Goal: Task Accomplishment & Management: Complete application form

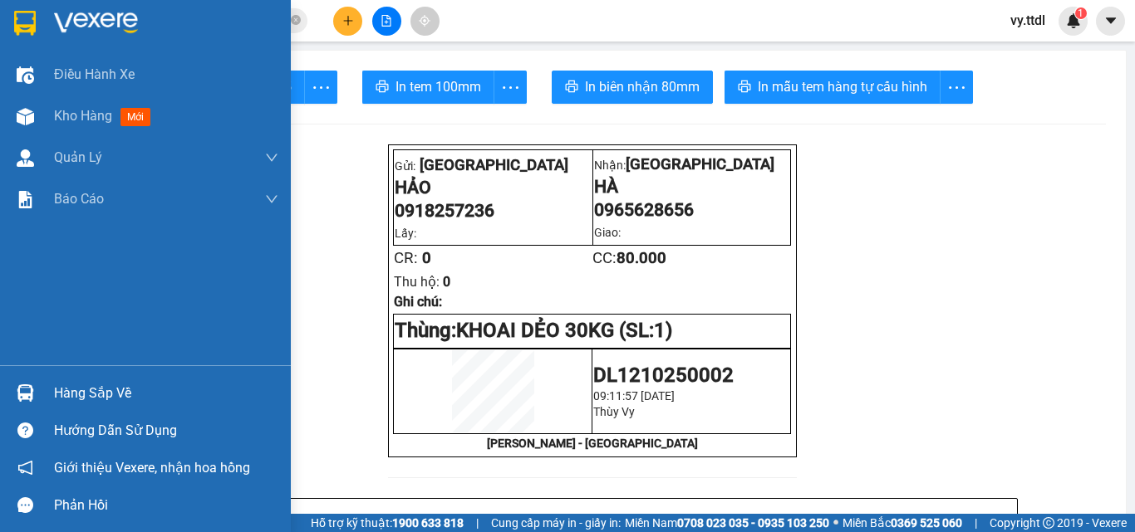
click at [42, 21] on div at bounding box center [145, 27] width 291 height 54
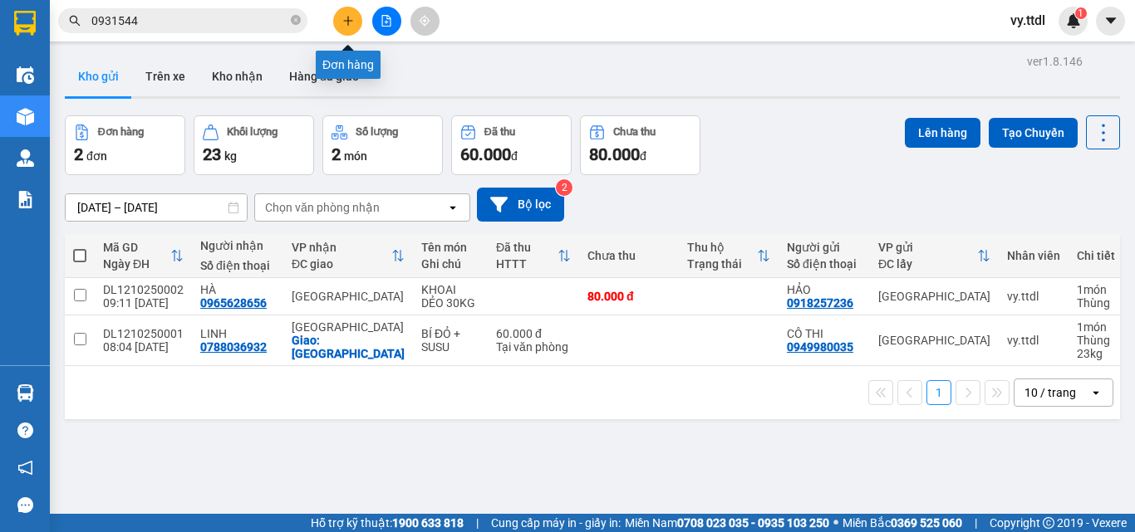
click at [354, 14] on button at bounding box center [347, 21] width 29 height 29
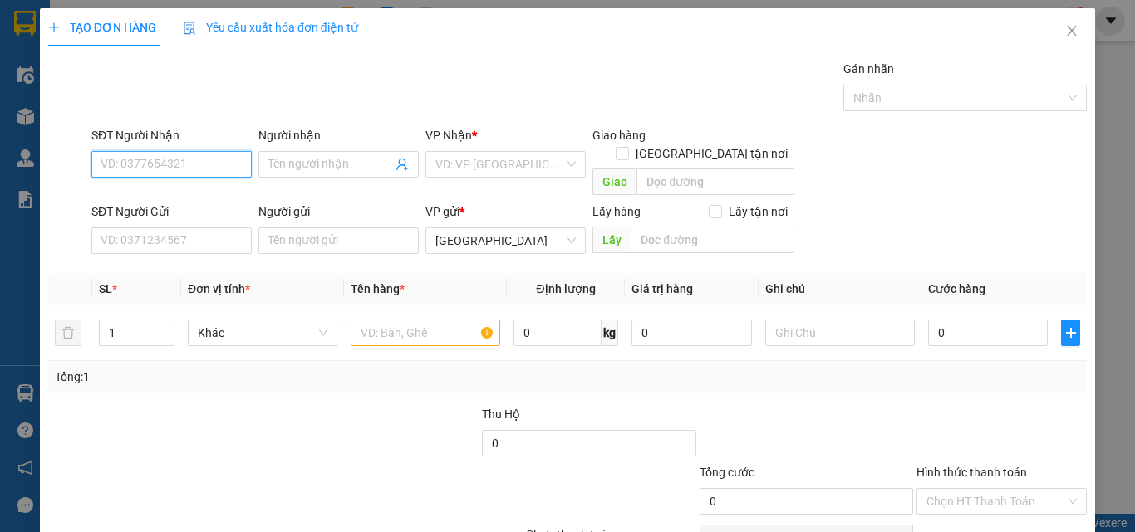
click at [190, 165] on input "SĐT Người Nhận" at bounding box center [171, 164] width 160 height 27
paste input "0364171482"
type input "0364171482"
click at [331, 165] on input "Người nhận" at bounding box center [330, 164] width 124 height 18
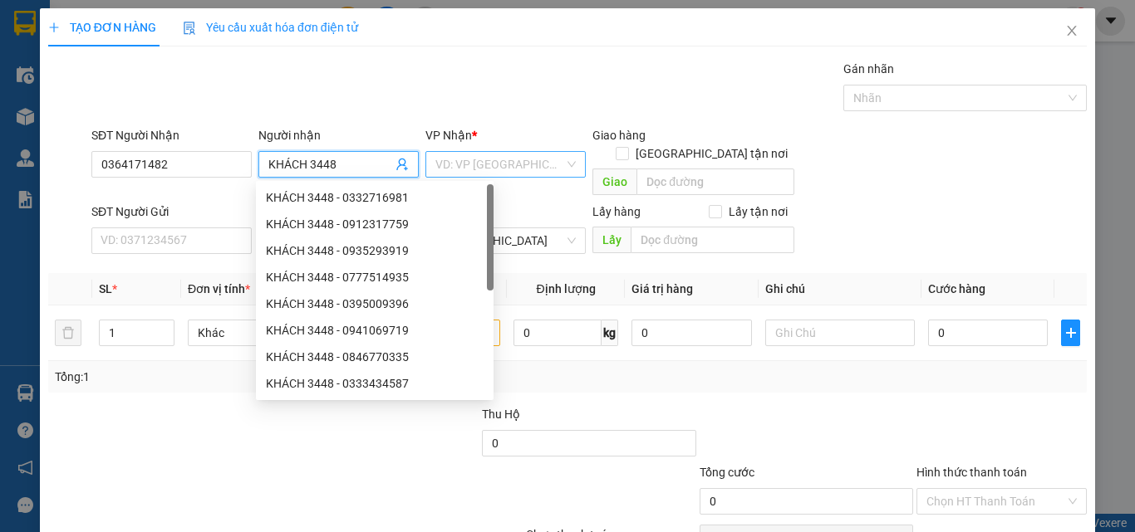
type input "KHÁCH 3448"
click at [472, 164] on input "search" at bounding box center [499, 164] width 129 height 25
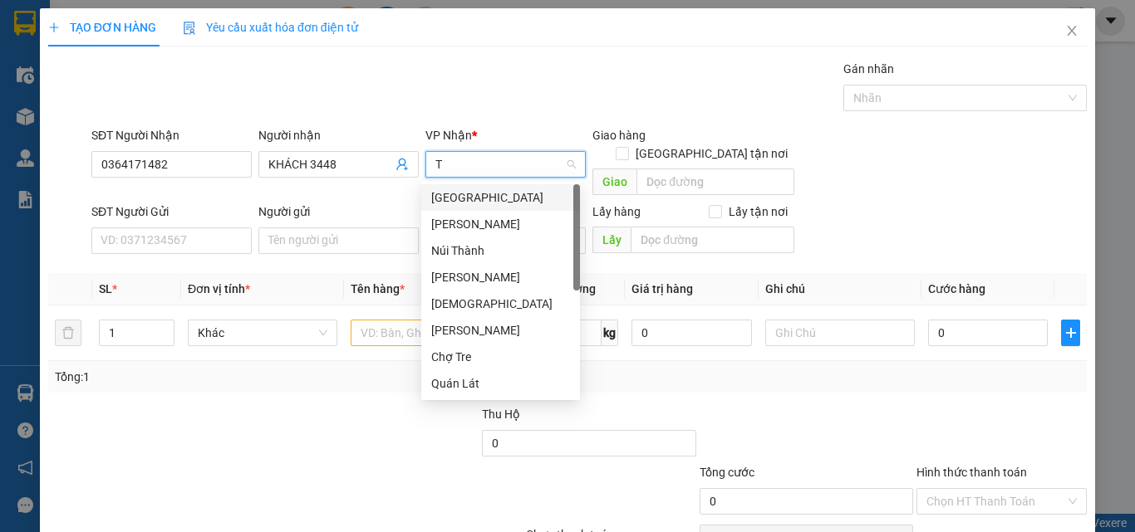
type input "TH"
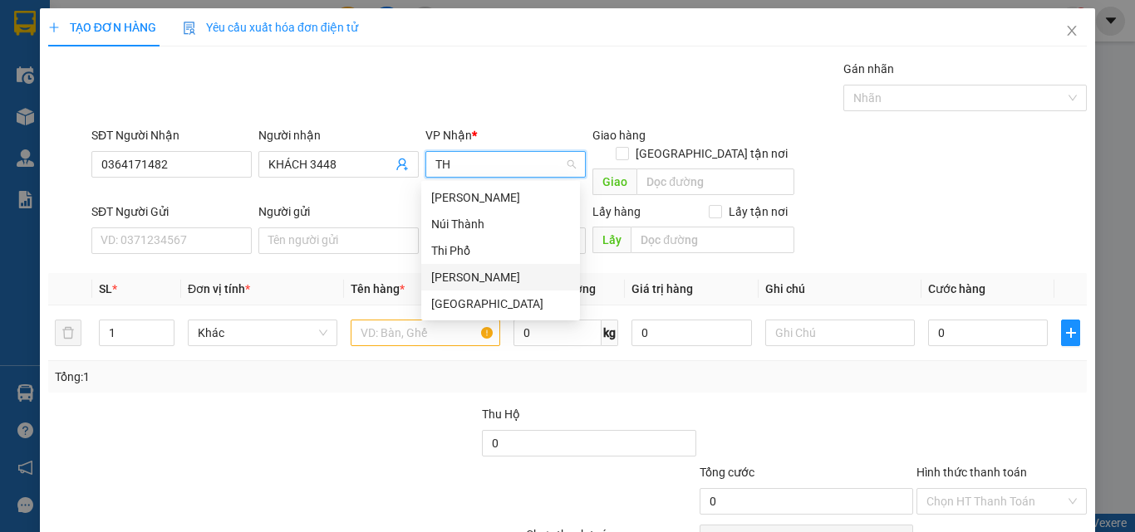
click at [469, 277] on div "[PERSON_NAME]" at bounding box center [500, 277] width 139 height 18
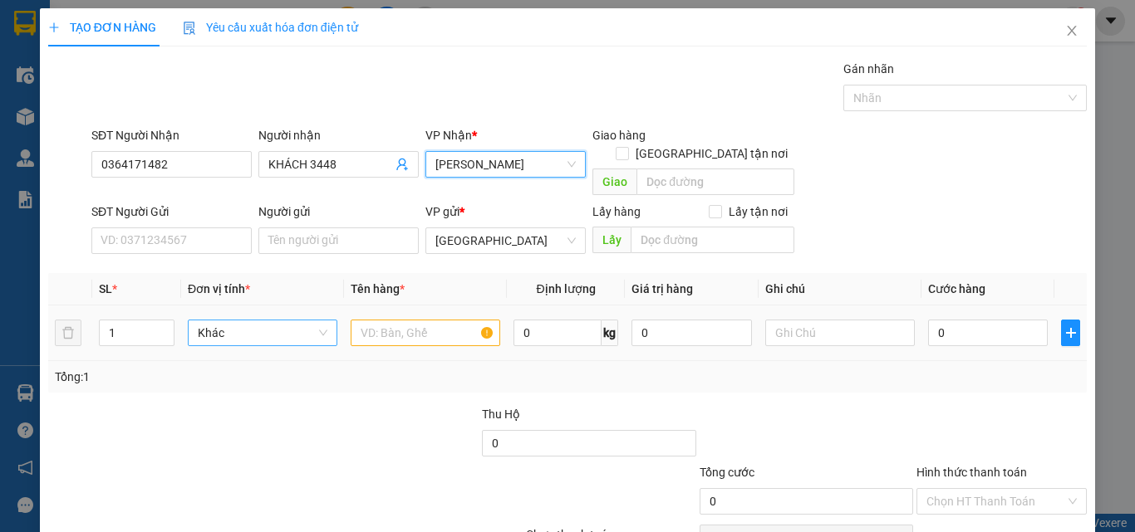
click at [287, 321] on span "Khác" at bounding box center [263, 333] width 130 height 25
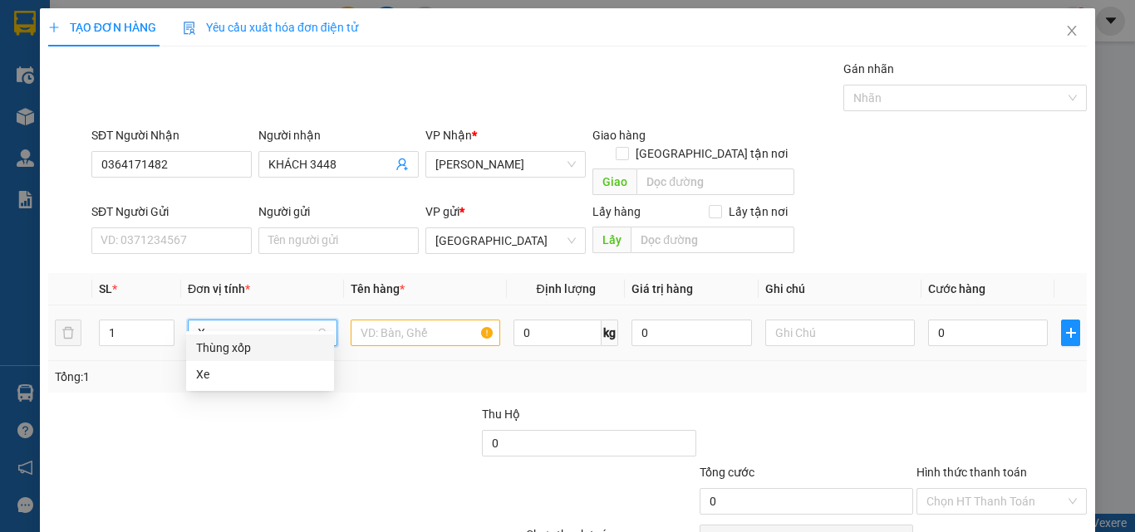
type input "XE"
drag, startPoint x: 286, startPoint y: 349, endPoint x: 369, endPoint y: 328, distance: 85.6
click at [301, 346] on div "Xe" at bounding box center [260, 348] width 128 height 18
click at [401, 320] on input "text" at bounding box center [426, 333] width 150 height 27
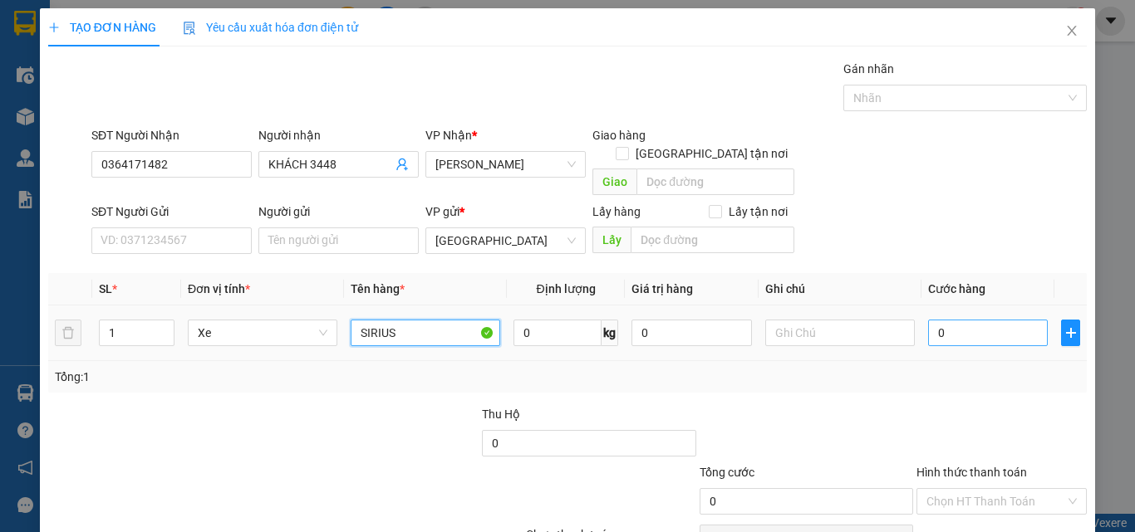
type input "SIRIUS"
click at [1003, 320] on input "0" at bounding box center [988, 333] width 120 height 27
type input "6"
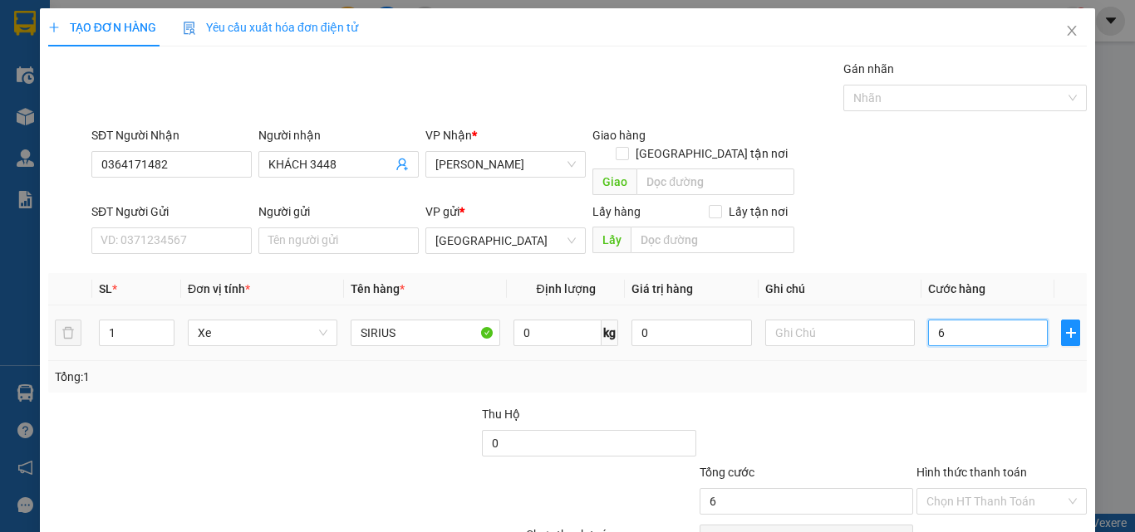
type input "60"
type input "600"
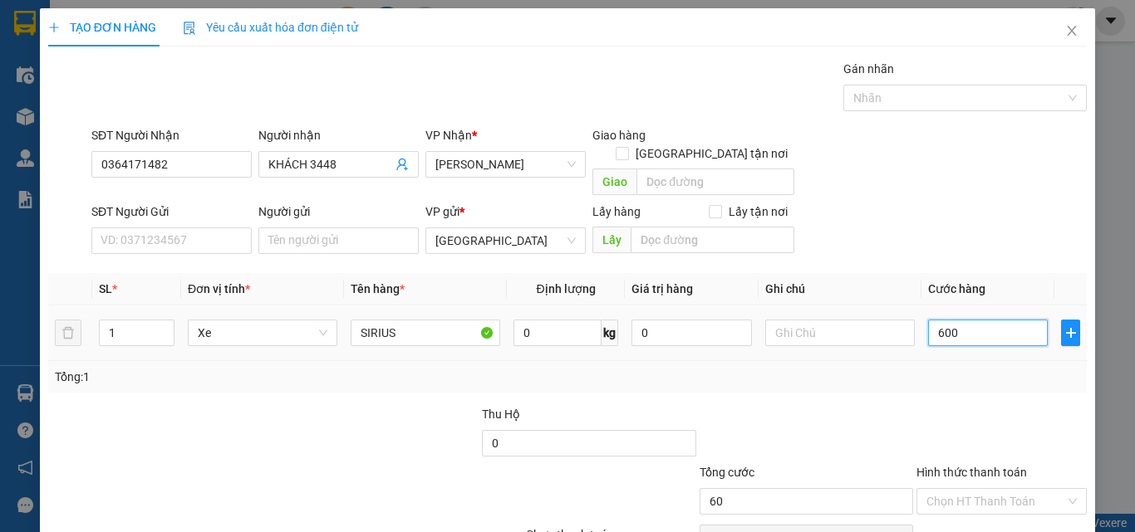
type input "600"
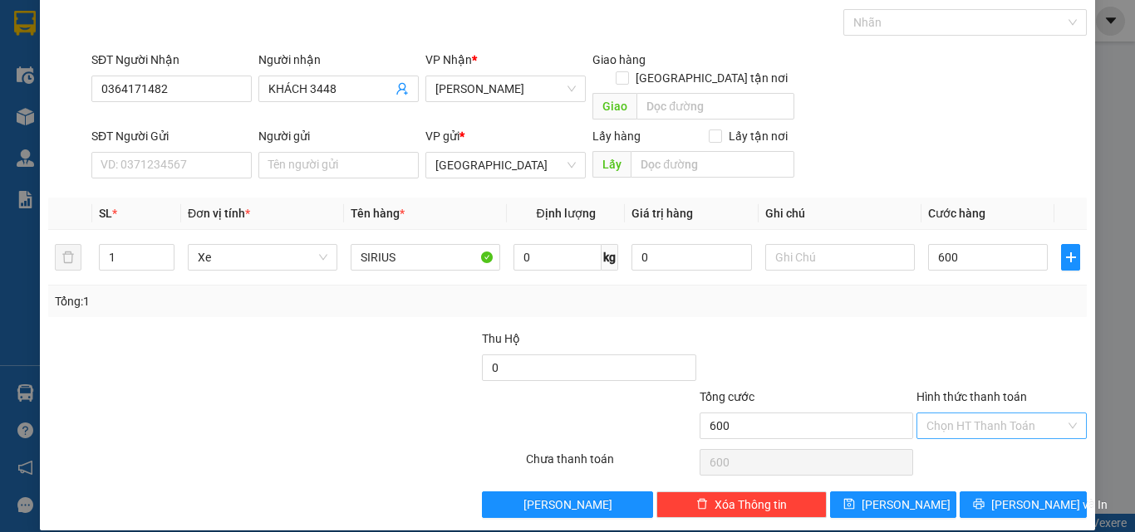
type input "600.000"
click at [1040, 418] on input "Hình thức thanh toán" at bounding box center [995, 426] width 139 height 25
click at [1003, 441] on div "Tại văn phòng" at bounding box center [991, 441] width 149 height 18
type input "0"
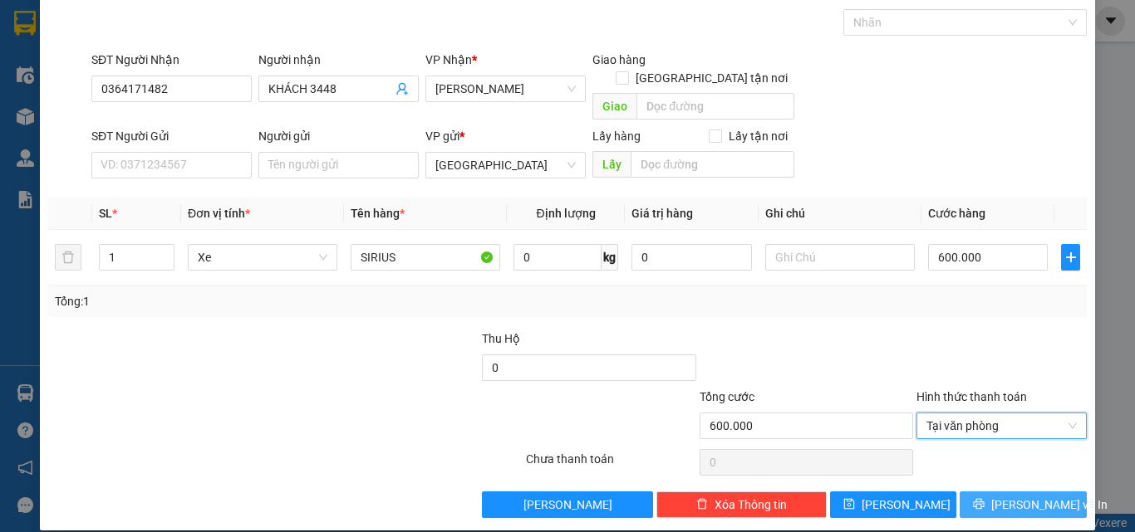
click at [1028, 496] on span "[PERSON_NAME] và In" at bounding box center [1049, 505] width 116 height 18
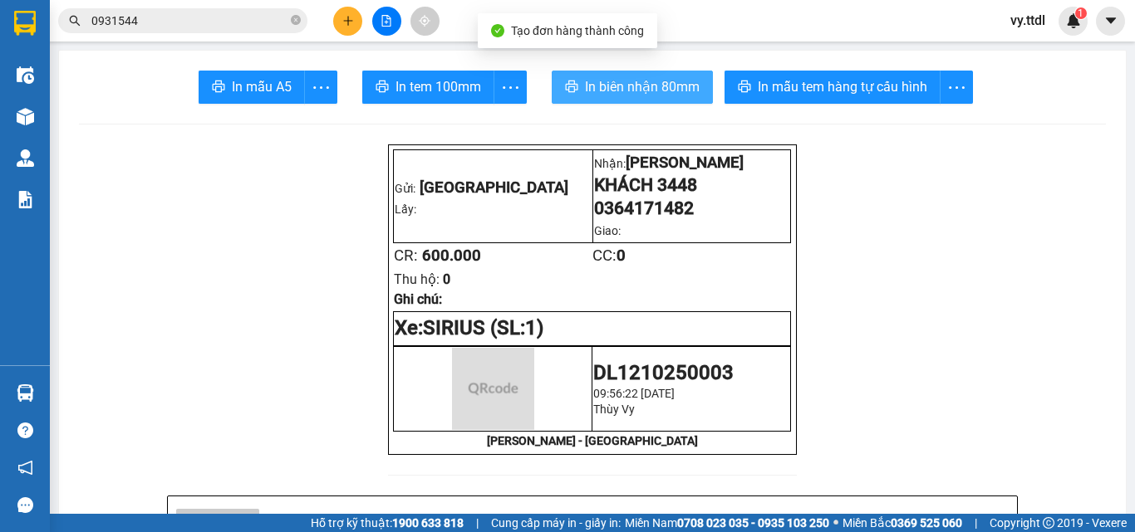
drag, startPoint x: 630, startPoint y: 94, endPoint x: 641, endPoint y: 102, distance: 13.6
click at [632, 94] on span "In biên nhận 80mm" at bounding box center [642, 86] width 115 height 21
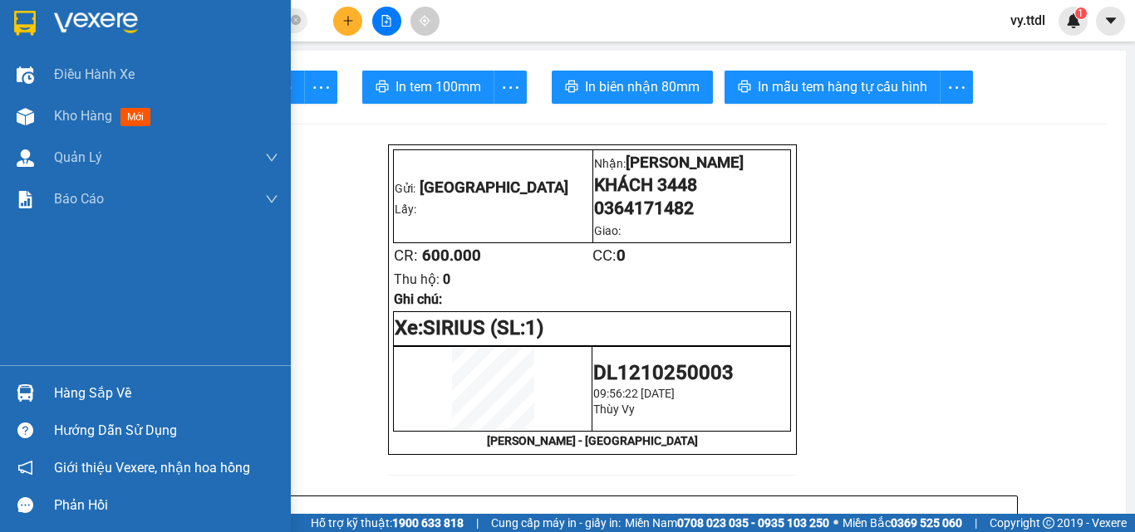
click at [14, 17] on img at bounding box center [25, 23] width 22 height 25
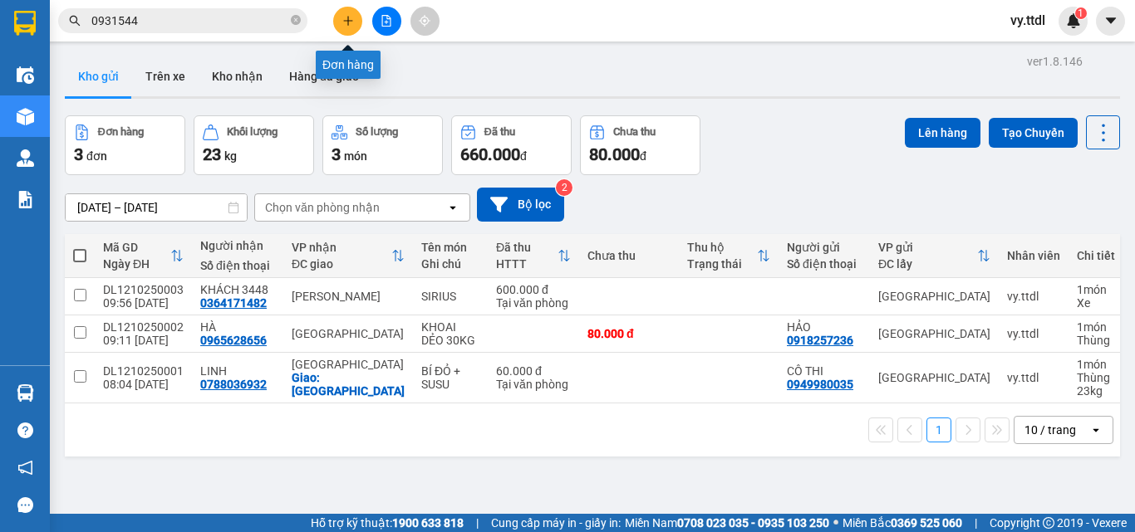
click at [334, 20] on button at bounding box center [347, 21] width 29 height 29
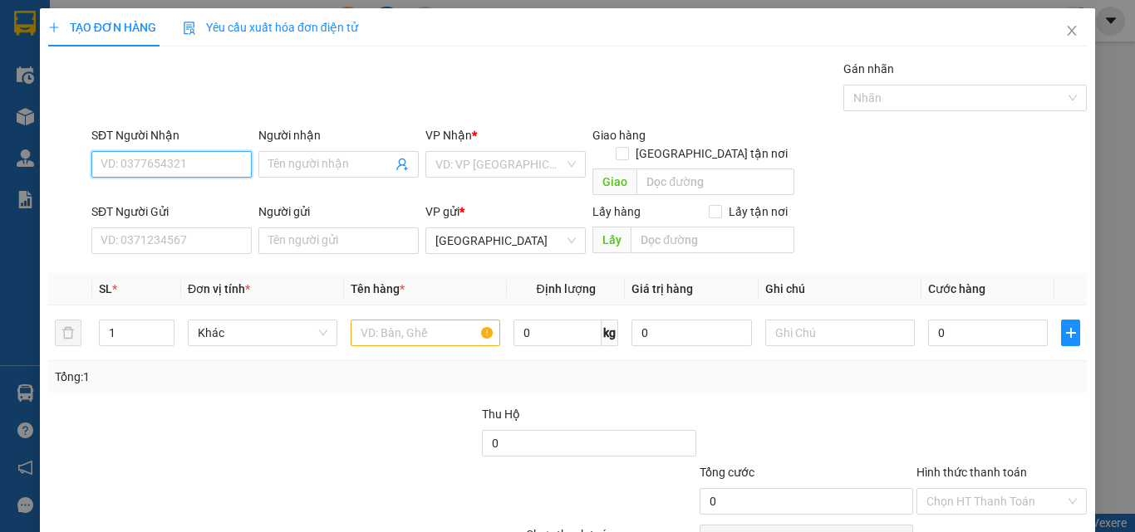
click at [207, 156] on input "SĐT Người Nhận" at bounding box center [171, 164] width 160 height 27
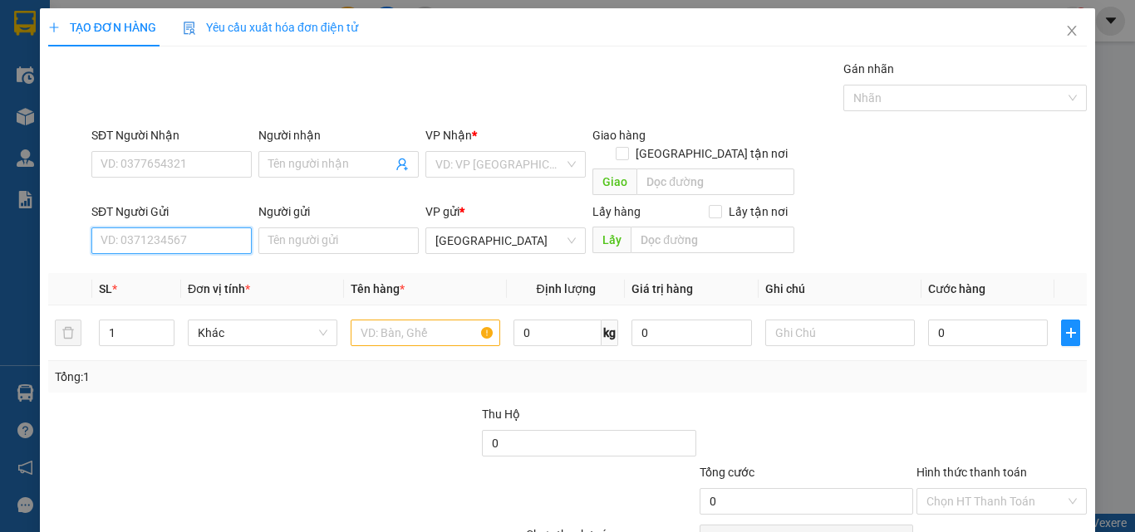
drag, startPoint x: 187, startPoint y: 237, endPoint x: 190, endPoint y: 246, distance: 9.7
click at [189, 243] on div "Transit Pickup Surcharge Ids Transit Deliver Surcharge Ids Transit Deliver Surc…" at bounding box center [567, 327] width 1038 height 534
type input "09144"
click at [191, 247] on div "0914443650 - [GEOGRAPHIC_DATA]" at bounding box center [194, 256] width 207 height 27
type input "0905039769"
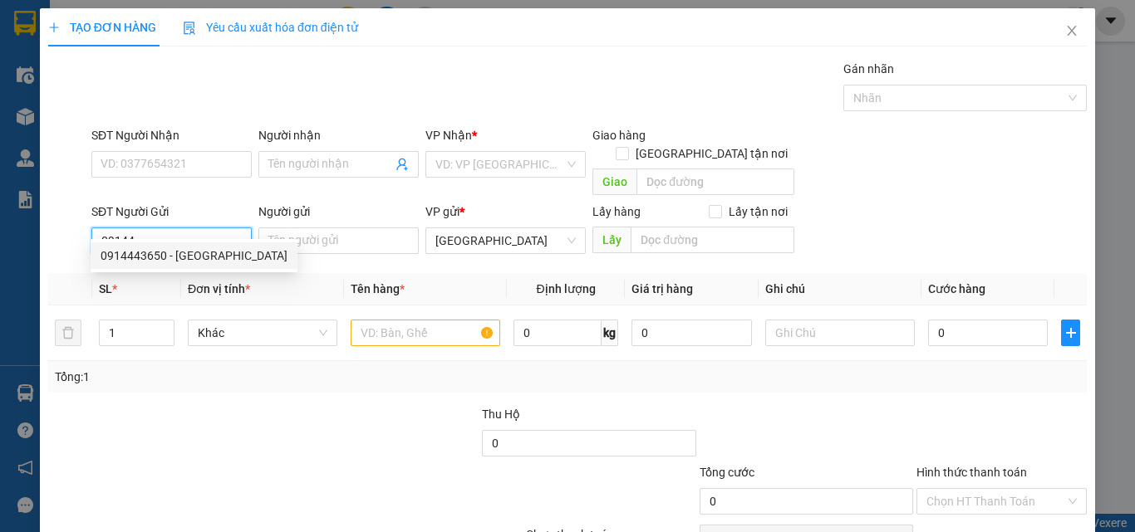
type input "BÍCH"
type input "0914443650"
type input "NY"
type input "120.000"
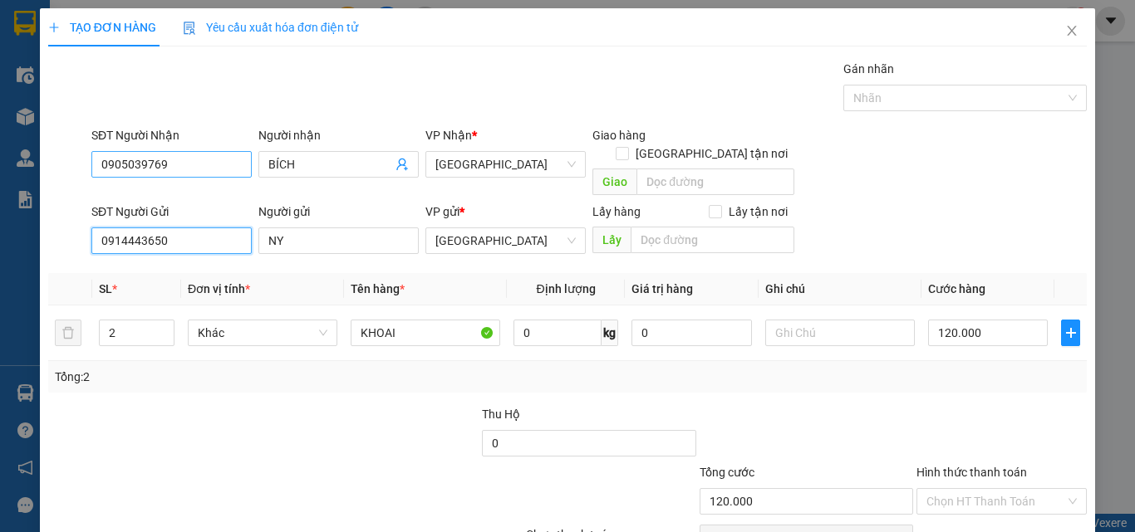
type input "0914443650"
drag, startPoint x: 206, startPoint y: 164, endPoint x: 1, endPoint y: 303, distance: 247.7
click at [0, 303] on div "TẠO ĐƠN HÀNG Yêu cầu xuất hóa đơn điện tử Transit Pickup Surcharge Ids Transit …" at bounding box center [567, 266] width 1135 height 532
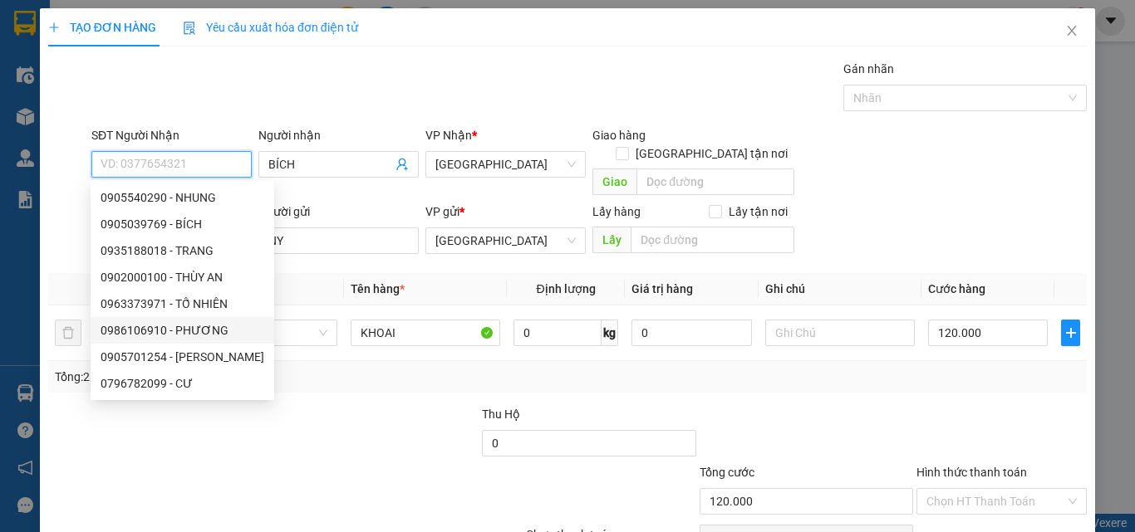
click at [206, 326] on div "0986106910 - PHƯƠNG" at bounding box center [183, 330] width 164 height 18
type input "0986106910"
type input "PHƯƠNG"
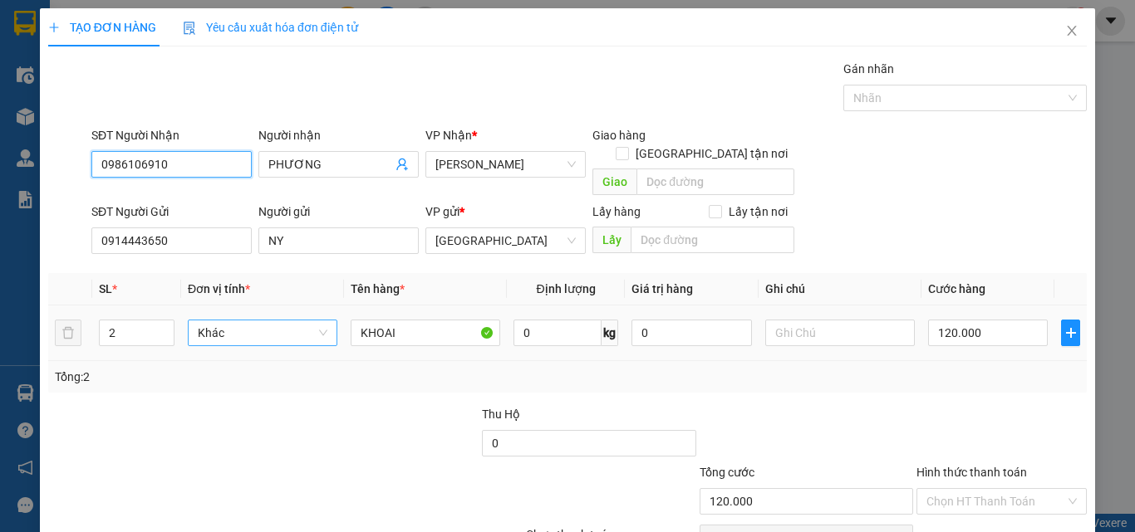
click at [217, 321] on span "Khác" at bounding box center [263, 333] width 130 height 25
type input "0986106910"
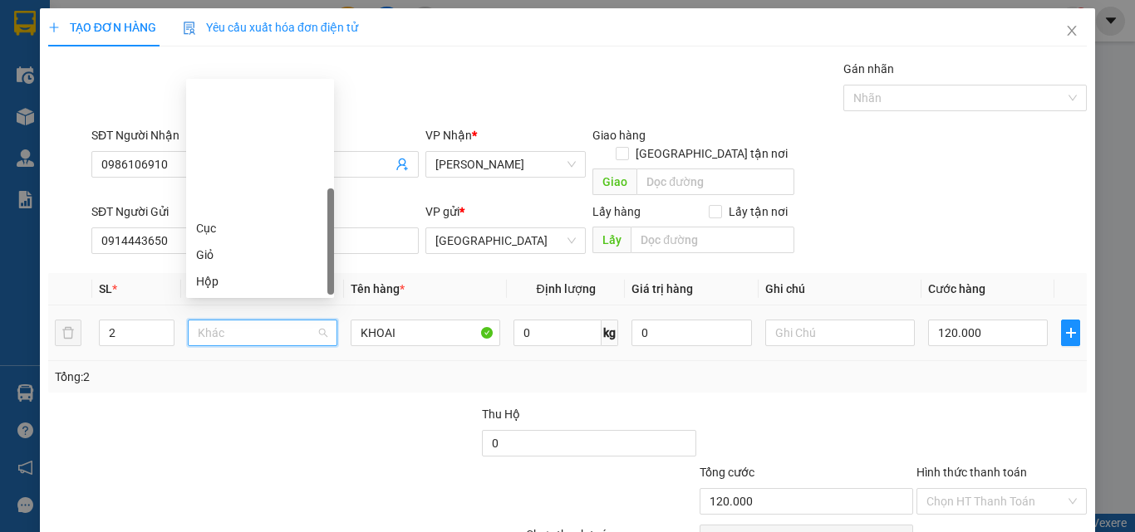
type input "B"
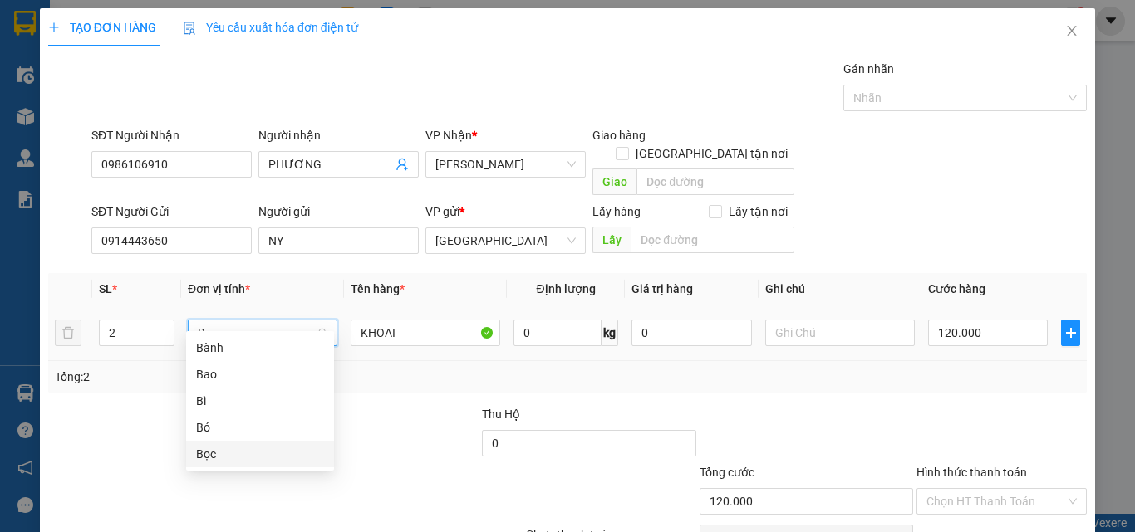
click at [236, 454] on div "Bọc" at bounding box center [260, 454] width 128 height 18
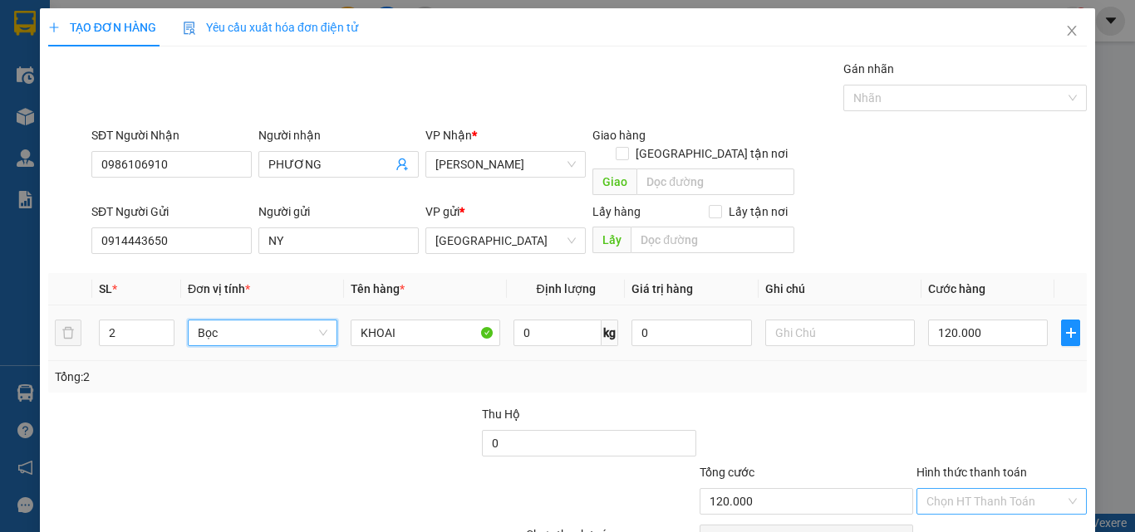
click at [985, 489] on input "Hình thức thanh toán" at bounding box center [995, 501] width 139 height 25
type input "0"
click at [982, 503] on div "Tại văn phòng" at bounding box center [991, 516] width 169 height 27
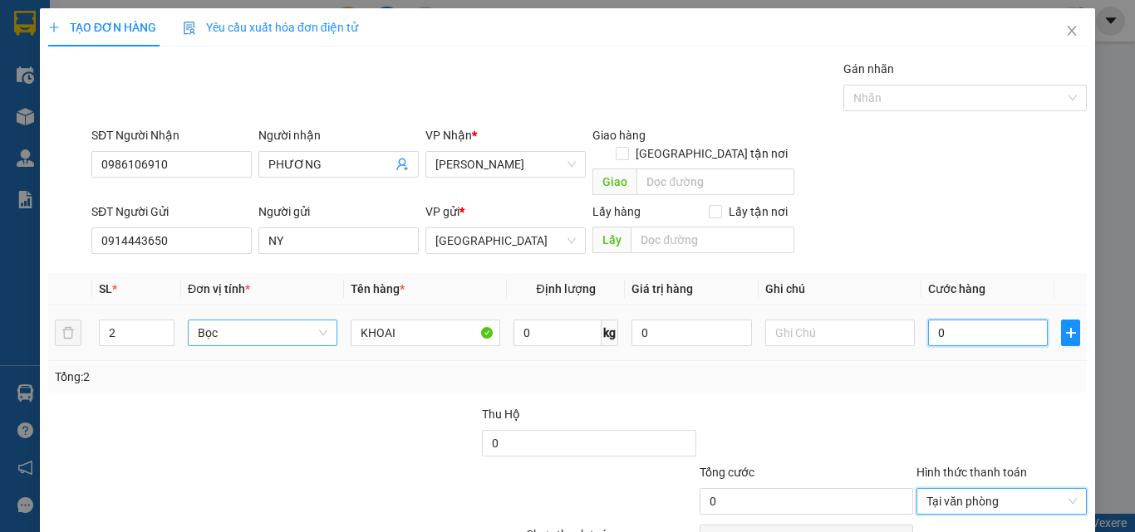
click at [964, 320] on input "0" at bounding box center [988, 333] width 120 height 27
type input "1"
type input "12"
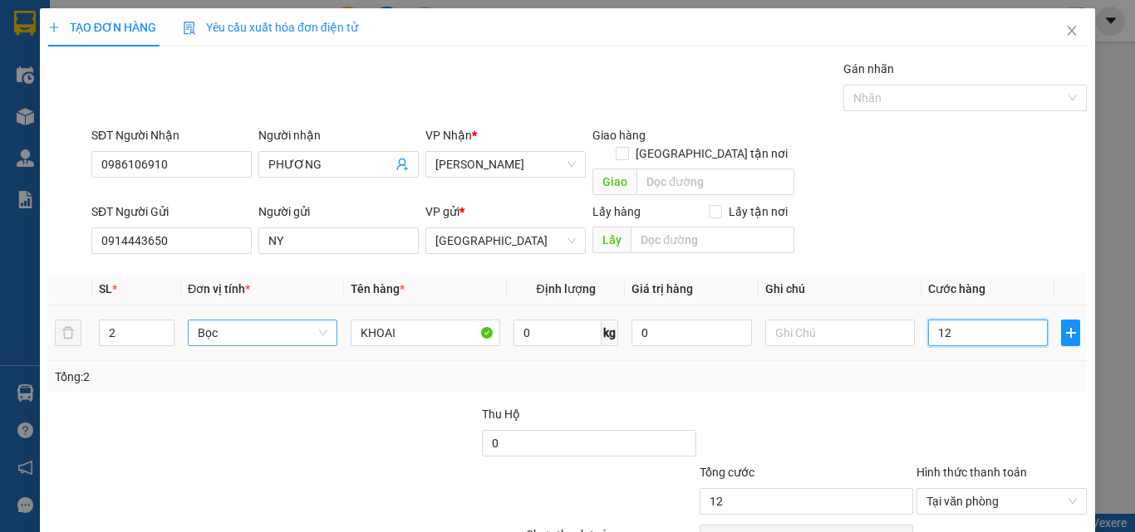
type input "120"
type input "120.000"
click at [537, 320] on input "0" at bounding box center [557, 333] width 88 height 27
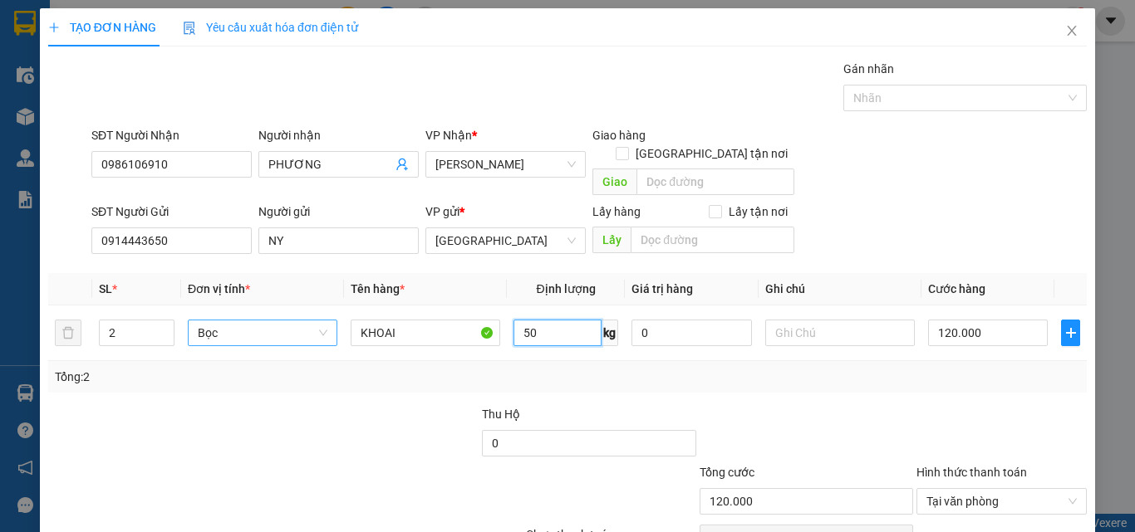
type input "50"
type input "0"
click at [980, 320] on input "0" at bounding box center [988, 333] width 120 height 27
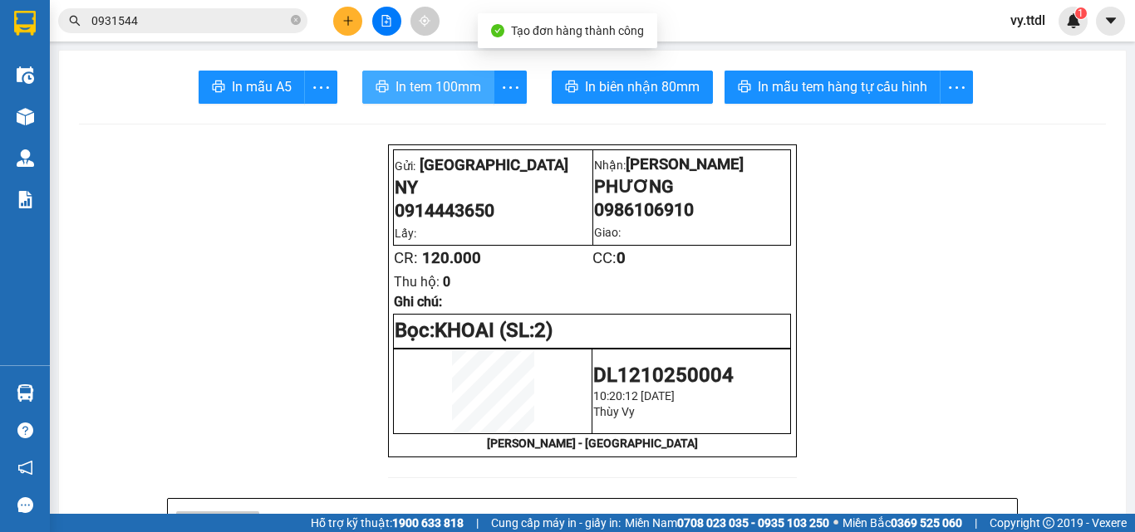
click at [429, 86] on span "In tem 100mm" at bounding box center [438, 86] width 86 height 21
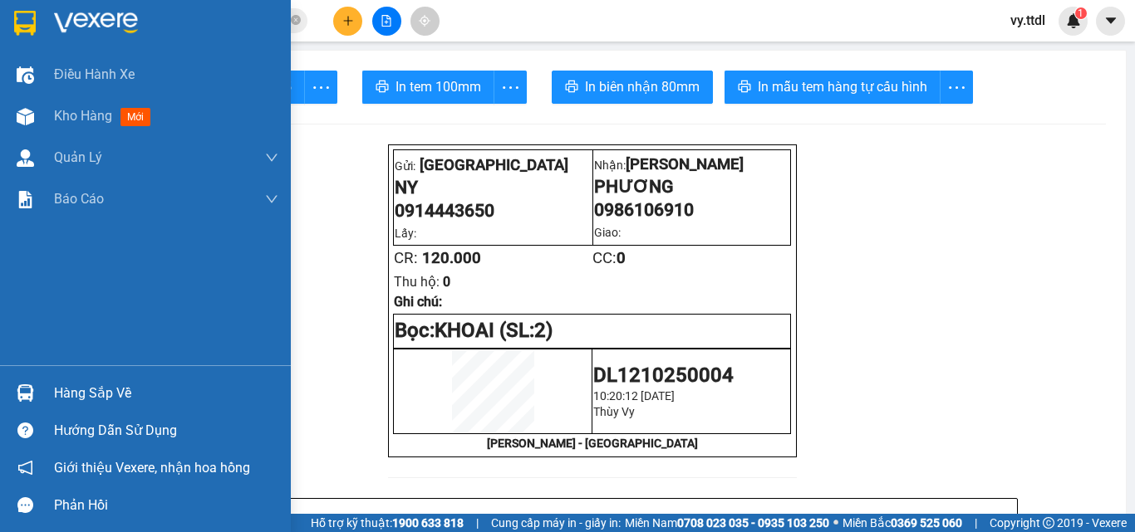
click at [47, 7] on div at bounding box center [145, 27] width 291 height 54
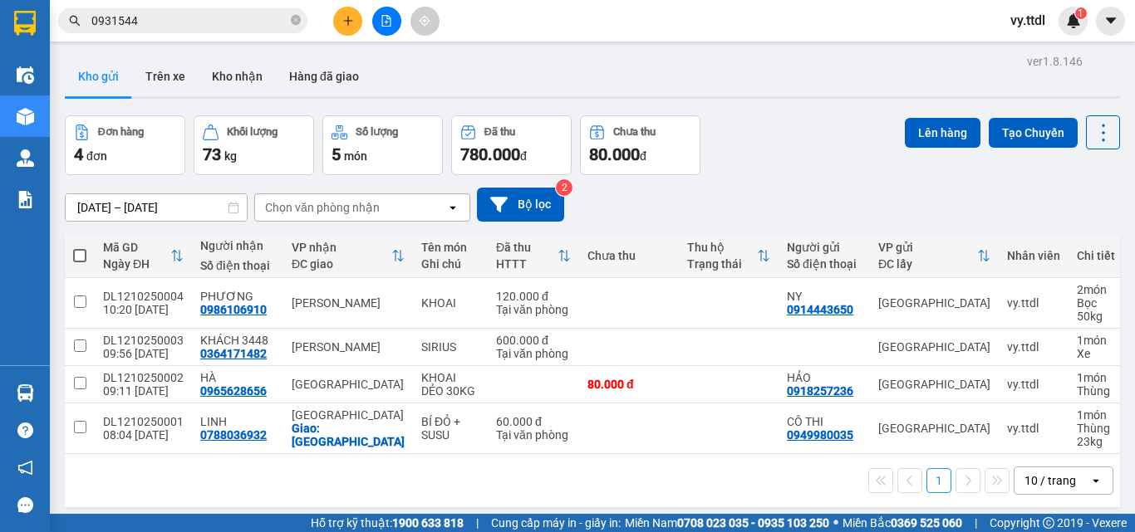
click at [770, 121] on div "Đơn hàng 4 đơn Khối lượng 73 kg Số lượng 5 món Đã thu 780.000 đ Chưa thu 80.000…" at bounding box center [592, 145] width 1055 height 60
click at [351, 17] on icon "plus" at bounding box center [348, 21] width 12 height 12
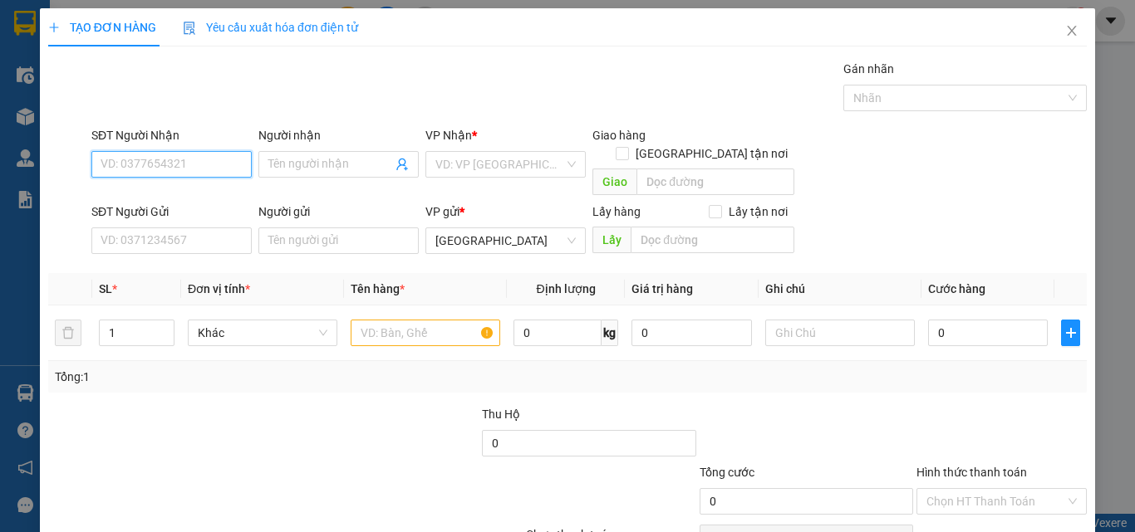
click at [235, 162] on input "SĐT Người Nhận" at bounding box center [171, 164] width 160 height 27
type input "0386702806"
click at [230, 199] on div "0386702806 - MAI" at bounding box center [170, 198] width 139 height 18
type input "MAI"
type input "70.000"
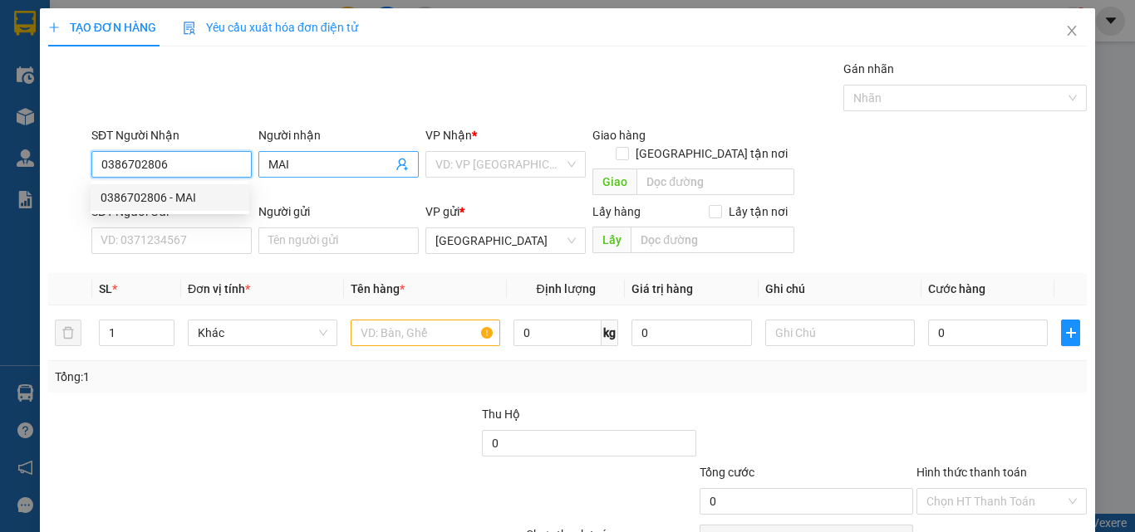
type input "70.000"
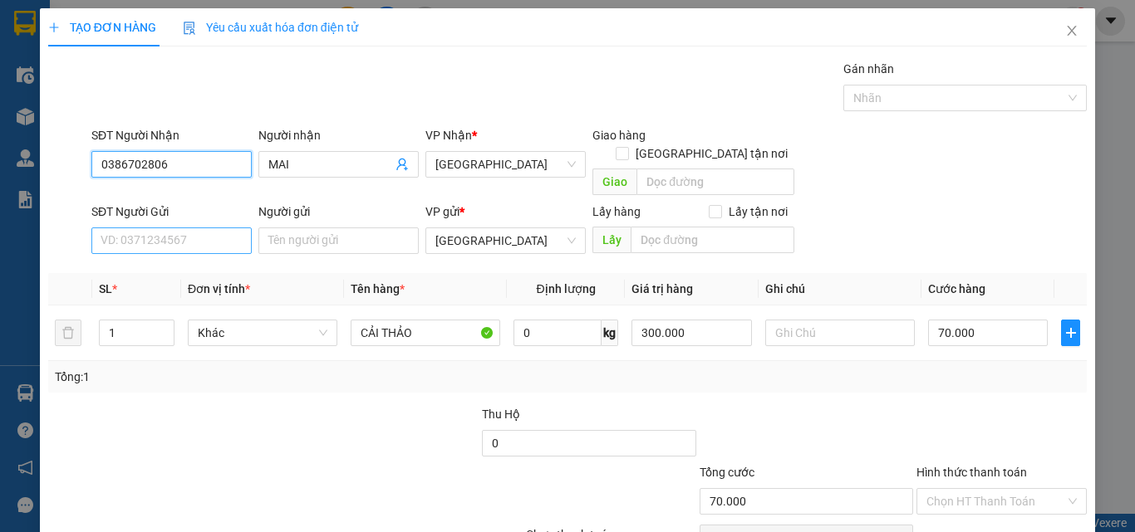
type input "0386702806"
click at [213, 228] on input "SĐT Người Gửi" at bounding box center [171, 241] width 160 height 27
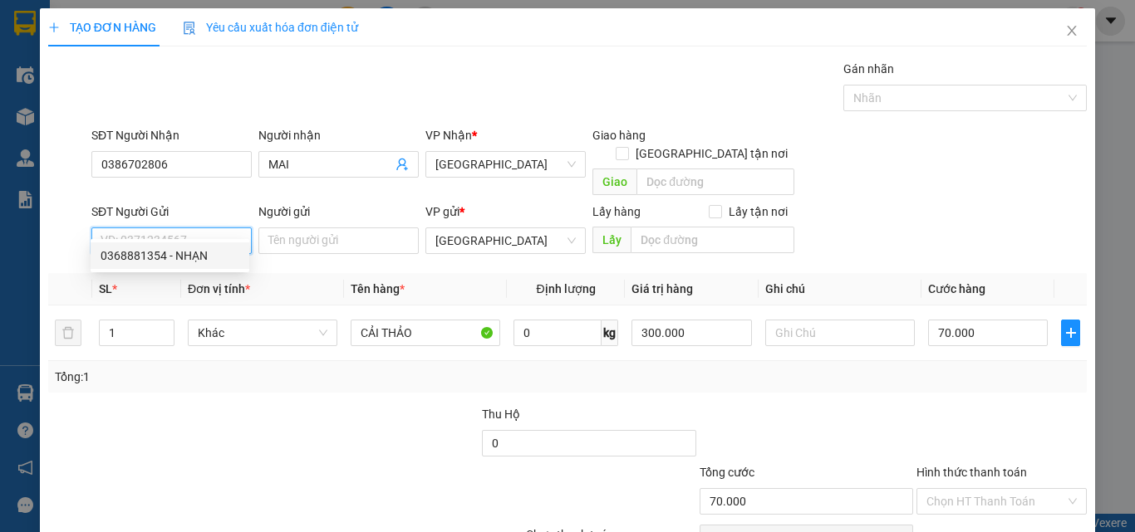
click at [213, 251] on div "0368881354 - NHẠN" at bounding box center [170, 256] width 139 height 18
type input "0368881354"
type input "NHẠN"
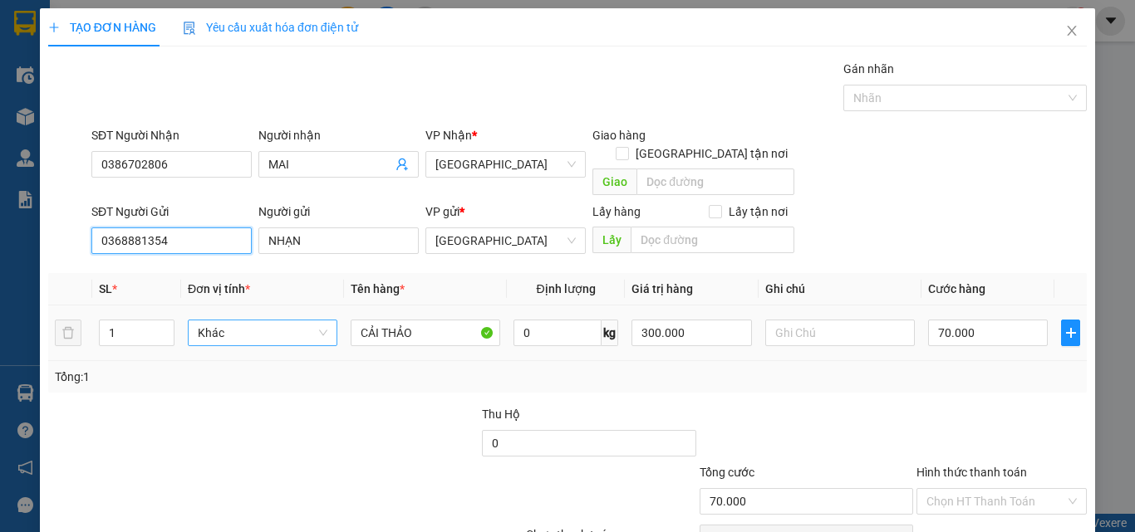
click at [302, 321] on span "Khác" at bounding box center [263, 333] width 130 height 25
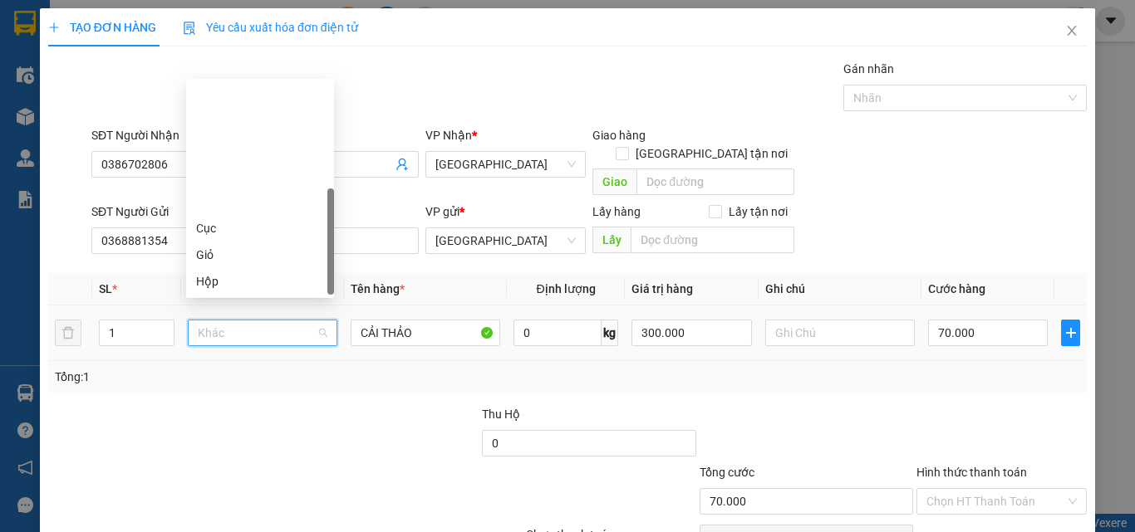
type input "T"
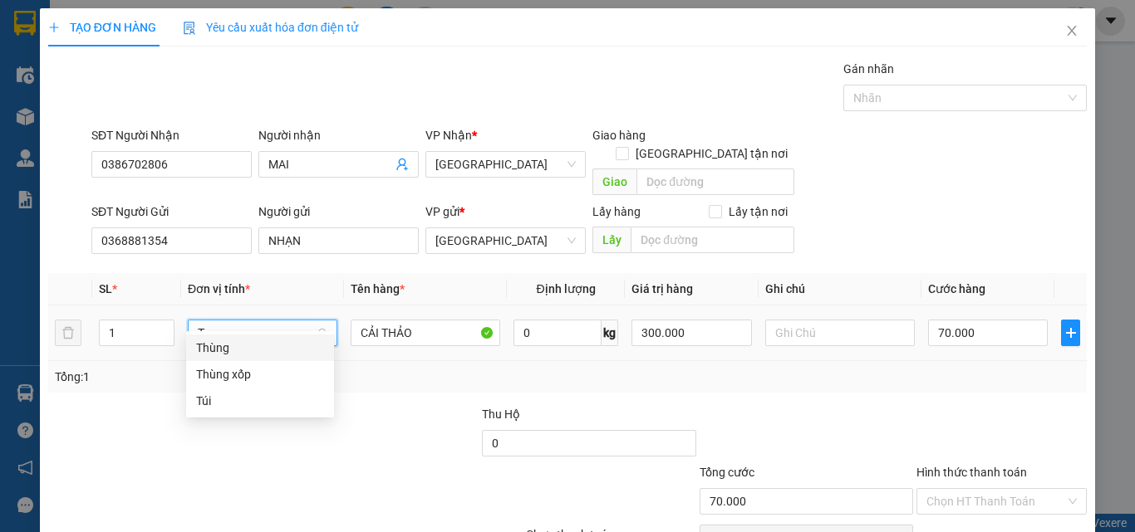
drag, startPoint x: 232, startPoint y: 349, endPoint x: 407, endPoint y: 318, distance: 178.0
click at [233, 348] on div "Thùng" at bounding box center [260, 348] width 128 height 18
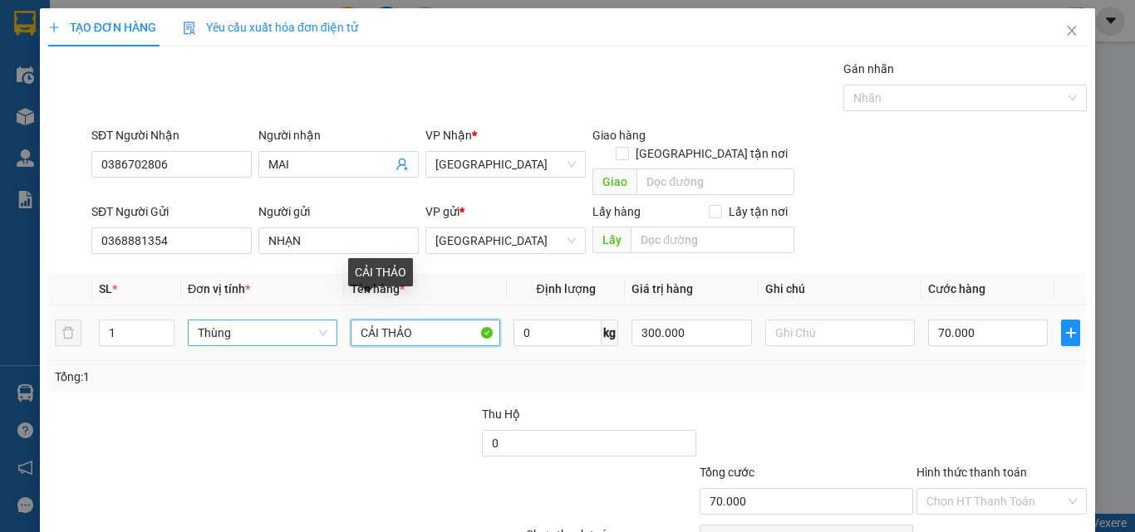
drag, startPoint x: 434, startPoint y: 308, endPoint x: 168, endPoint y: 343, distance: 268.9
click at [167, 341] on tr "1 Thùng CẢI THẢO 0 kg 300.000 70.000" at bounding box center [567, 334] width 1038 height 56
type input "0"
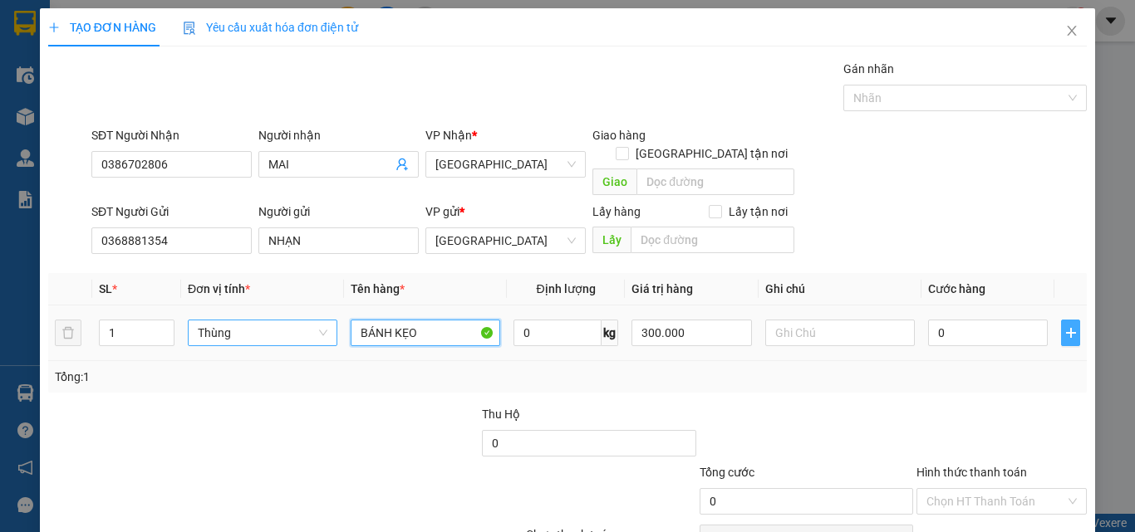
type input "BÁNH KẸO"
click at [1061, 320] on button "button" at bounding box center [1070, 333] width 19 height 27
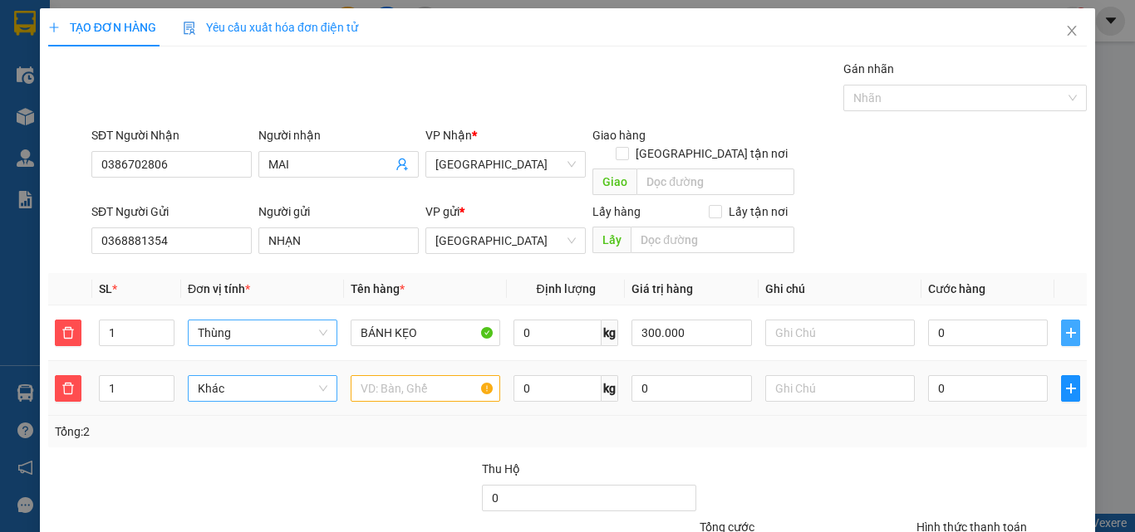
click at [248, 376] on span "Khác" at bounding box center [263, 388] width 130 height 25
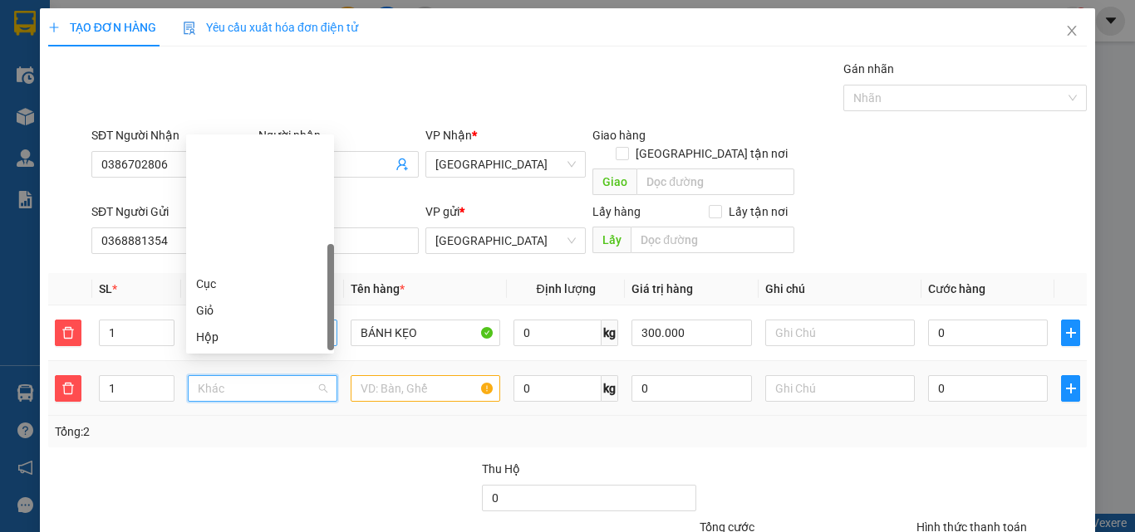
type input "B"
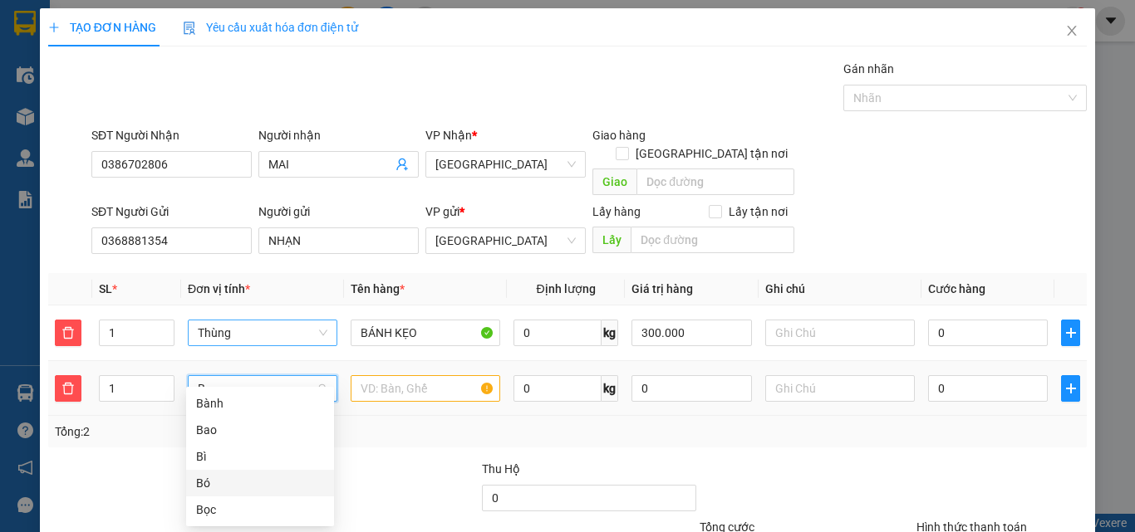
drag, startPoint x: 226, startPoint y: 489, endPoint x: 262, endPoint y: 471, distance: 40.9
click at [234, 488] on div "Bó" at bounding box center [260, 483] width 128 height 18
click at [389, 375] on input "text" at bounding box center [426, 388] width 150 height 27
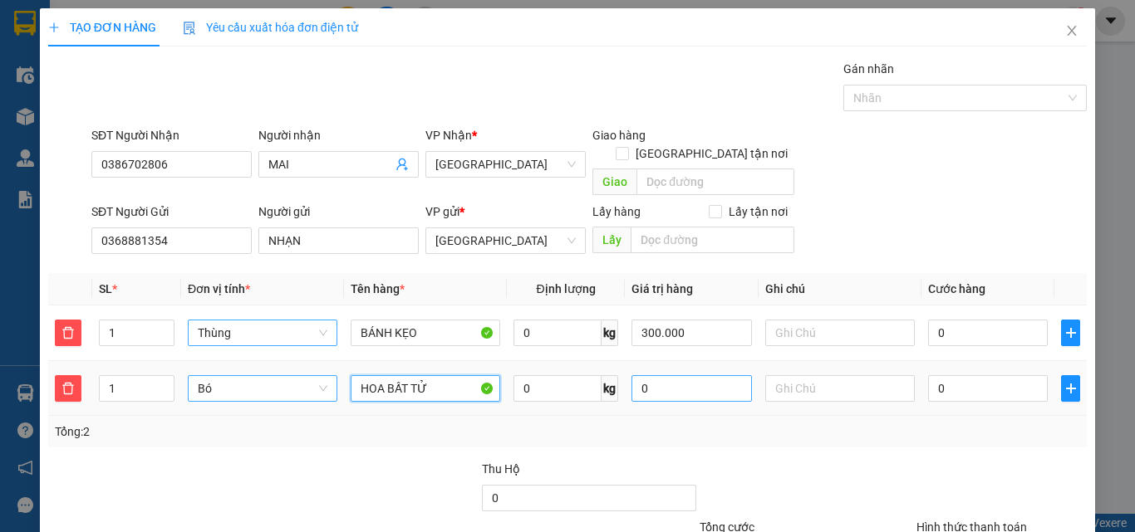
type input "HOA BẤT TỬ"
click at [672, 375] on input "0" at bounding box center [691, 388] width 120 height 27
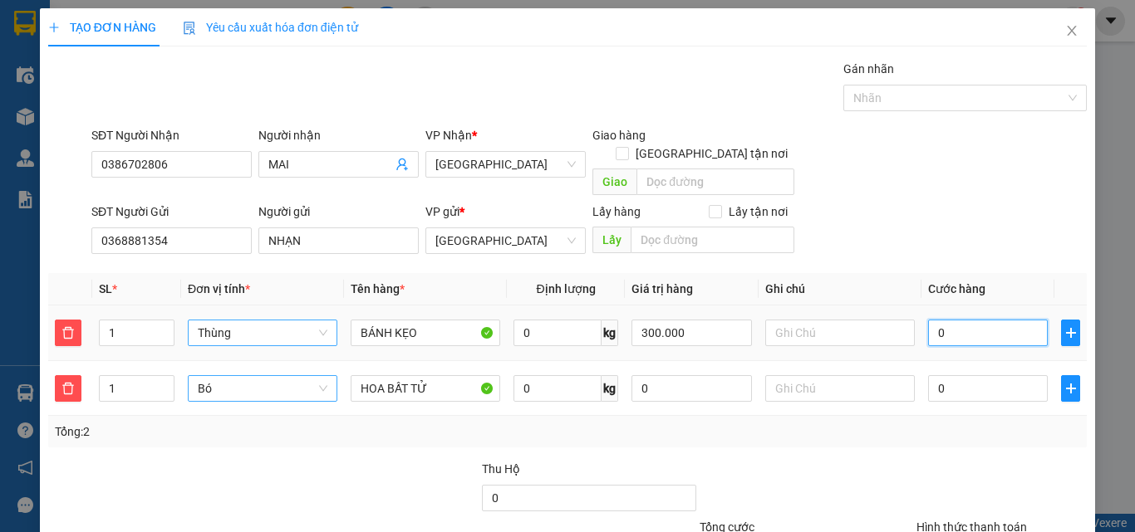
click at [979, 320] on input "0" at bounding box center [988, 333] width 120 height 27
type input "7"
type input "70"
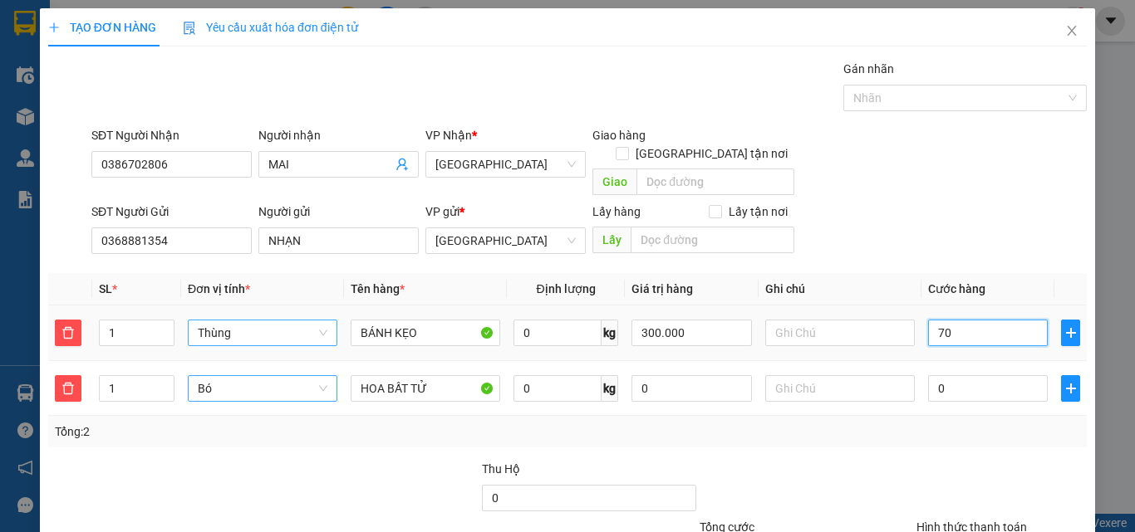
type input "70"
type input "70.000"
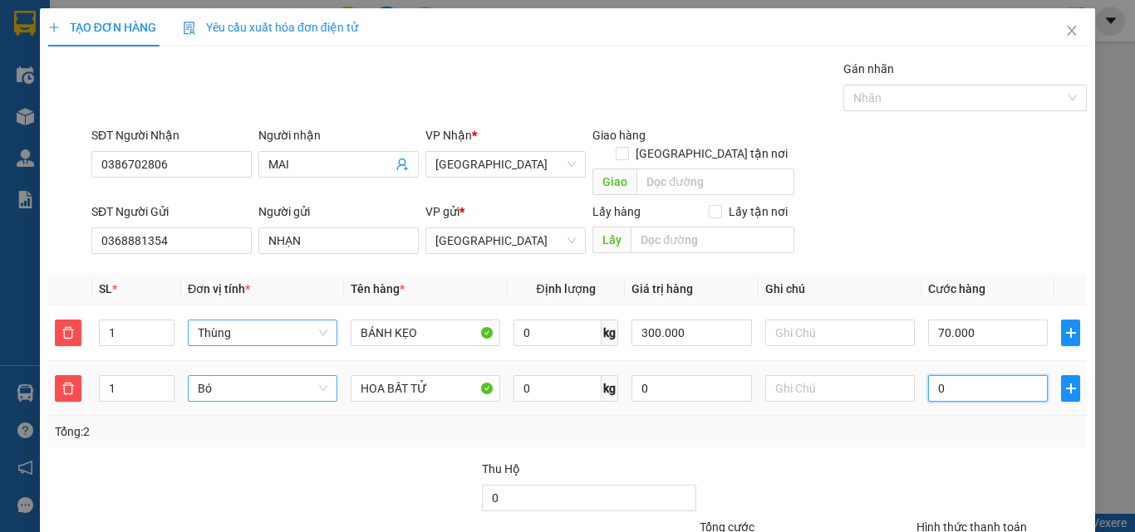
click at [995, 375] on input "0" at bounding box center [988, 388] width 120 height 27
type input "70.003"
type input "3"
type input "70.030"
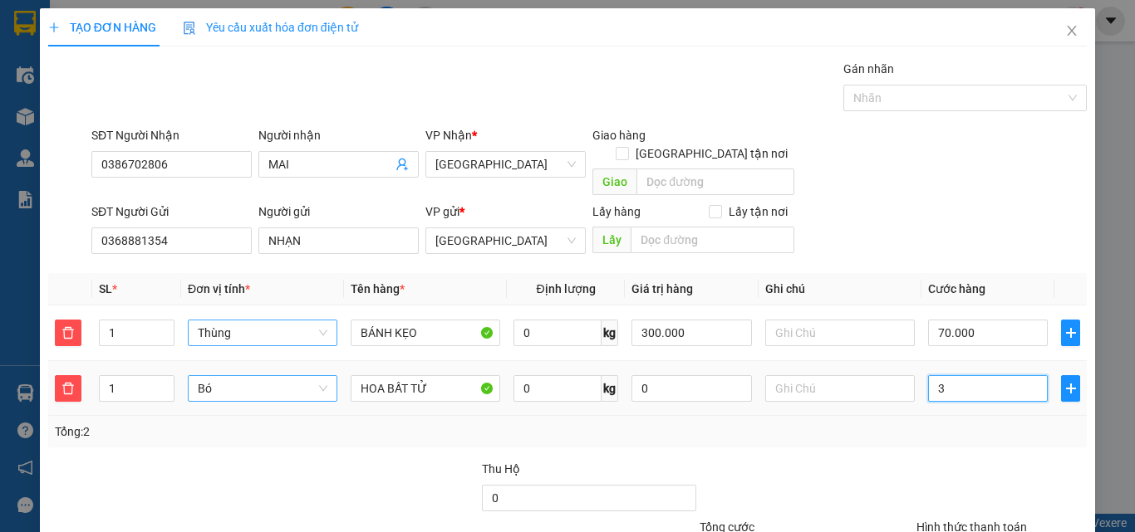
type input "70.030"
type input "30"
type input "100.000"
type input "30.000"
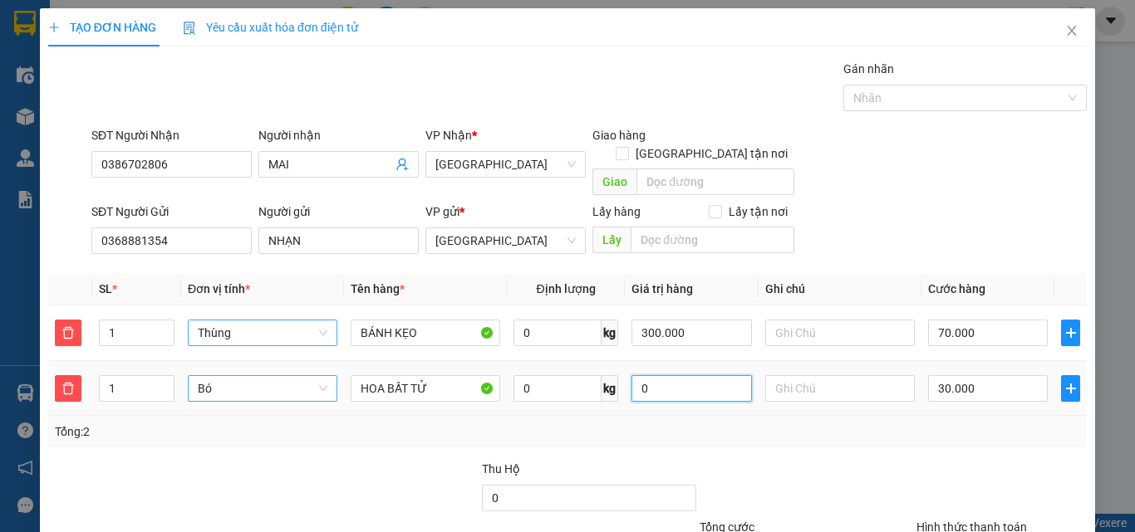
click at [706, 375] on input "0" at bounding box center [691, 388] width 120 height 27
type input "100.000"
click at [995, 161] on div "SĐT Người Nhận 0386702806 Người nhận MAI VP Nhận * [GEOGRAPHIC_DATA] tận nơi [G…" at bounding box center [589, 164] width 1002 height 76
type input "70.000"
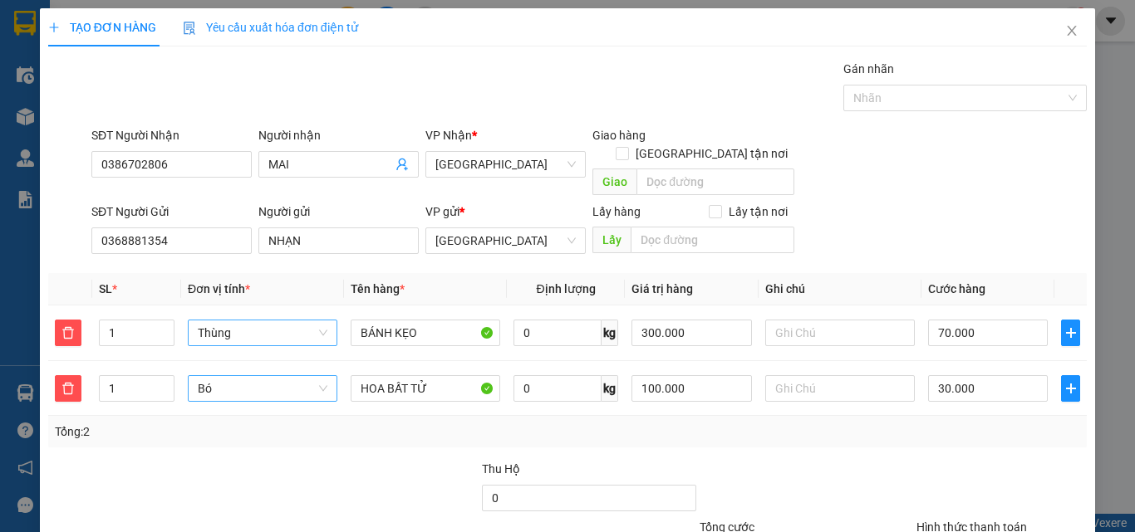
type input "0"
click at [994, 375] on input "0" at bounding box center [988, 388] width 120 height 27
type input "70.002"
type input "2"
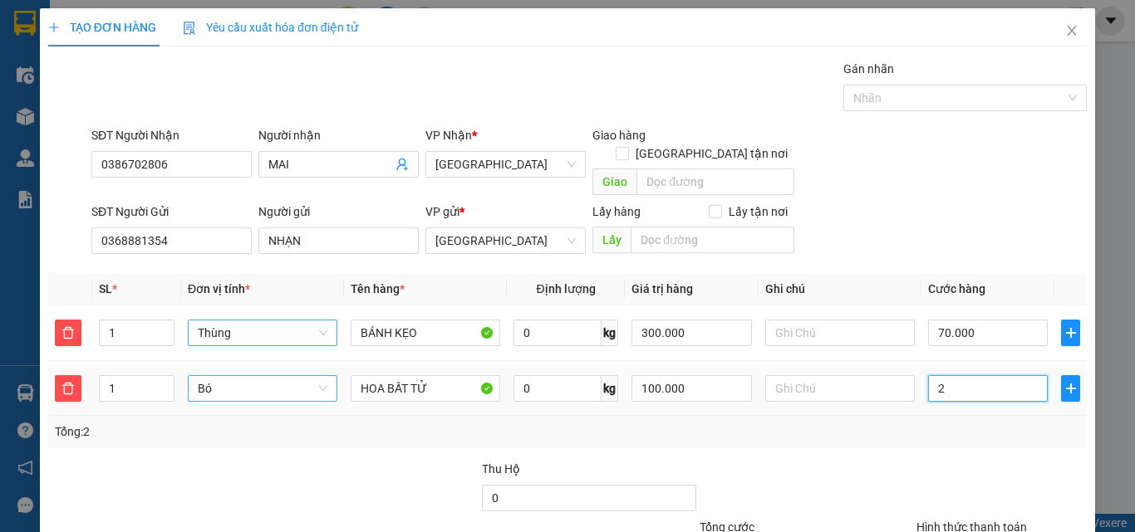
type input "70.000"
type input "0"
type input "70.003"
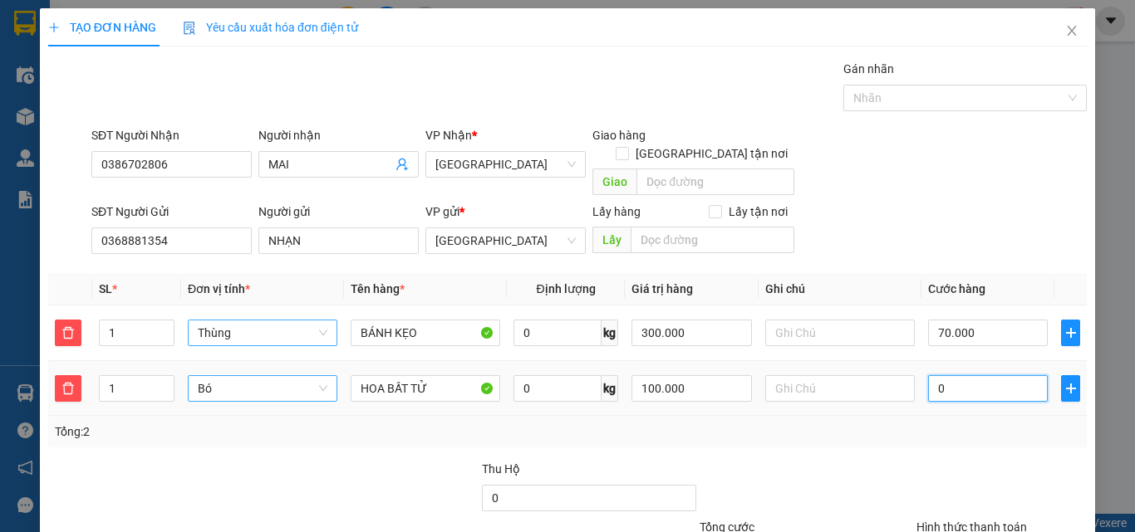
type input "03"
type input "70.030"
type input "030"
type input "100.000"
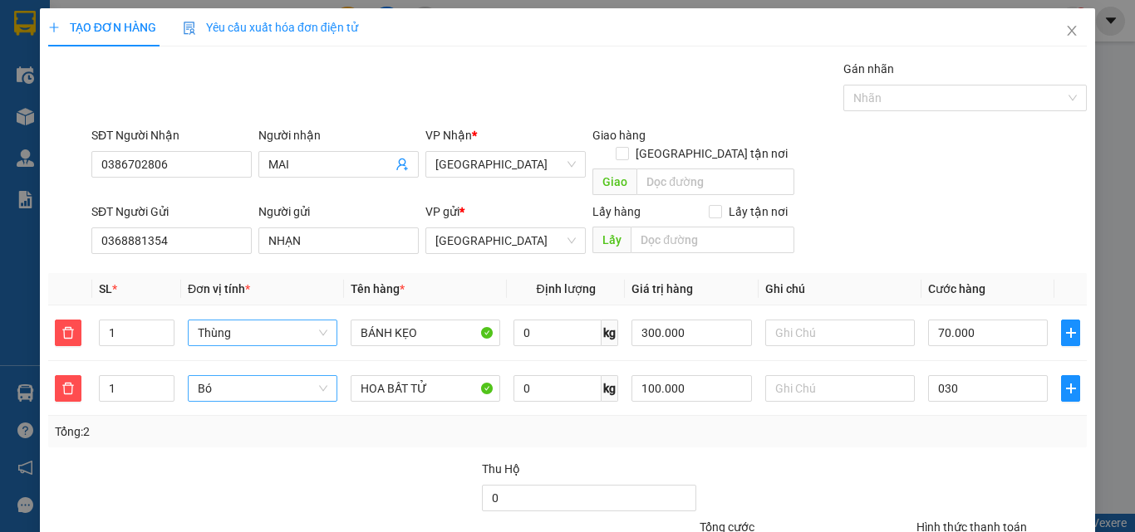
type input "100.000"
type input "30.000"
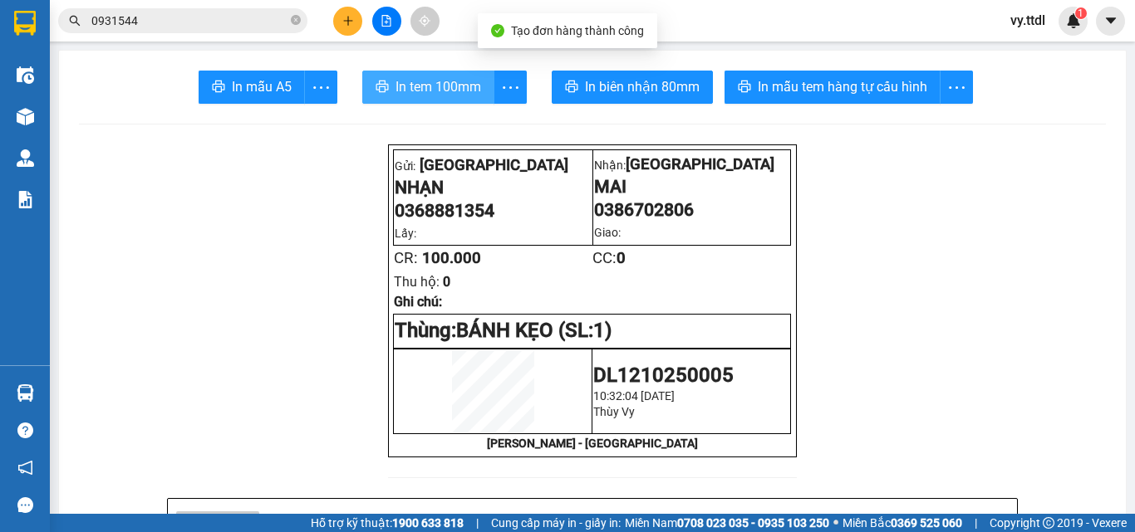
click at [429, 90] on span "In tem 100mm" at bounding box center [438, 86] width 86 height 21
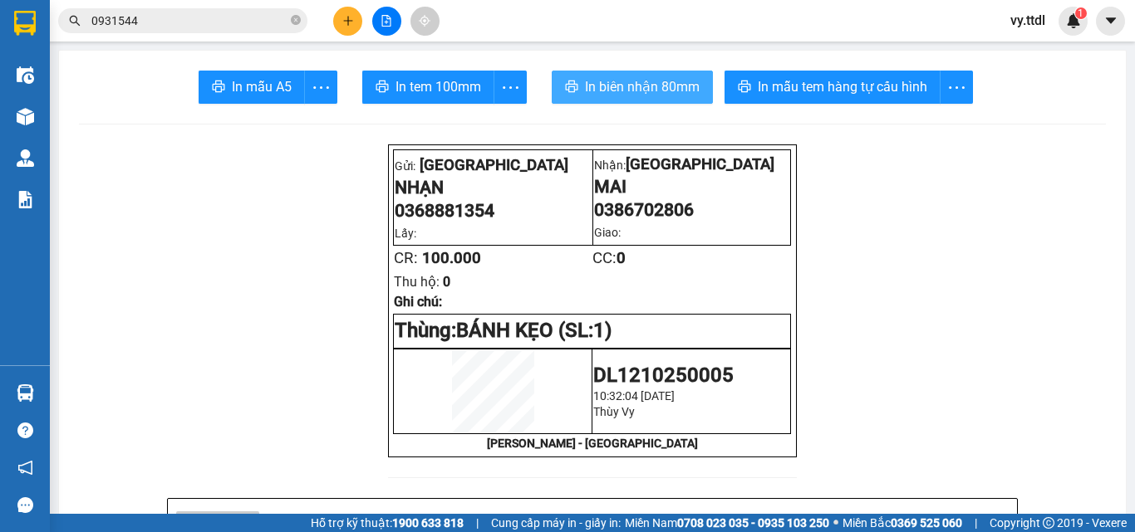
click at [653, 86] on span "In biên nhận 80mm" at bounding box center [642, 86] width 115 height 21
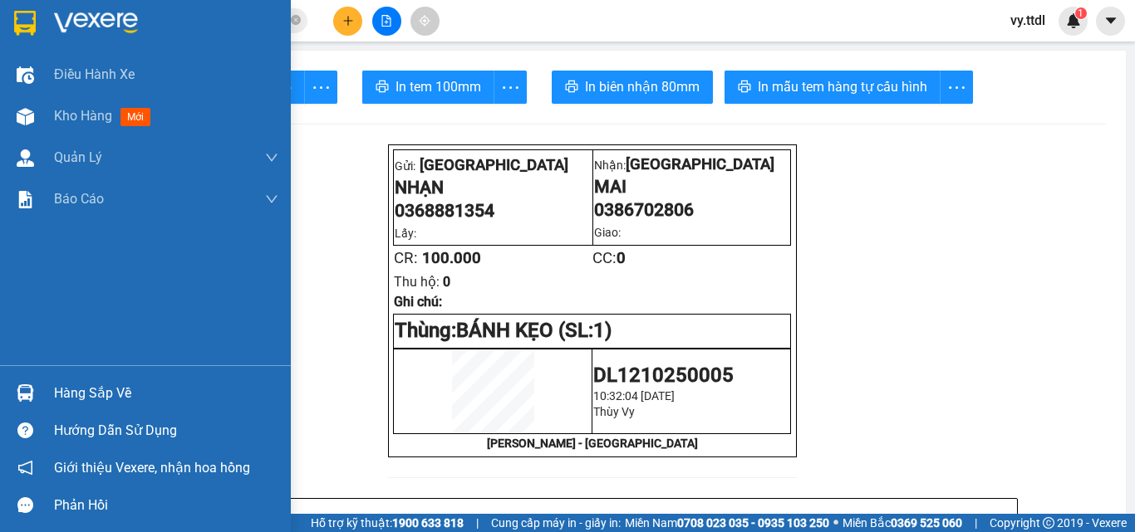
drag, startPoint x: 36, startPoint y: 20, endPoint x: 61, endPoint y: 17, distance: 25.1
click at [37, 20] on div at bounding box center [25, 22] width 29 height 29
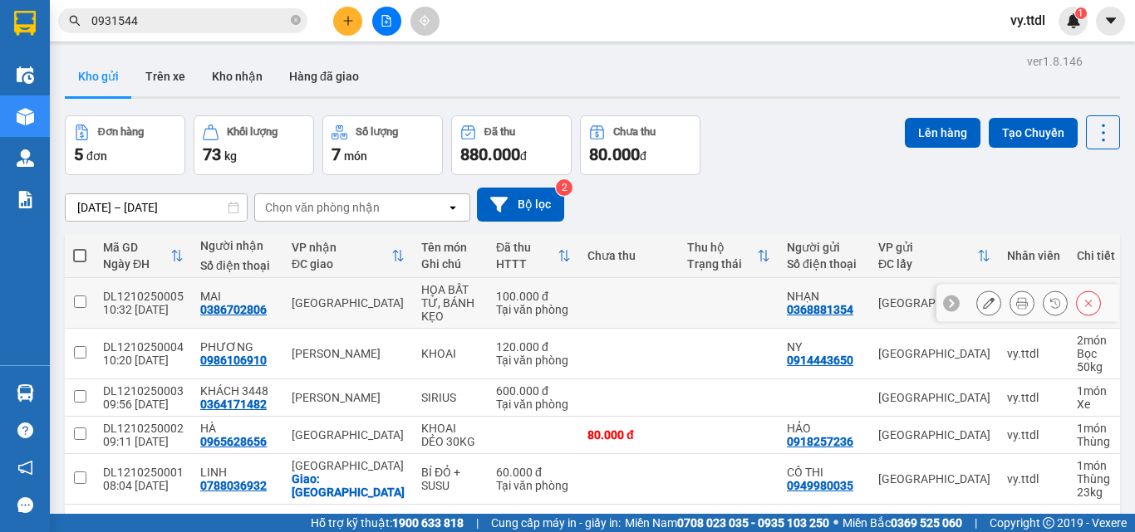
click at [985, 302] on button at bounding box center [988, 303] width 23 height 29
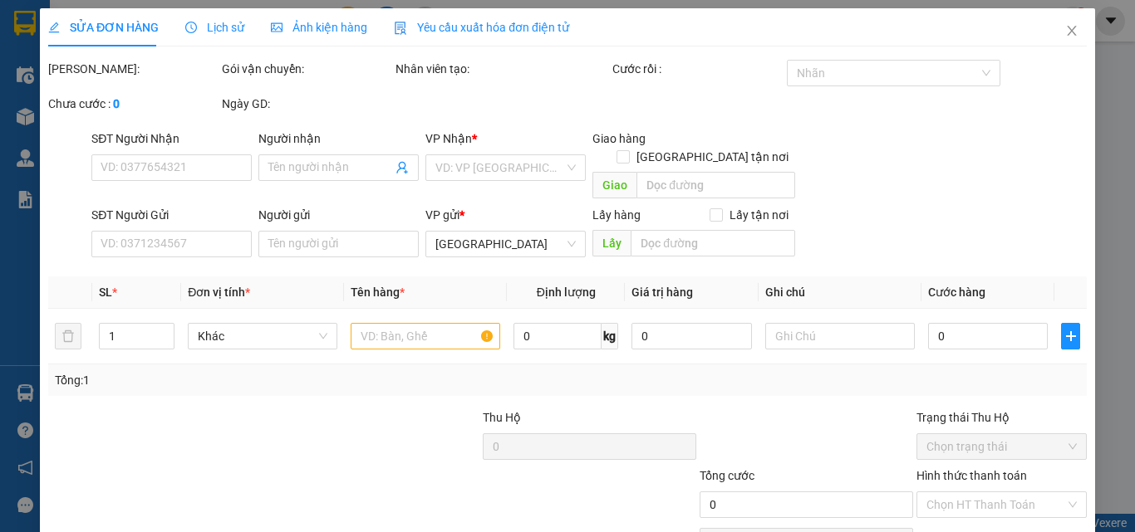
type input "0386702806"
type input "MAI"
type input "0368881354"
type input "NHẠN"
type input "100.000"
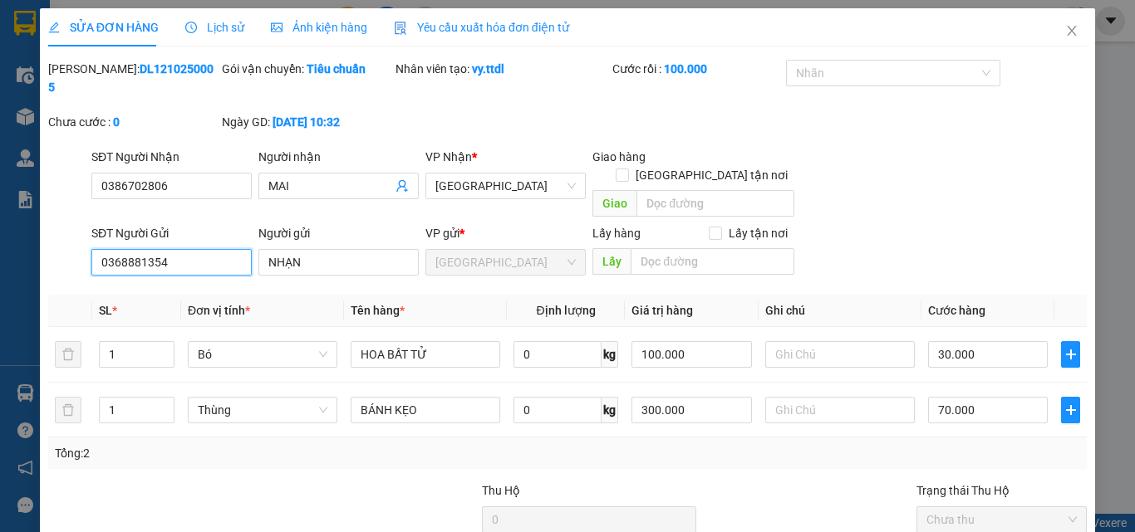
click at [172, 249] on input "0368881354" at bounding box center [171, 262] width 160 height 27
click at [156, 249] on input "0368881354" at bounding box center [171, 262] width 160 height 27
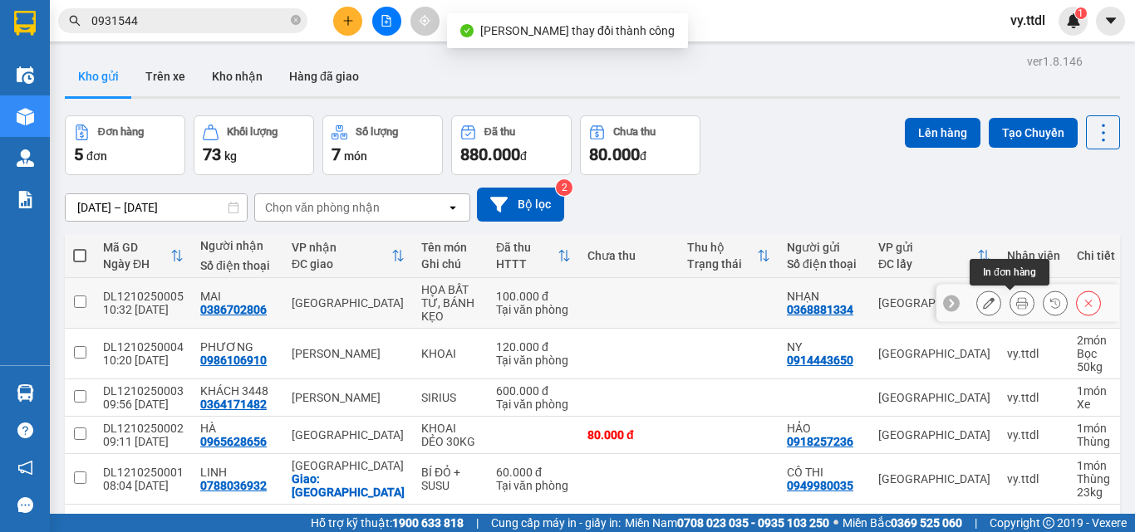
click at [1019, 302] on button at bounding box center [1021, 303] width 23 height 29
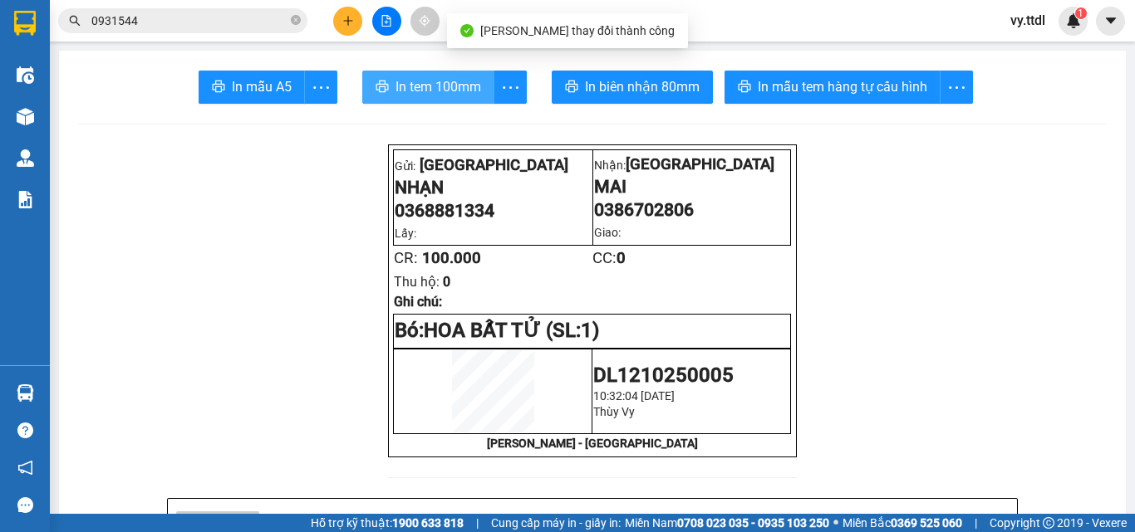
click at [441, 95] on span "In tem 100mm" at bounding box center [438, 86] width 86 height 21
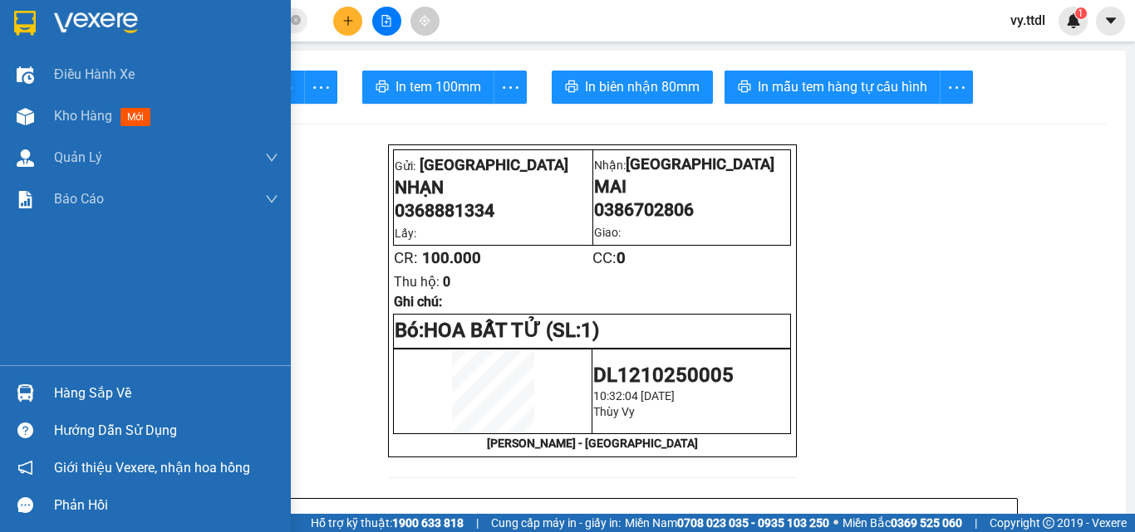
click at [33, 7] on div at bounding box center [145, 27] width 291 height 54
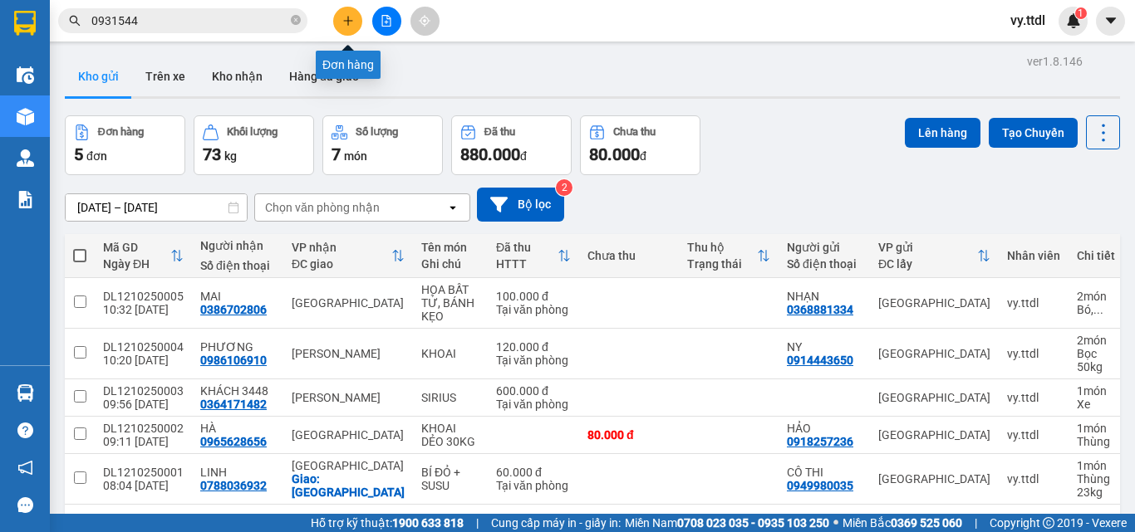
click at [341, 12] on button at bounding box center [347, 21] width 29 height 29
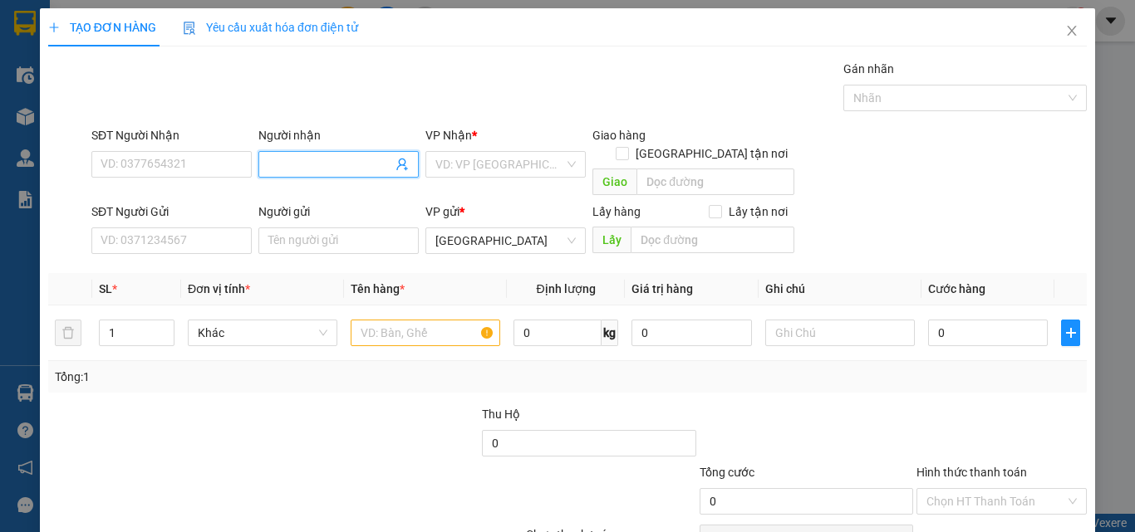
click at [318, 170] on input "Người nhận" at bounding box center [330, 164] width 124 height 18
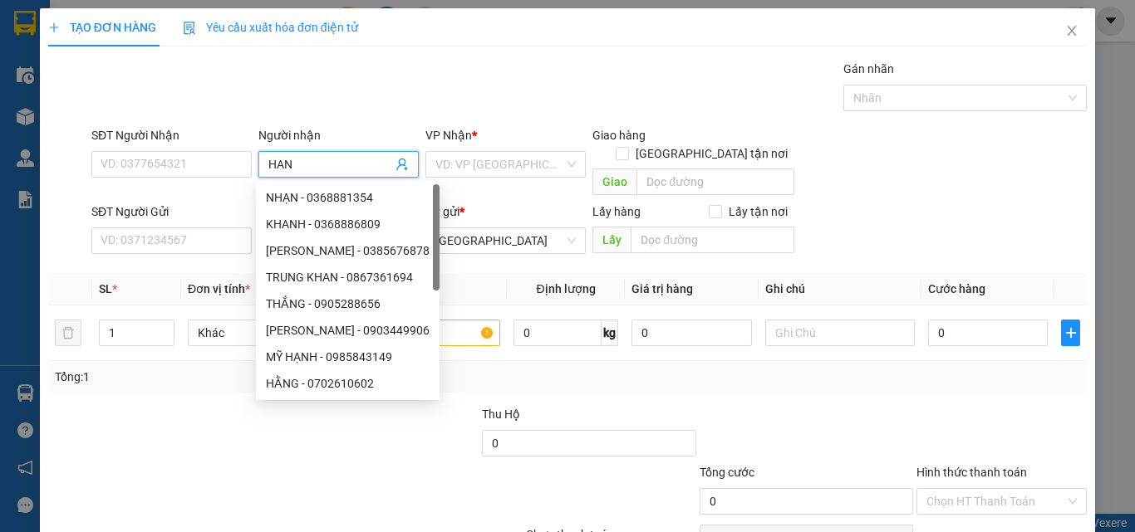
type input "HAN"
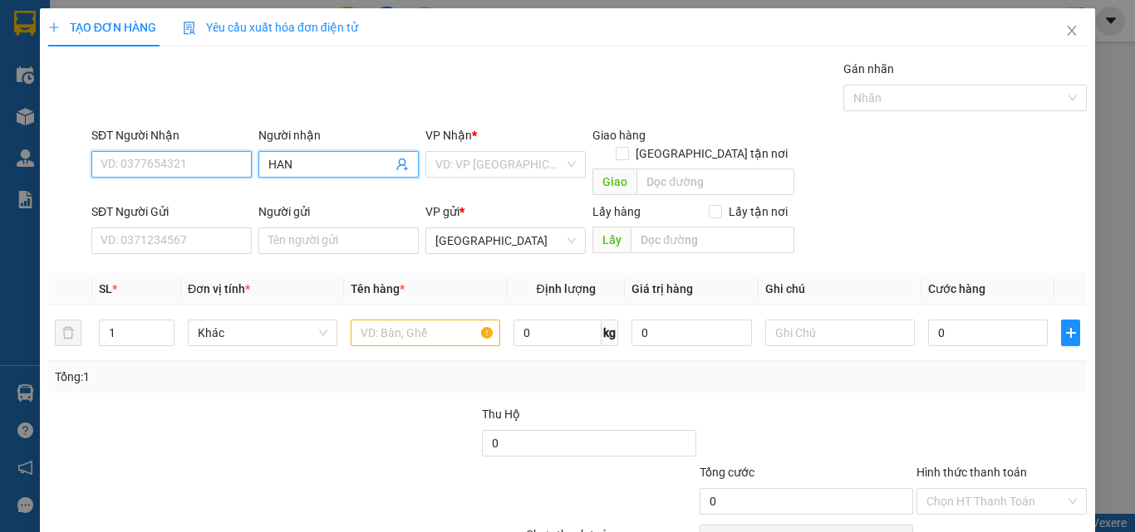
click at [230, 161] on input "SĐT Người Nhận" at bounding box center [171, 164] width 160 height 27
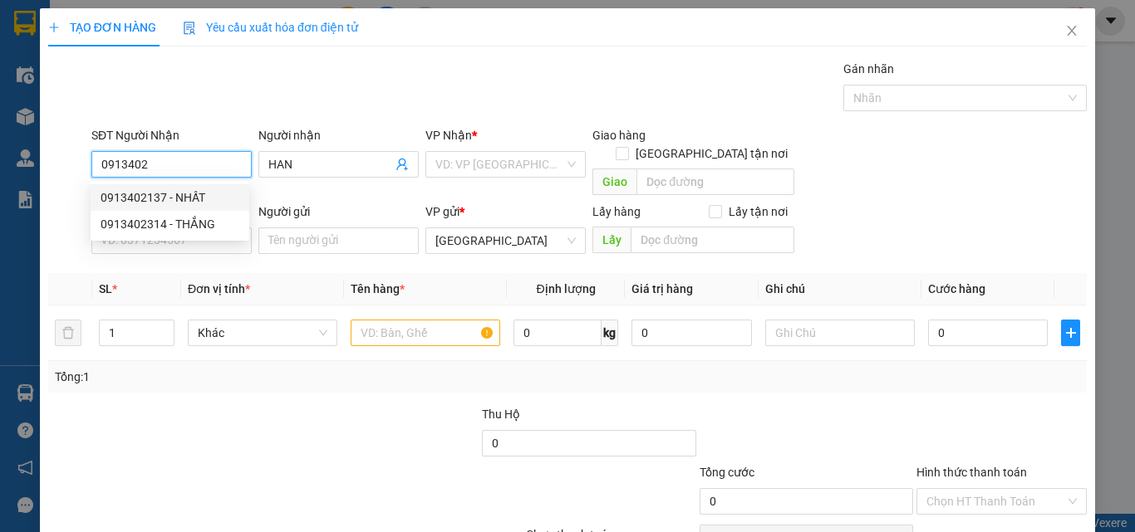
click at [225, 189] on div "0913402137 - NHẤT" at bounding box center [170, 198] width 139 height 18
type input "0913402137"
type input "NHẤT"
type input "100.000"
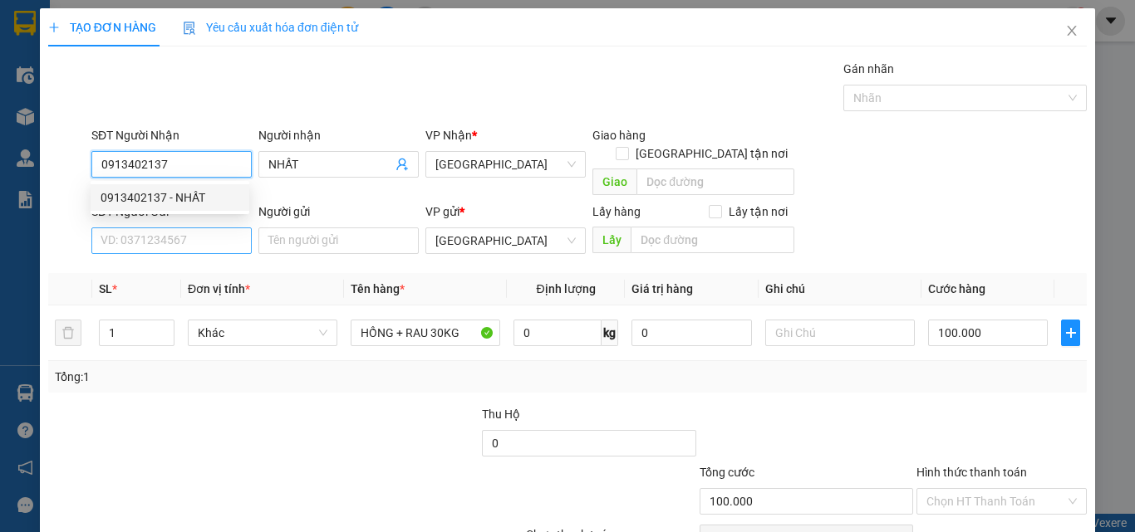
type input "0913402137"
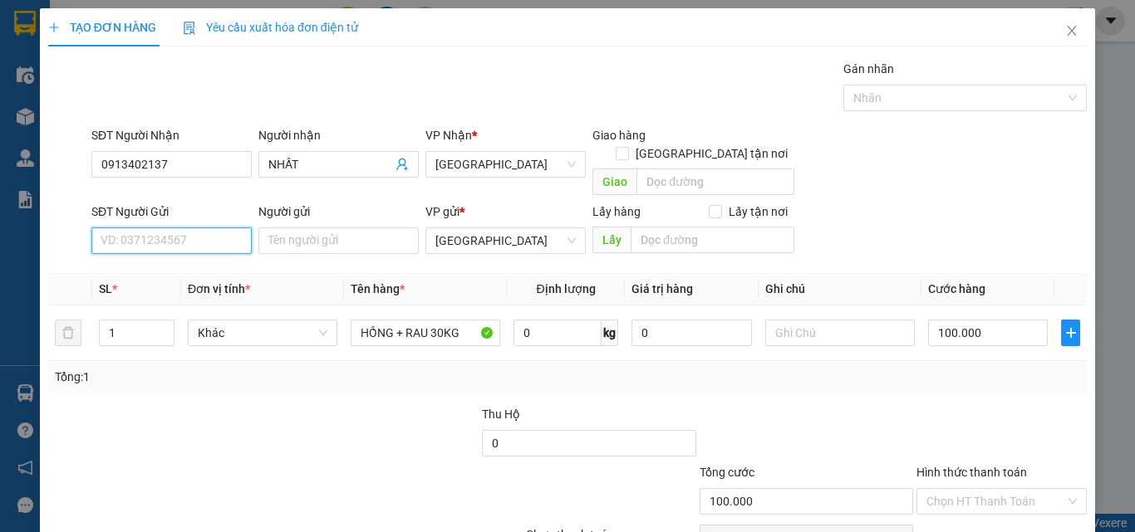
click at [218, 228] on input "SĐT Người Gửi" at bounding box center [171, 241] width 160 height 27
click at [219, 256] on div "0813901559 - TÂM" at bounding box center [170, 256] width 139 height 18
type input "0813901559"
type input "TÂM"
click at [252, 321] on span "Khác" at bounding box center [263, 333] width 130 height 25
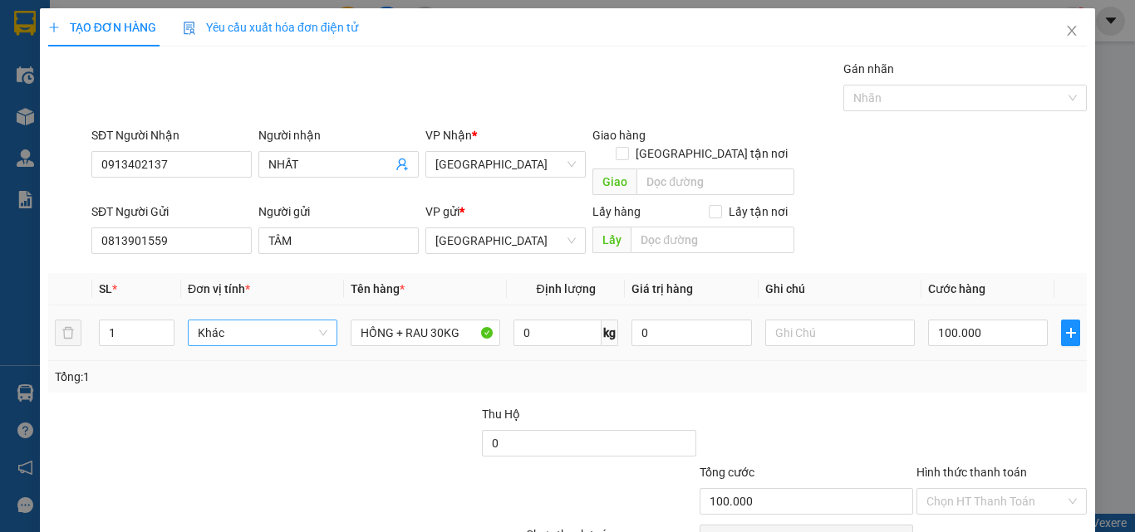
type input "T"
click at [262, 342] on div "Thùng" at bounding box center [260, 348] width 128 height 18
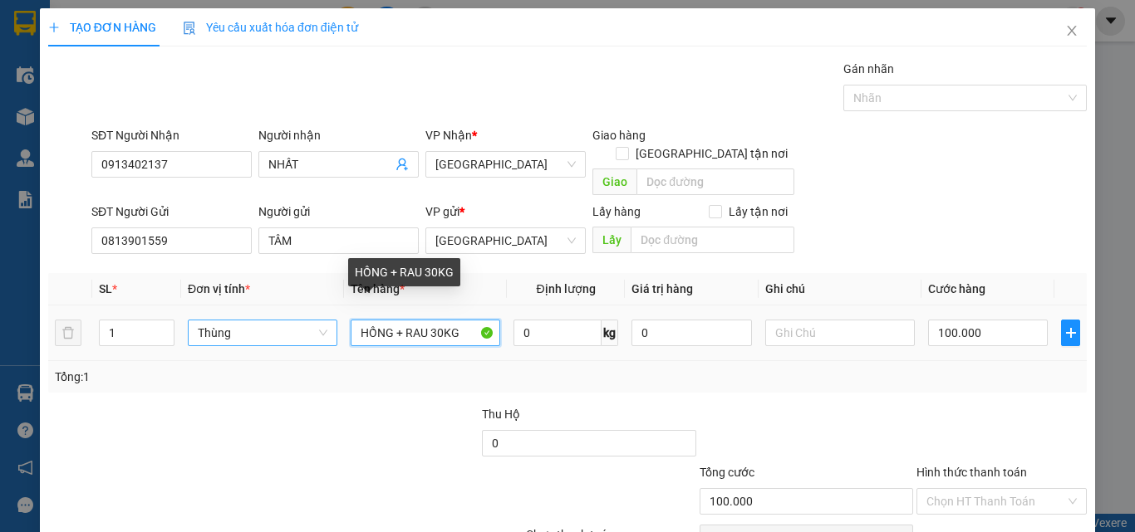
drag, startPoint x: 454, startPoint y: 317, endPoint x: 136, endPoint y: 336, distance: 317.9
click at [140, 335] on tr "1 Thùng HỒNG + RAU 30KG 0 kg 0 100.000" at bounding box center [567, 334] width 1038 height 56
type input "0"
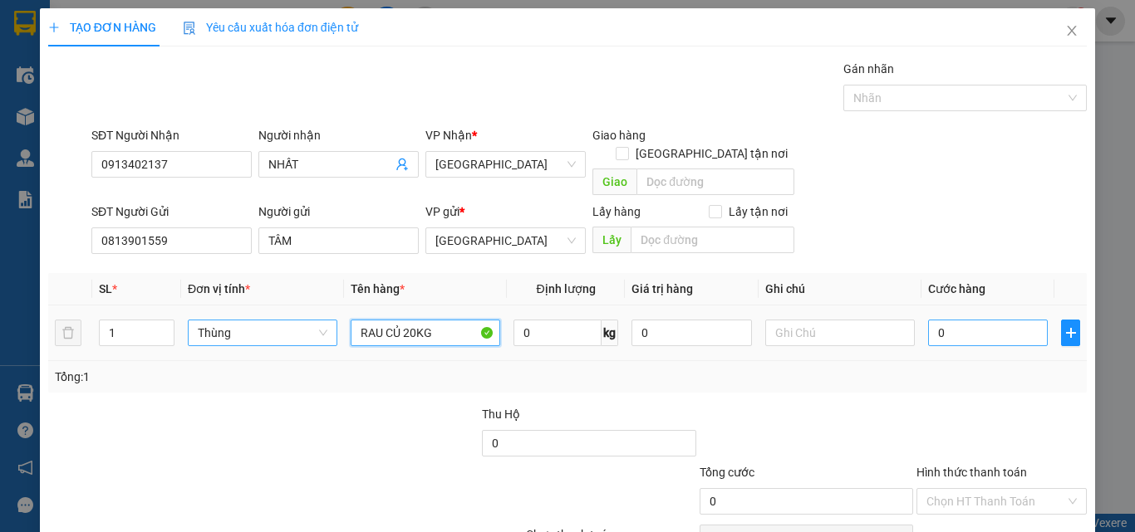
type input "RAU CỦ 20KG"
click at [944, 320] on input "0" at bounding box center [988, 333] width 120 height 27
type input "7"
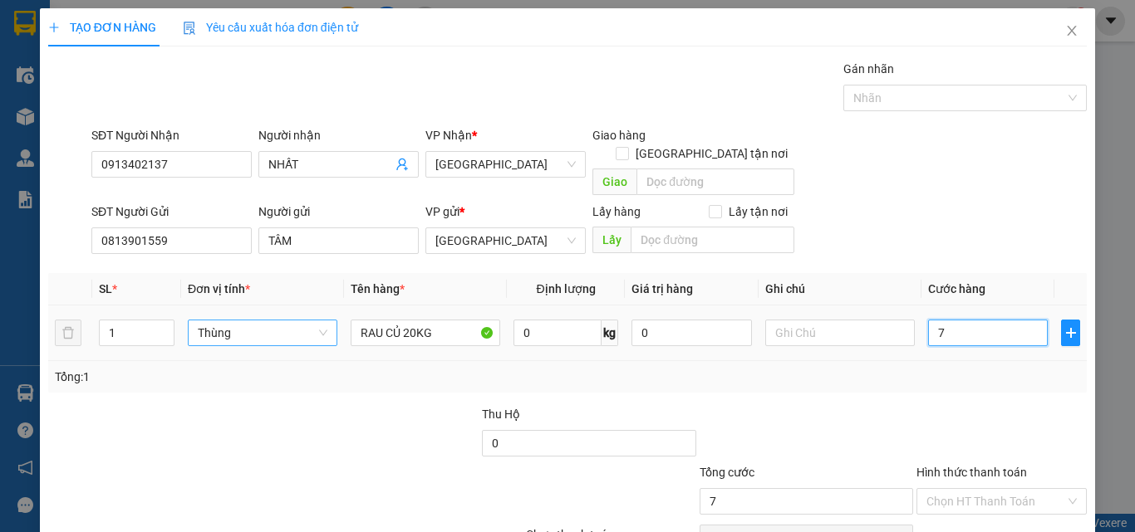
type input "70"
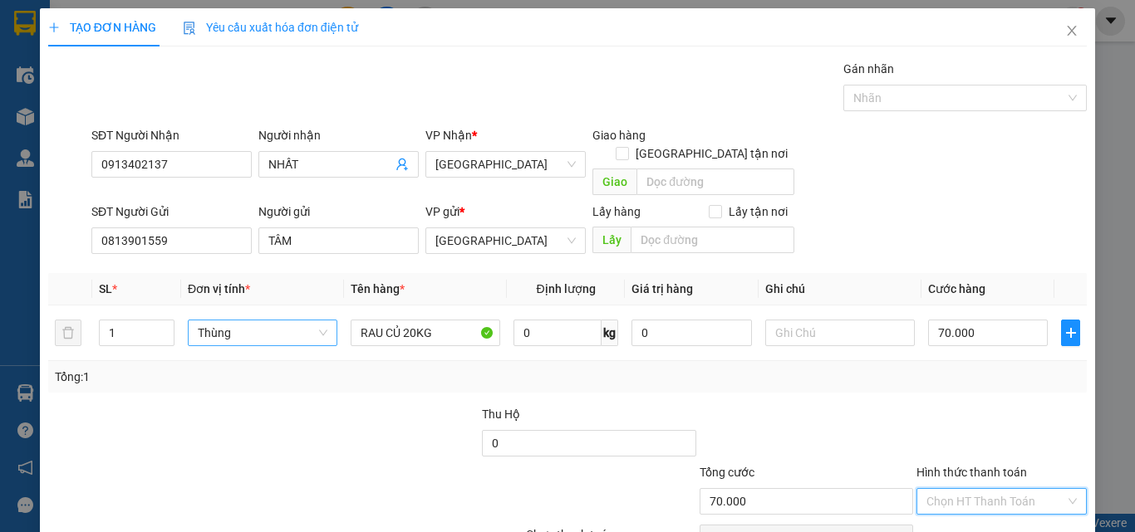
click at [981, 489] on input "Hình thức thanh toán" at bounding box center [995, 501] width 139 height 25
click at [981, 508] on div "Tại văn phòng" at bounding box center [991, 517] width 149 height 18
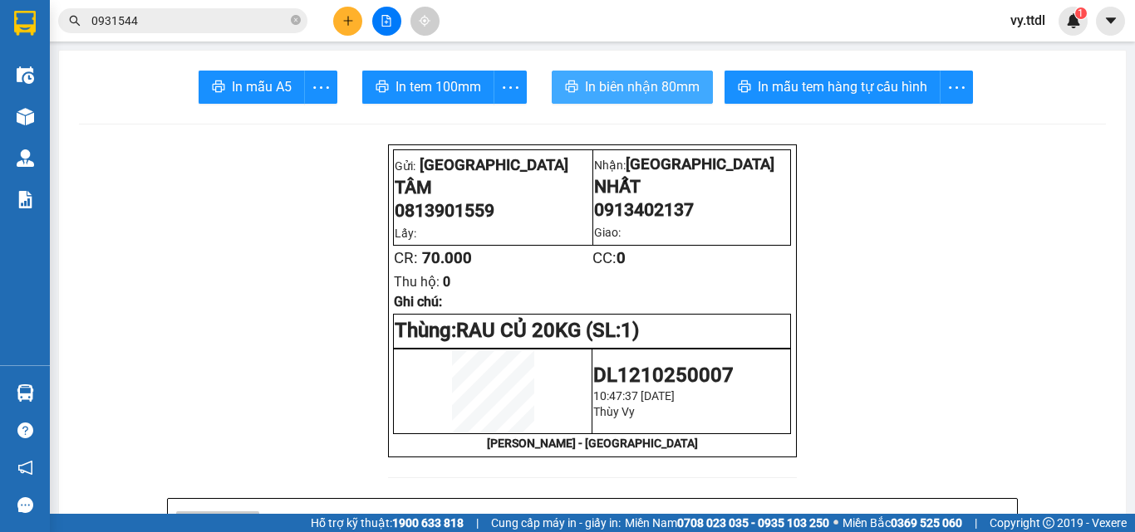
click at [633, 86] on span "In biên nhận 80mm" at bounding box center [642, 86] width 115 height 21
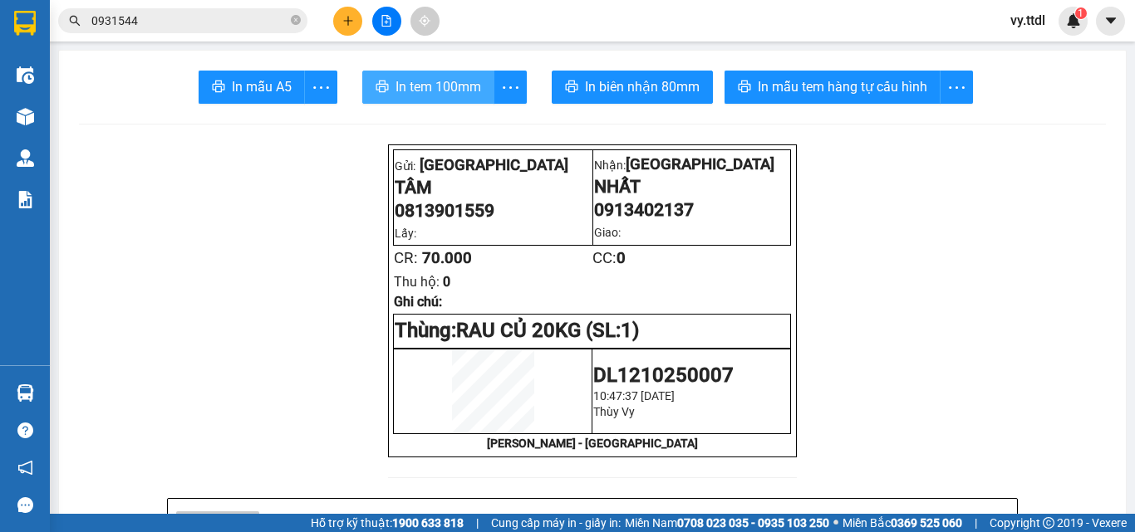
click at [449, 91] on span "In tem 100mm" at bounding box center [438, 86] width 86 height 21
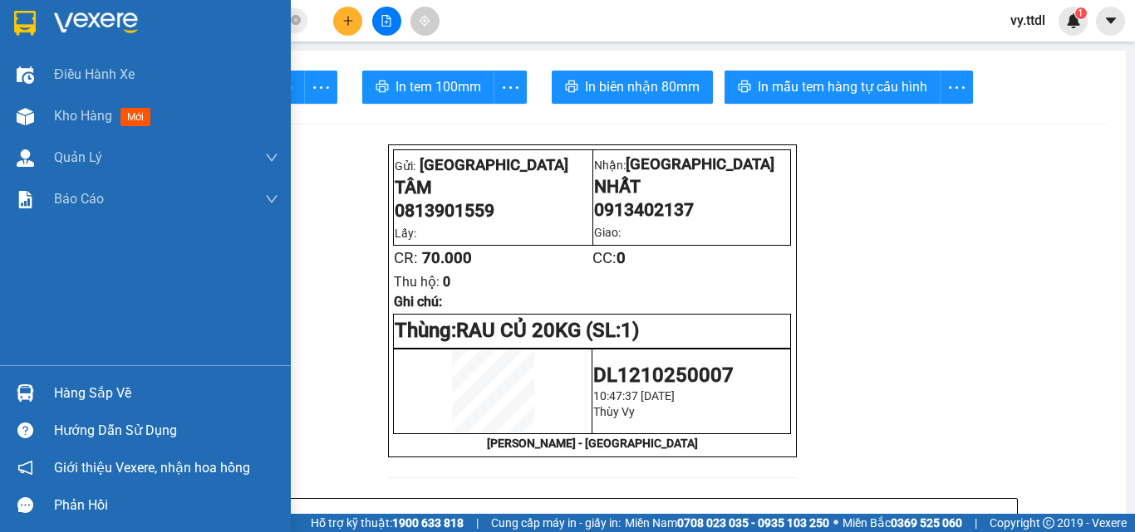
click at [28, 16] on img at bounding box center [25, 23] width 22 height 25
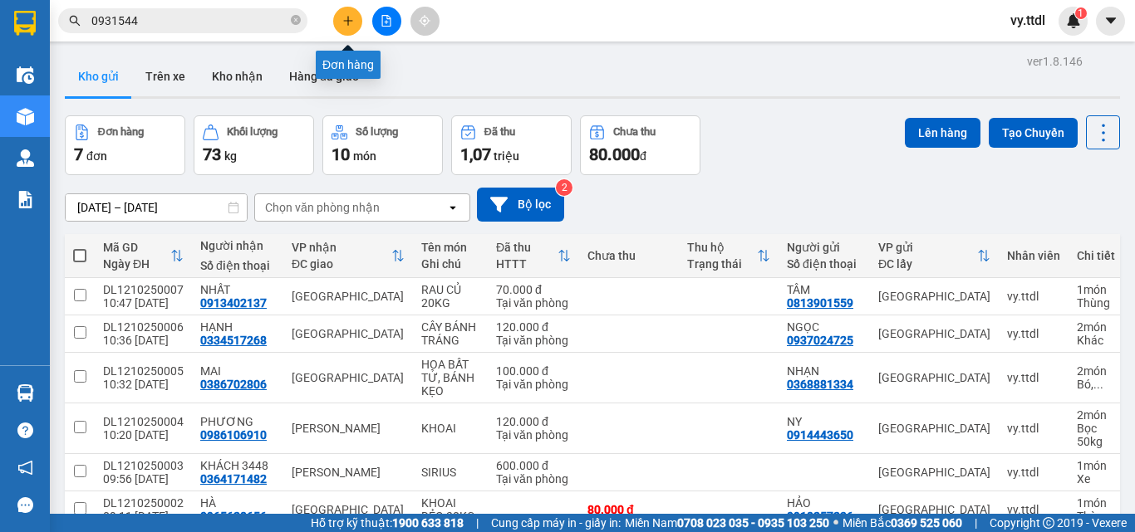
click at [348, 21] on icon "plus" at bounding box center [347, 20] width 9 height 1
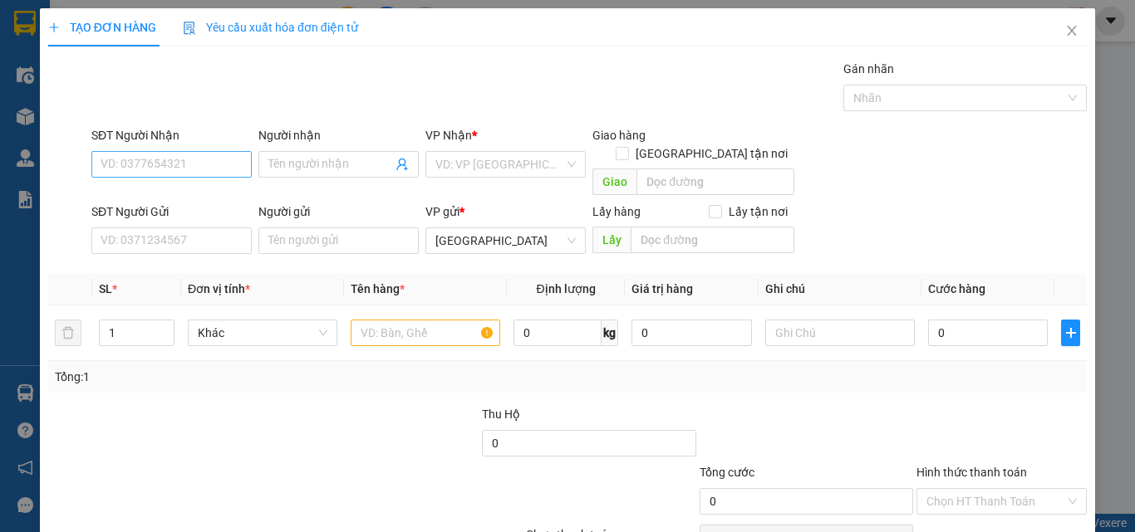
drag, startPoint x: 186, startPoint y: 178, endPoint x: 207, endPoint y: 163, distance: 25.6
click at [194, 174] on div "SĐT Người Nhận VD: 0377654321" at bounding box center [171, 155] width 160 height 58
click at [232, 174] on input "SĐT Người Nhận" at bounding box center [171, 164] width 160 height 27
click at [233, 159] on input "0975659" at bounding box center [171, 164] width 160 height 27
click at [216, 169] on input "0975659" at bounding box center [171, 164] width 160 height 27
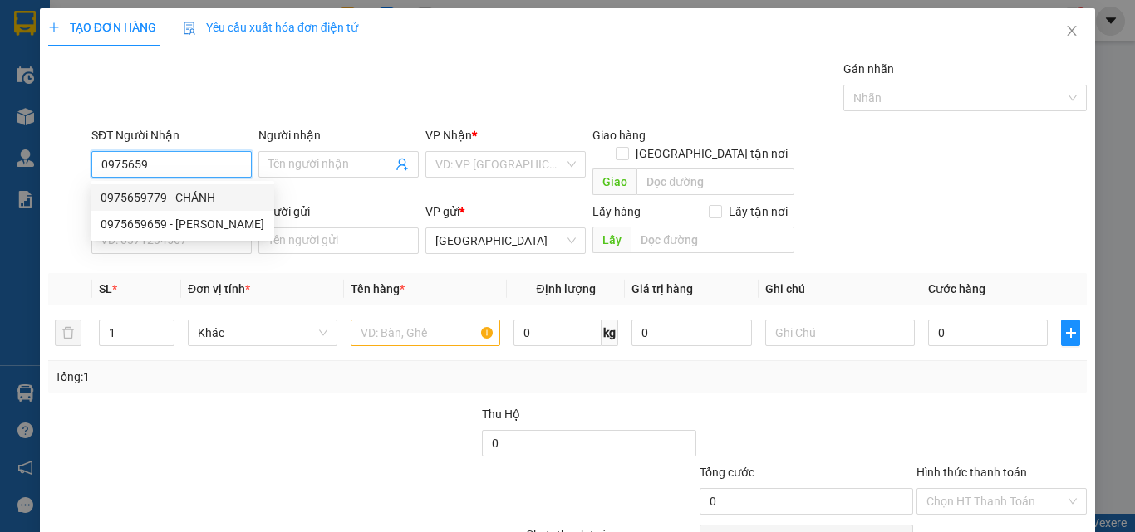
click at [214, 195] on div "0975659779 - CHÁNH" at bounding box center [183, 198] width 164 height 18
type input "0975659779"
type input "CHÁNH"
type input "50.000"
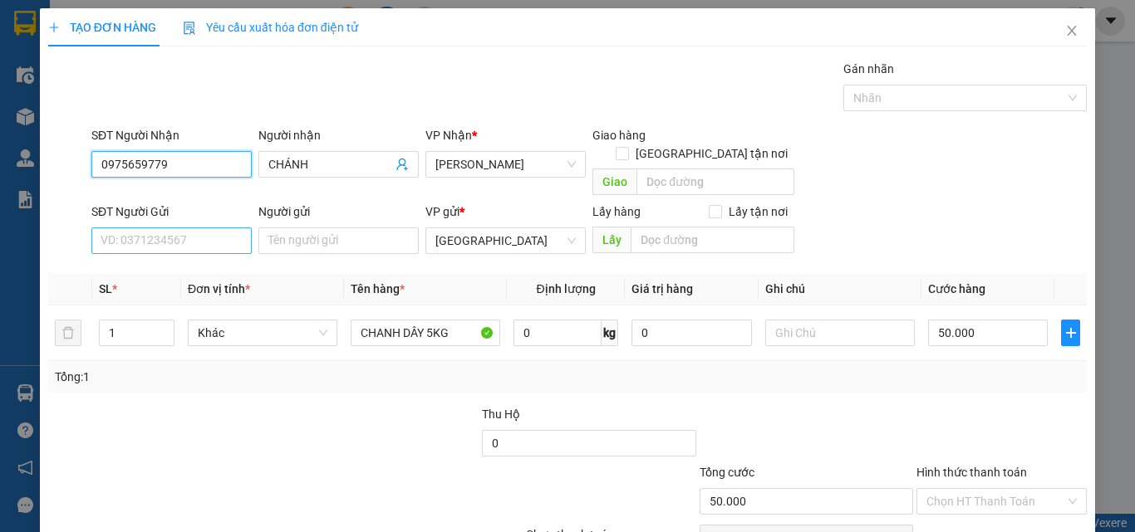
type input "0975659779"
click at [209, 234] on input "SĐT Người Gửi" at bounding box center [171, 241] width 160 height 27
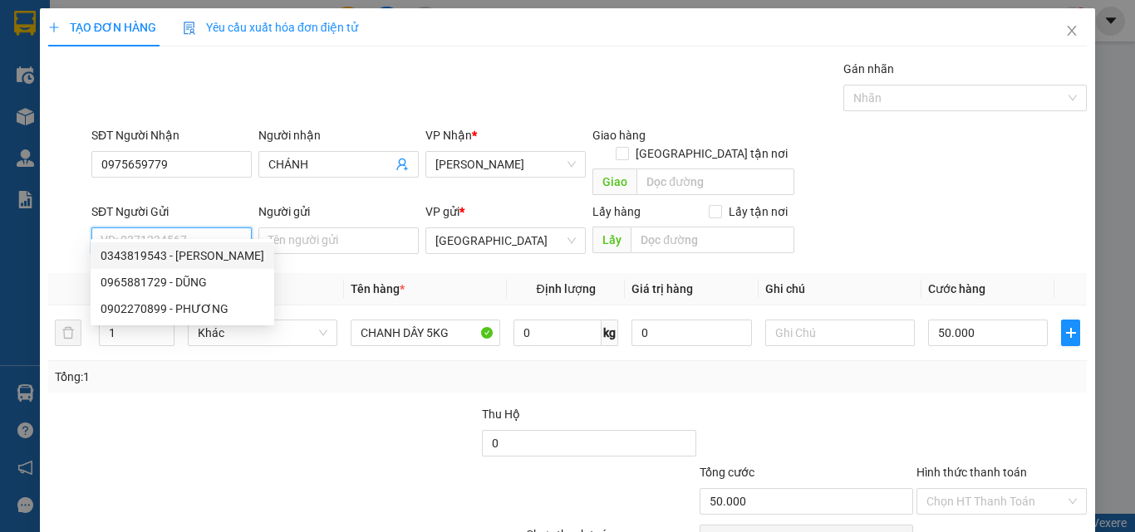
drag, startPoint x: 213, startPoint y: 250, endPoint x: 214, endPoint y: 262, distance: 12.5
click at [213, 252] on div "0343819543 - [PERSON_NAME]" at bounding box center [183, 256] width 164 height 18
type input "0343819543"
type input "[PERSON_NAME]"
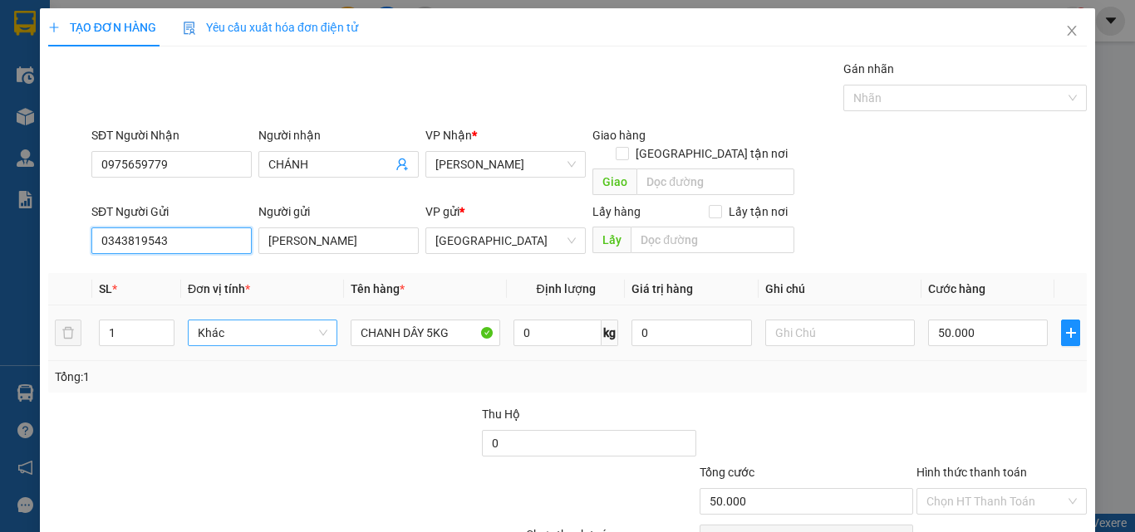
click at [258, 321] on span "Khác" at bounding box center [263, 333] width 130 height 25
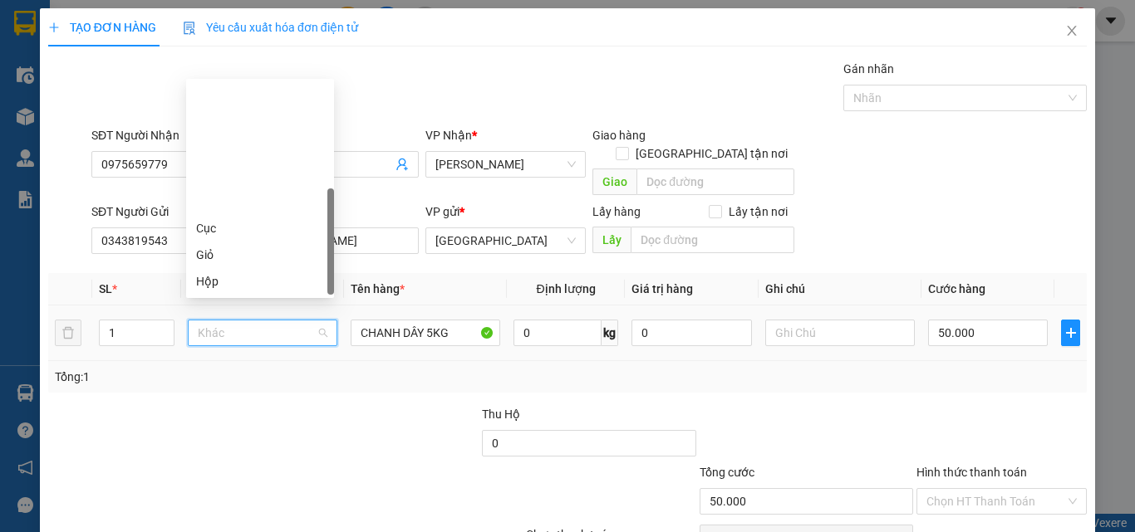
click at [277, 321] on span "Khác" at bounding box center [263, 333] width 130 height 25
type input "T"
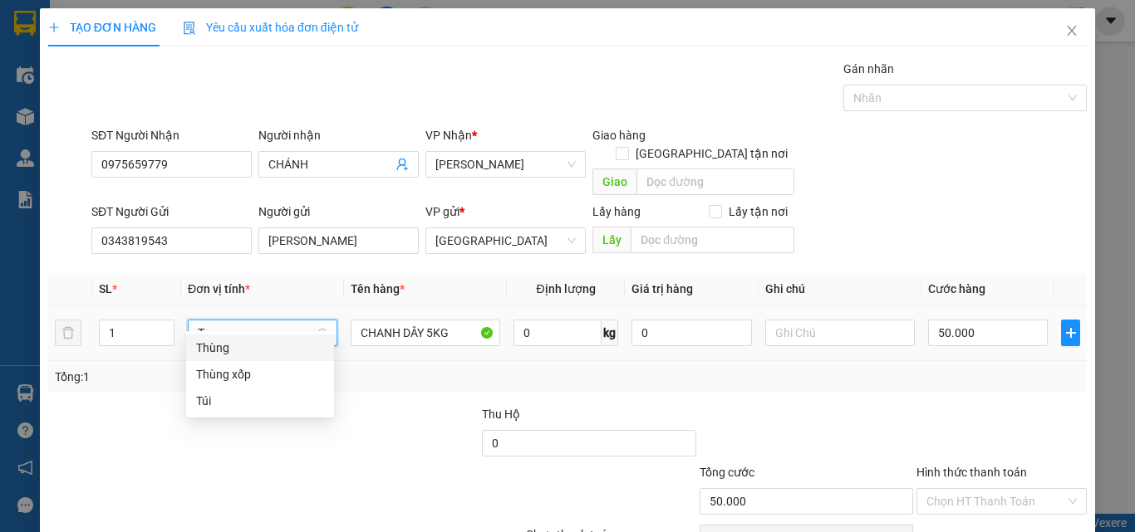
click at [265, 351] on div "Thùng" at bounding box center [260, 348] width 128 height 18
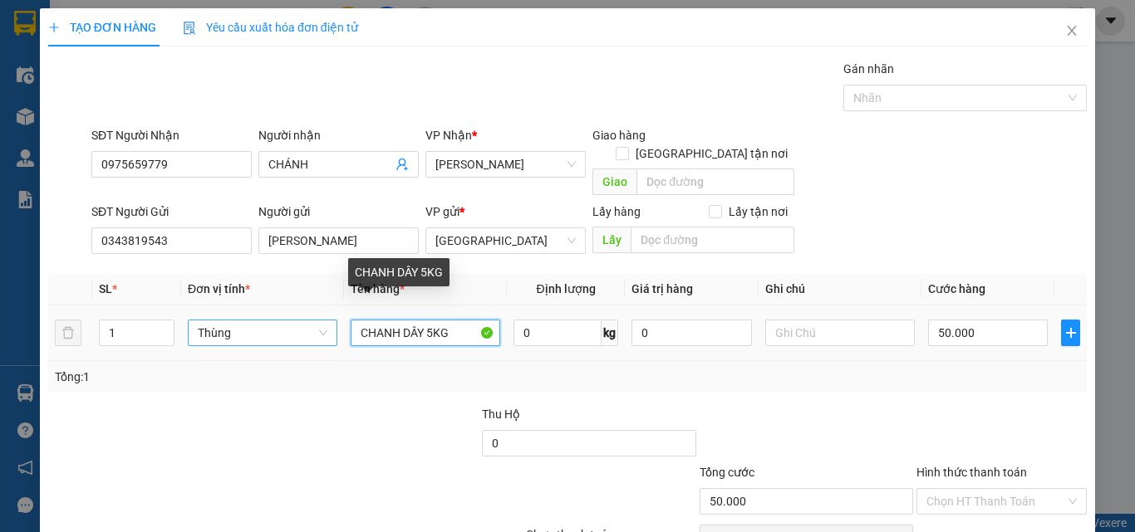
click at [432, 320] on input "CHANH DÂY 5KG" at bounding box center [426, 333] width 150 height 27
type input "0"
type input "CHANH DÂY KG"
type input "0"
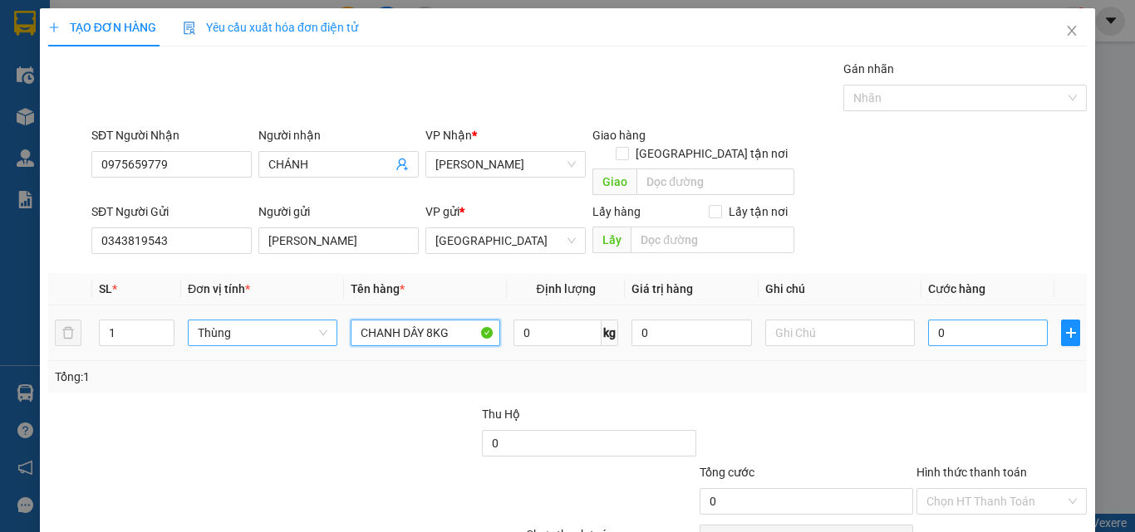
type input "CHANH DÂY 8KG"
click at [969, 320] on input "0" at bounding box center [988, 333] width 120 height 27
type input "5"
type input "50"
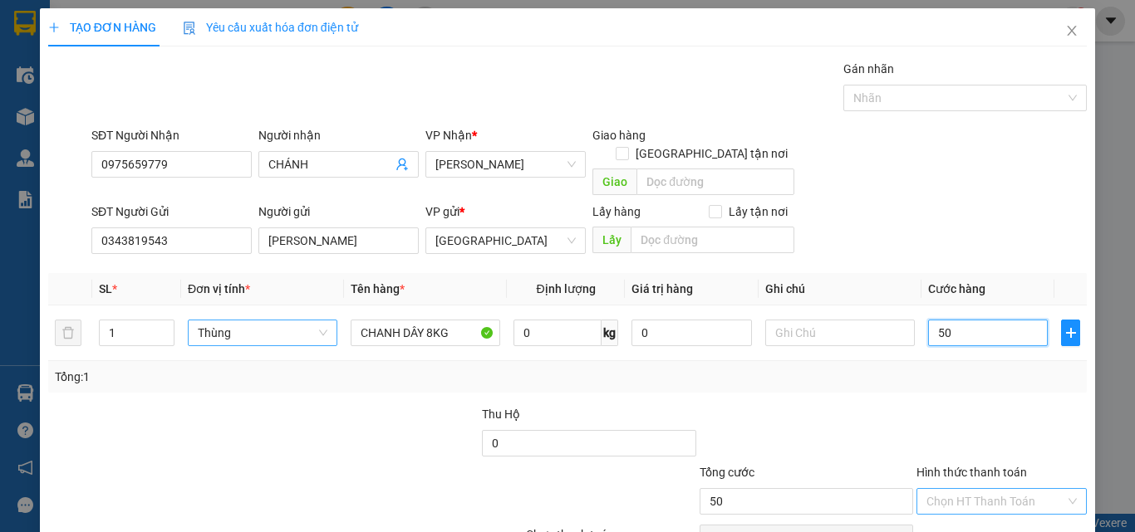
type input "50"
type input "50.000"
click at [993, 489] on input "Hình thức thanh toán" at bounding box center [995, 501] width 139 height 25
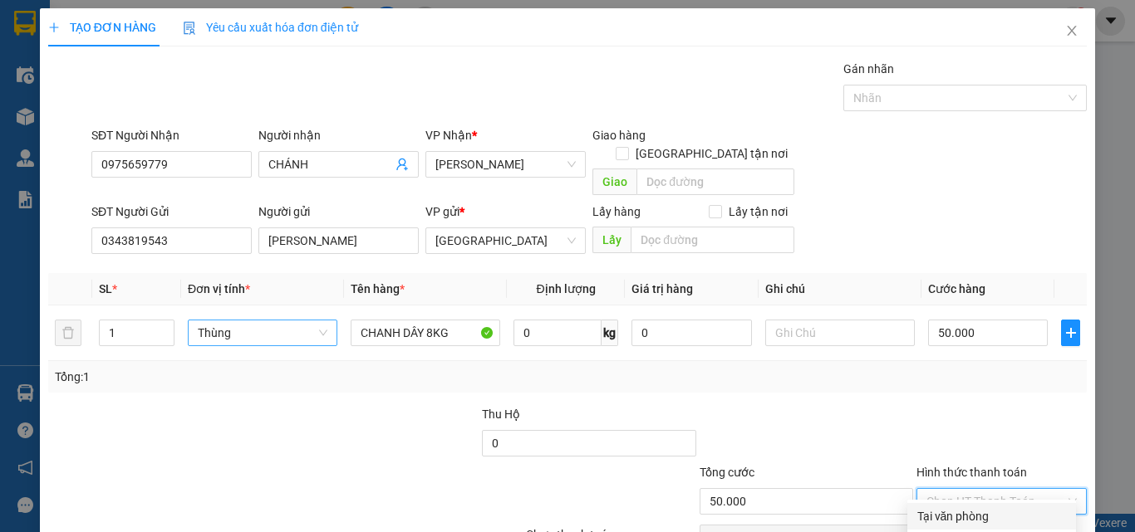
click at [996, 508] on div "Tại văn phòng" at bounding box center [991, 517] width 149 height 18
type input "0"
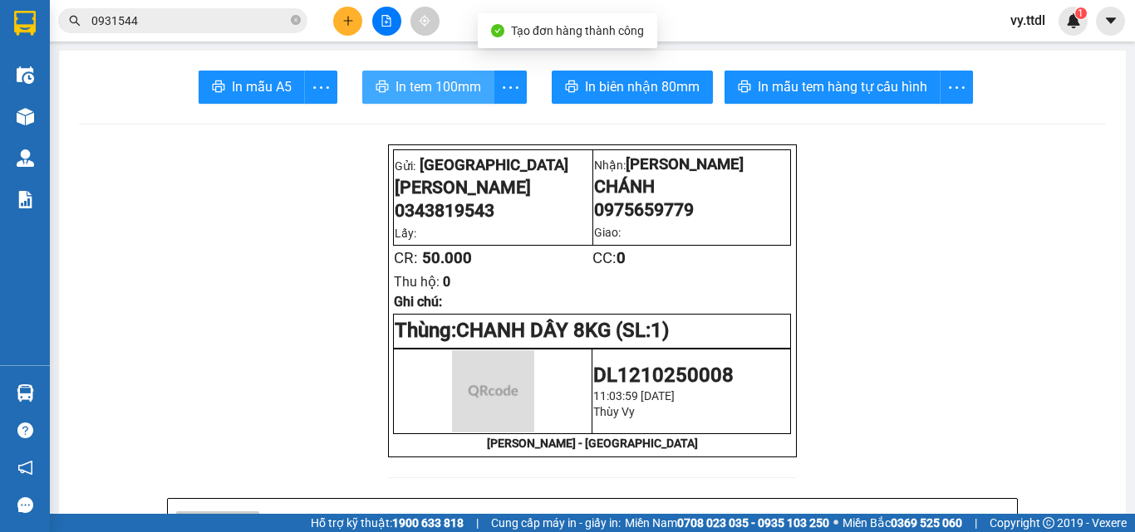
click at [424, 89] on span "In tem 100mm" at bounding box center [438, 86] width 86 height 21
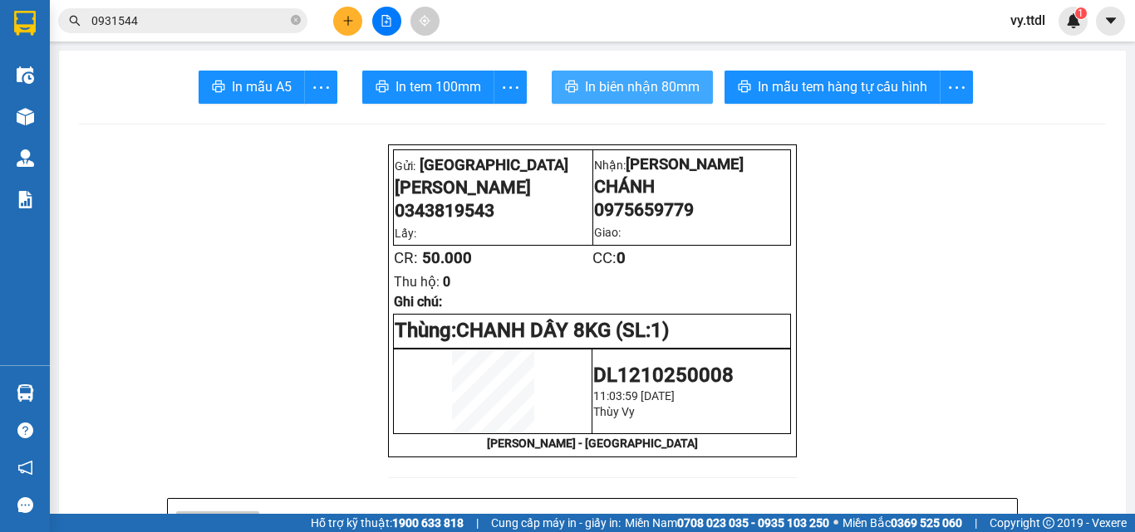
click at [594, 80] on span "In biên nhận 80mm" at bounding box center [642, 86] width 115 height 21
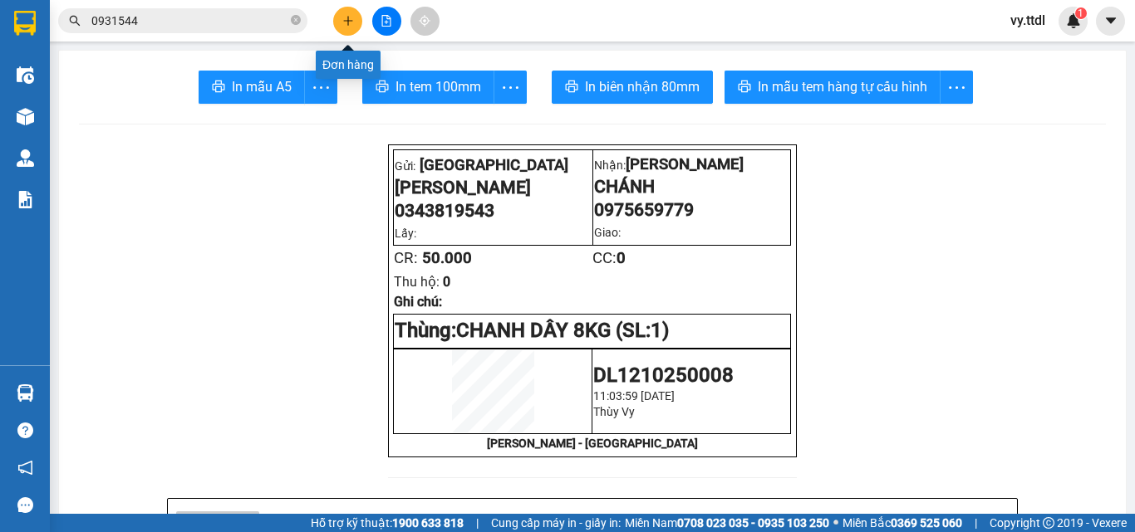
click at [350, 13] on button at bounding box center [347, 21] width 29 height 29
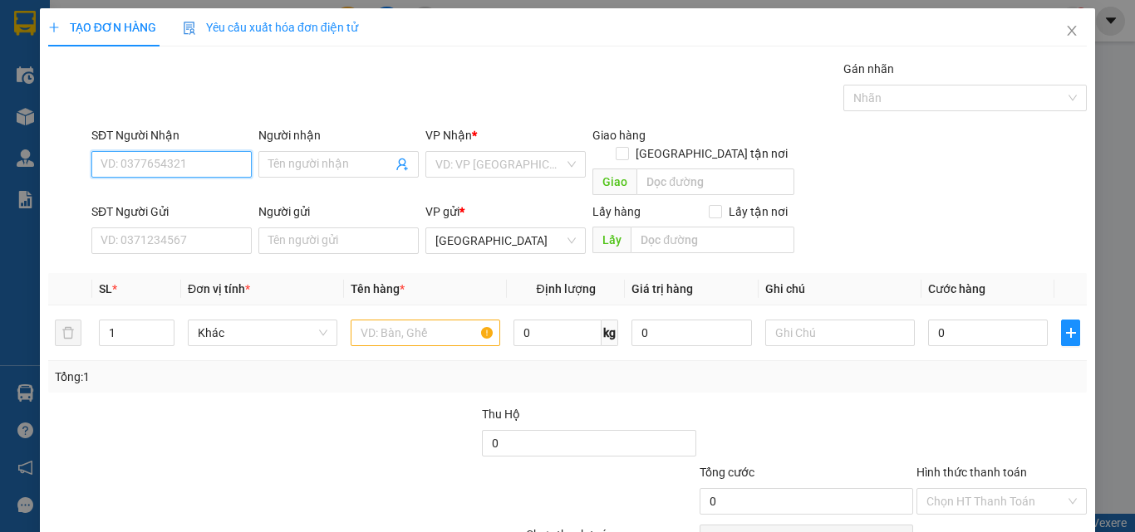
click at [241, 164] on input "SĐT Người Nhận" at bounding box center [171, 164] width 160 height 27
click at [215, 174] on input "SĐT Người Nhận" at bounding box center [171, 164] width 160 height 27
type input "0935713666"
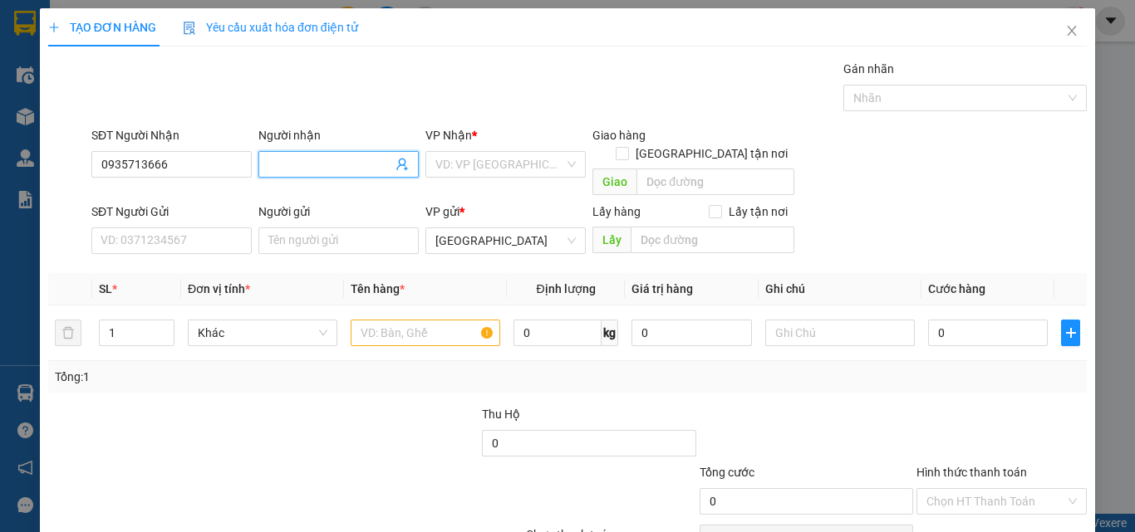
click at [340, 169] on input "Người nhận" at bounding box center [330, 164] width 124 height 18
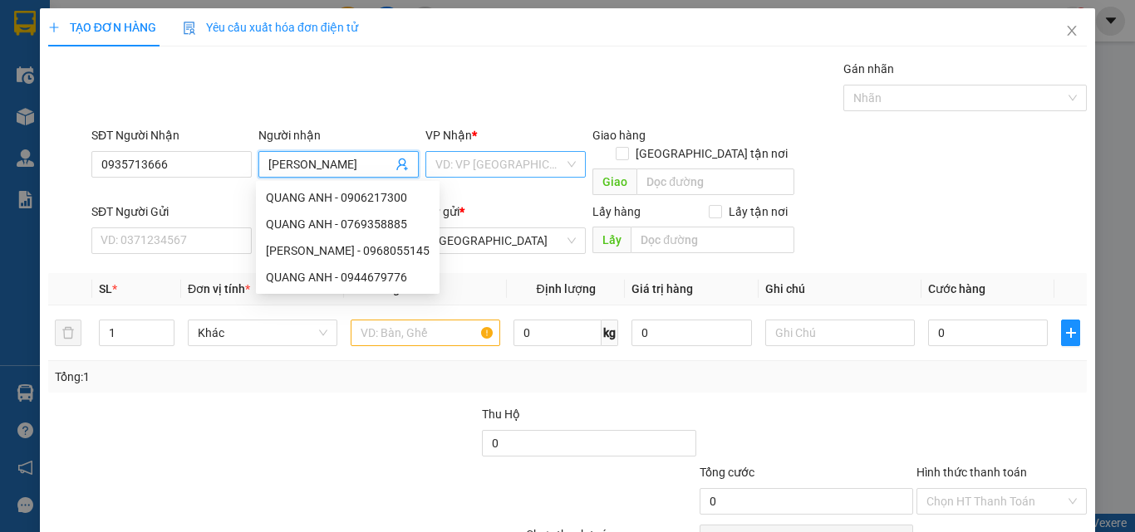
type input "[PERSON_NAME]"
click at [473, 158] on input "search" at bounding box center [499, 164] width 129 height 25
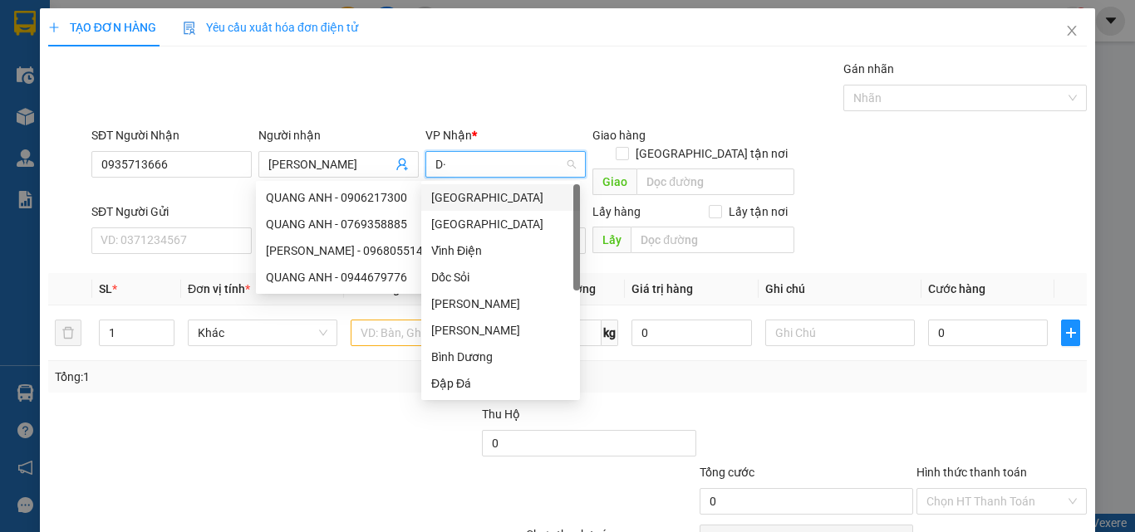
type input "D"
type input "Đ"
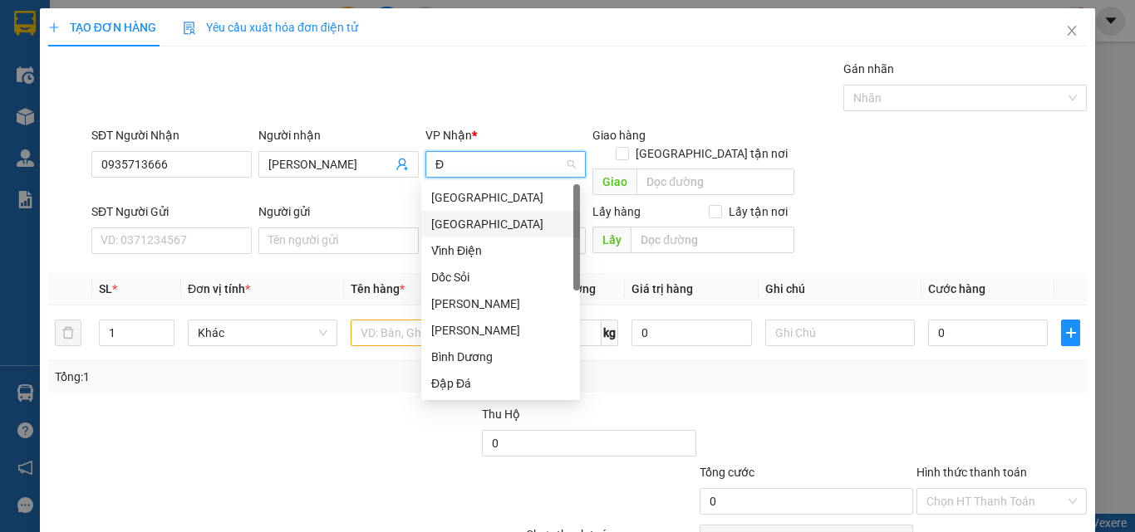
click at [475, 215] on div "[GEOGRAPHIC_DATA]" at bounding box center [500, 224] width 139 height 18
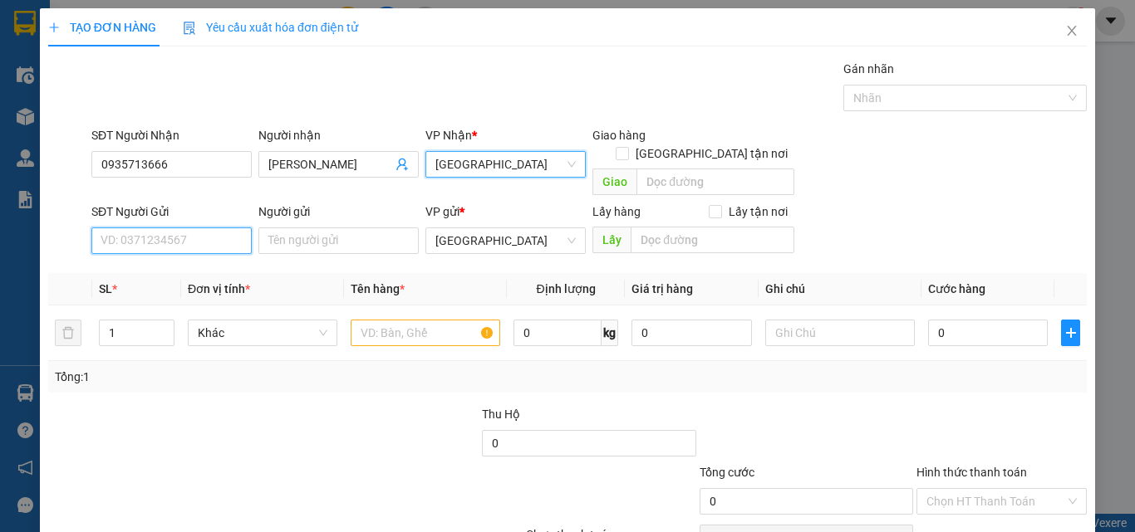
click at [214, 228] on input "SĐT Người Gửi" at bounding box center [171, 241] width 160 height 27
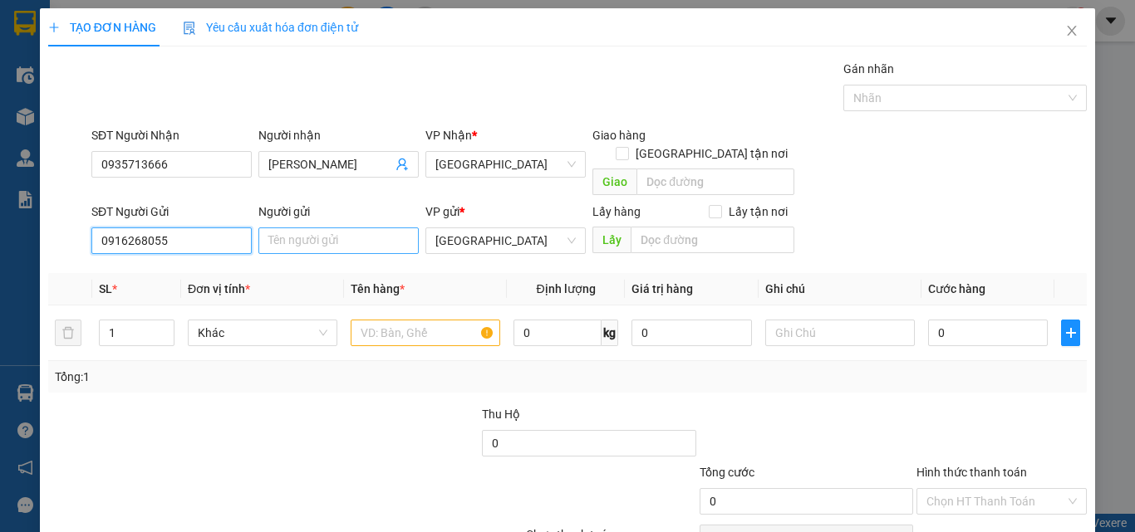
type input "0916268055"
click at [351, 228] on input "Người gửi" at bounding box center [338, 241] width 160 height 27
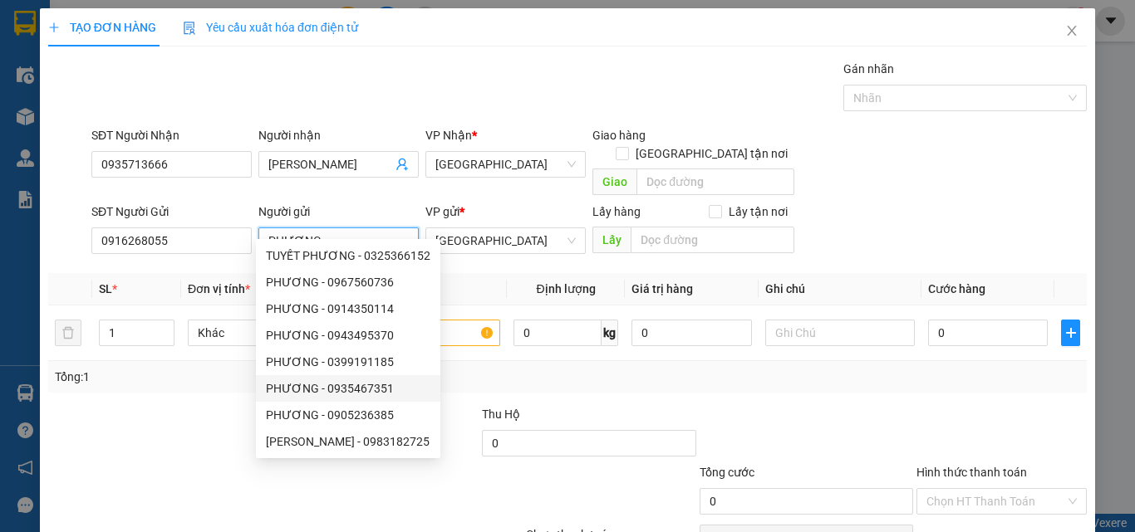
type input "PHƯƠNG"
drag, startPoint x: 146, startPoint y: 372, endPoint x: 227, endPoint y: 307, distance: 103.4
click at [151, 370] on div "Tổng: 1" at bounding box center [567, 377] width 1038 height 32
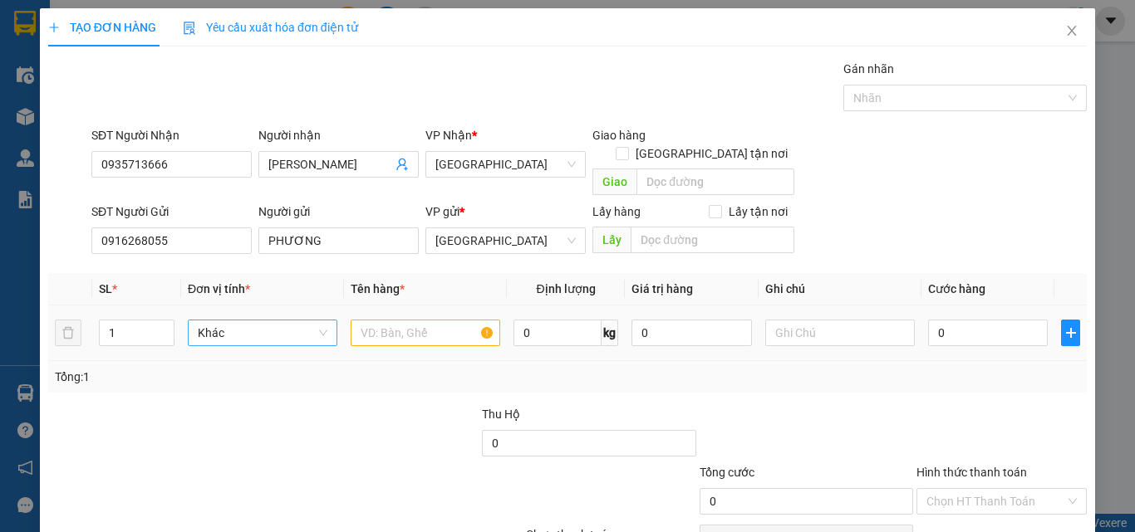
click at [229, 321] on span "Khác" at bounding box center [263, 333] width 130 height 25
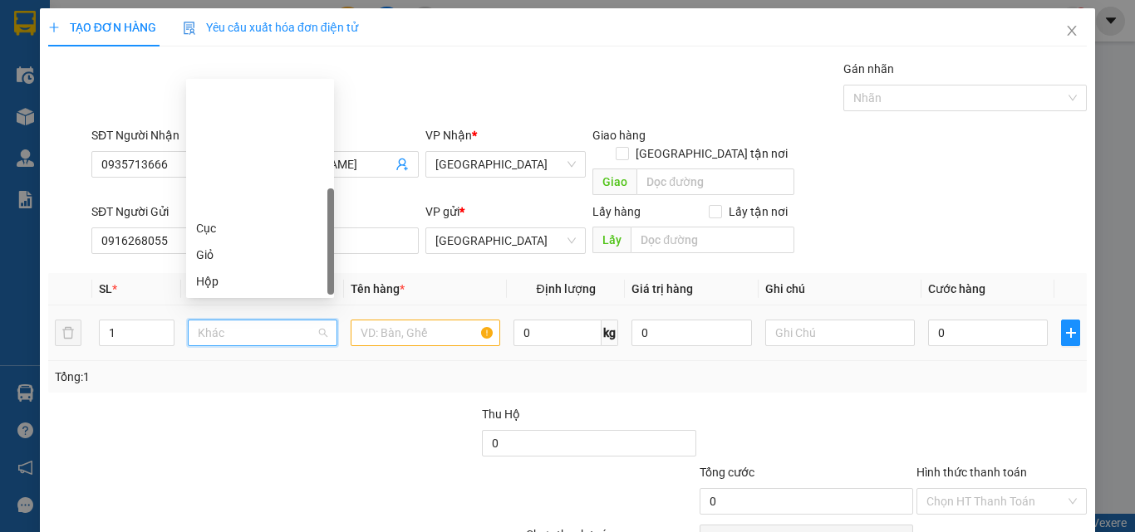
type input "T"
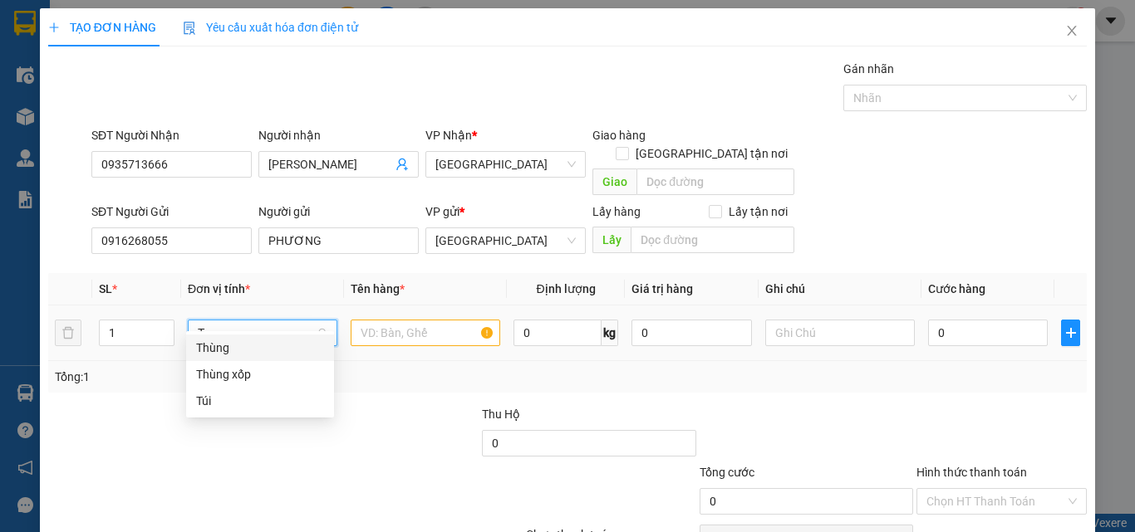
drag, startPoint x: 252, startPoint y: 351, endPoint x: 352, endPoint y: 326, distance: 103.4
click at [254, 351] on div "Thùng" at bounding box center [260, 348] width 128 height 18
click at [387, 320] on input "text" at bounding box center [426, 333] width 150 height 27
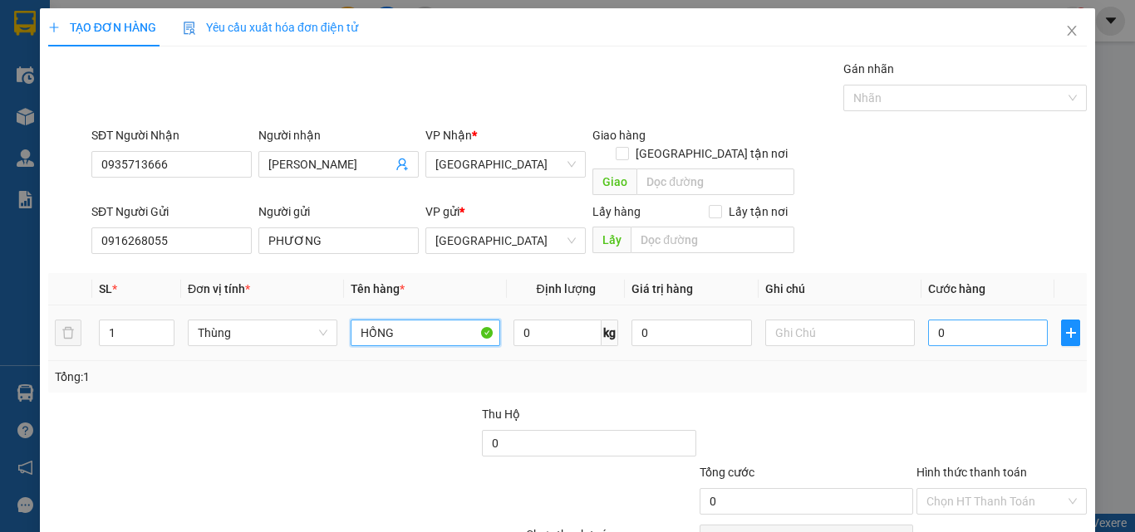
type input "HỒNG"
click at [1002, 320] on input "0" at bounding box center [988, 333] width 120 height 27
type input "50"
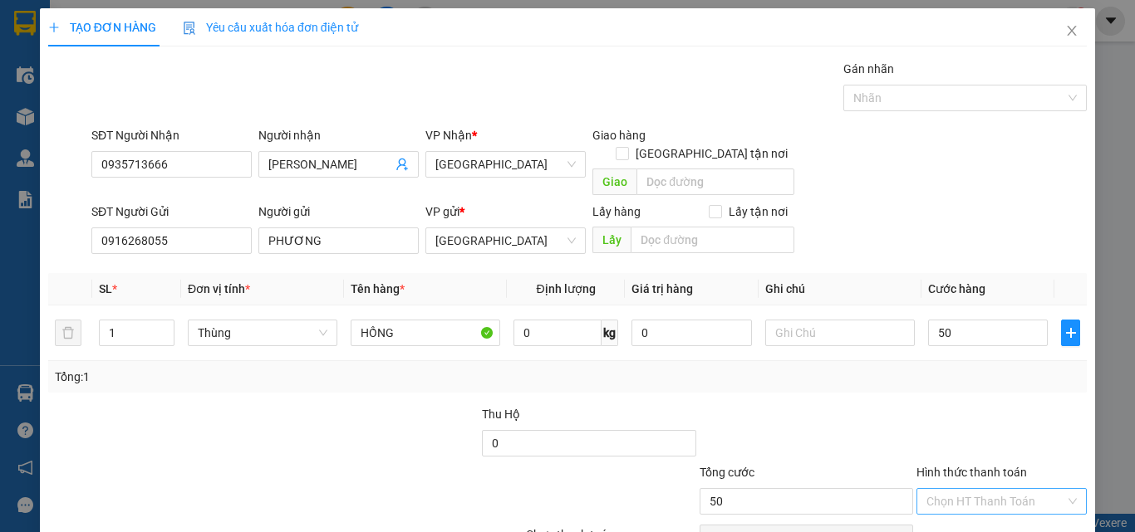
click at [995, 489] on input "Hình thức thanh toán" at bounding box center [995, 501] width 139 height 25
type input "50.000"
click at [991, 508] on div "Tại văn phòng" at bounding box center [991, 517] width 149 height 18
type input "0"
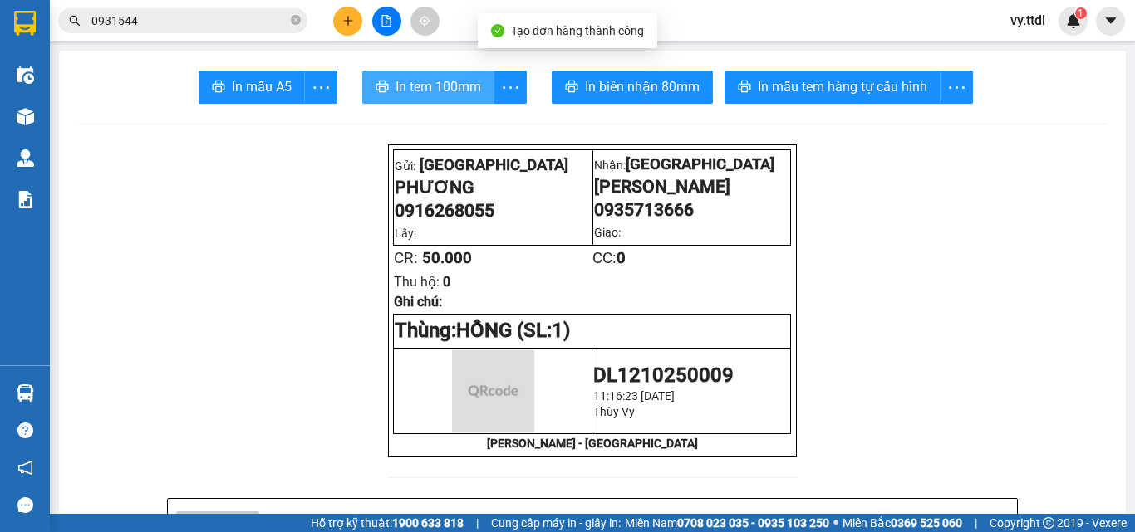
click at [431, 78] on span "In tem 100mm" at bounding box center [438, 86] width 86 height 21
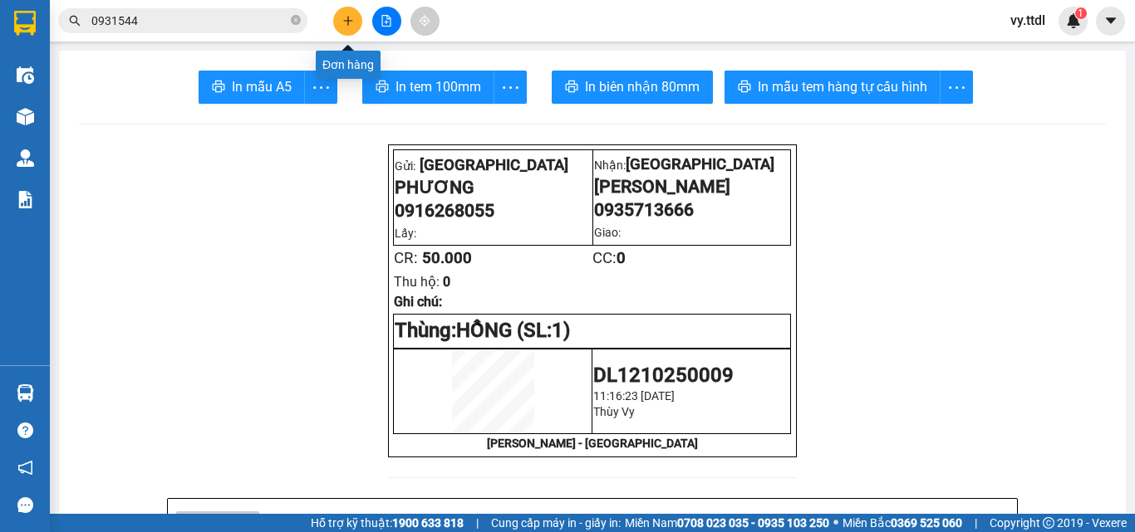
click at [341, 19] on button at bounding box center [347, 21] width 29 height 29
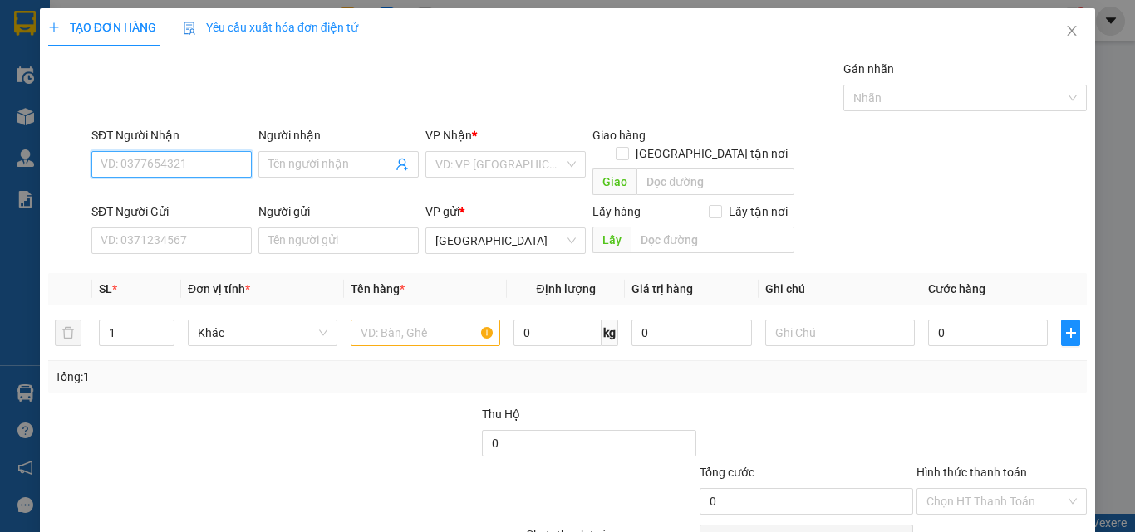
click at [223, 159] on input "SĐT Người Nhận" at bounding box center [171, 164] width 160 height 27
click at [216, 167] on input "SĐT Người Nhận" at bounding box center [171, 164] width 160 height 27
click at [220, 193] on div "0387214483 - CÔNG ANH" at bounding box center [170, 198] width 139 height 18
type input "0387214483"
type input "CÔNG ANH"
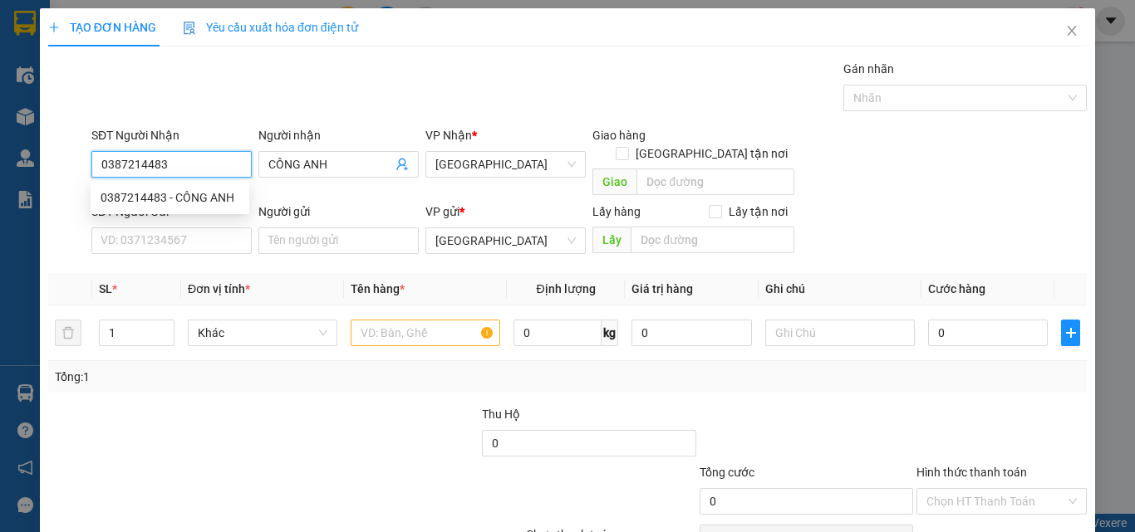
type input "50.000"
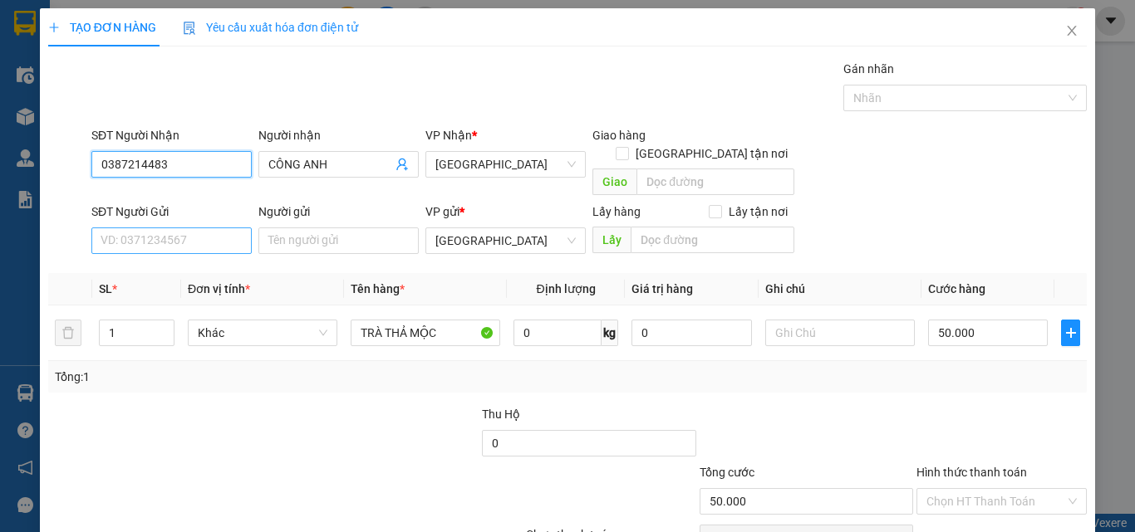
type input "0387214483"
click at [222, 228] on input "SĐT Người Gửi" at bounding box center [171, 241] width 160 height 27
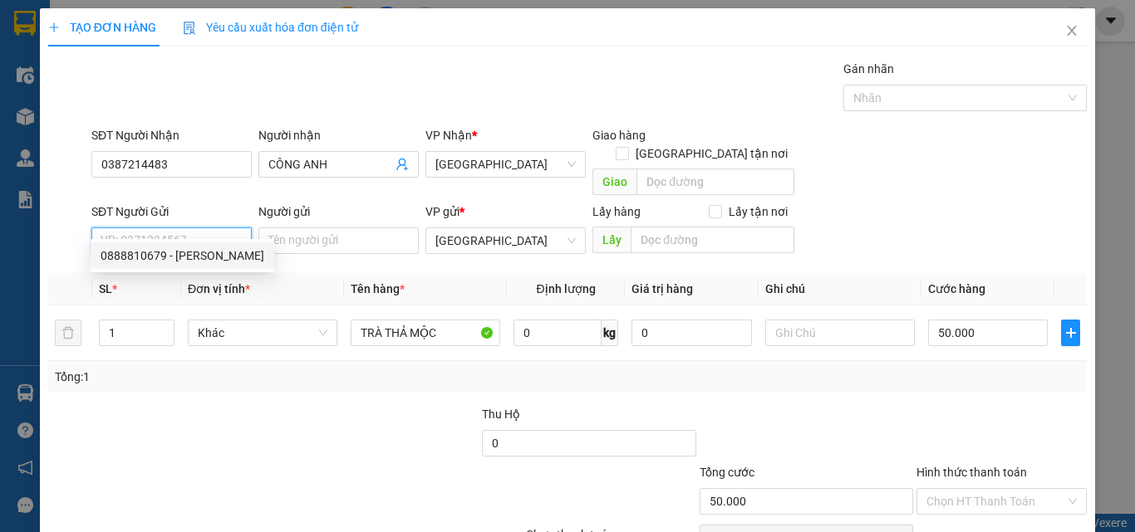
click at [222, 262] on div "0888810679 - [PERSON_NAME]" at bounding box center [183, 256] width 164 height 18
type input "0888810679"
type input "[PERSON_NAME]"
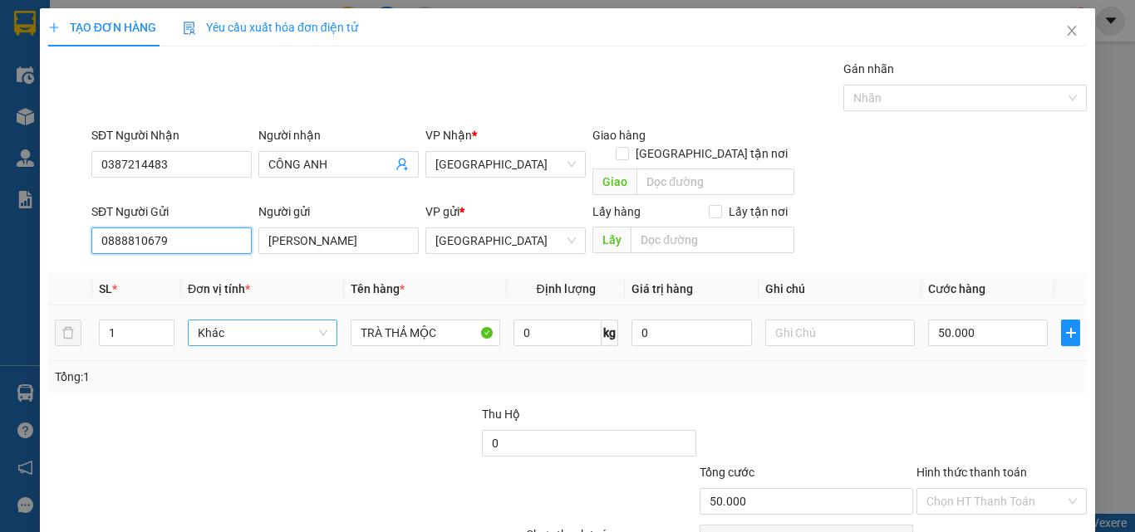
click at [233, 321] on span "Khác" at bounding box center [263, 333] width 130 height 25
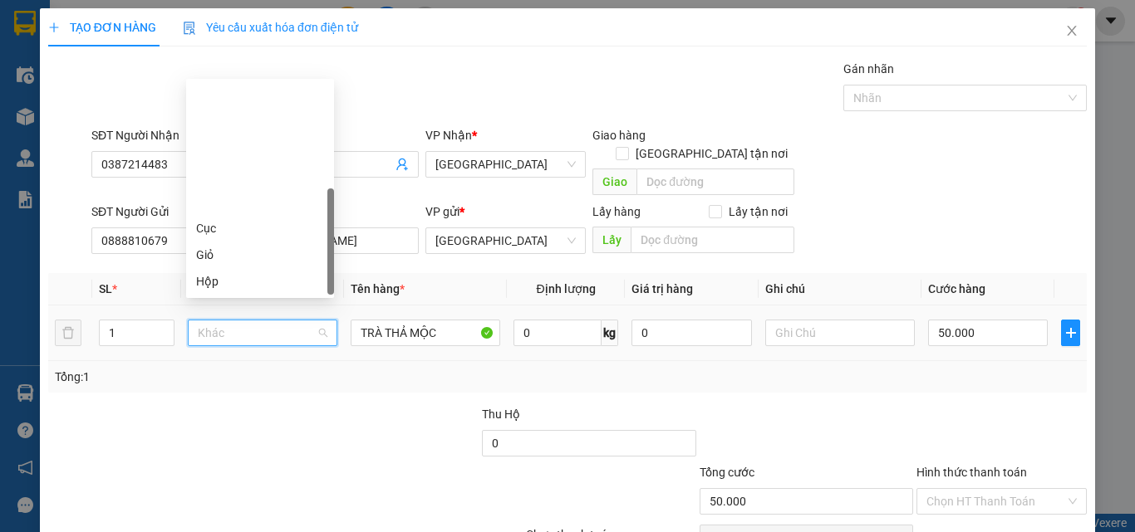
type input "T"
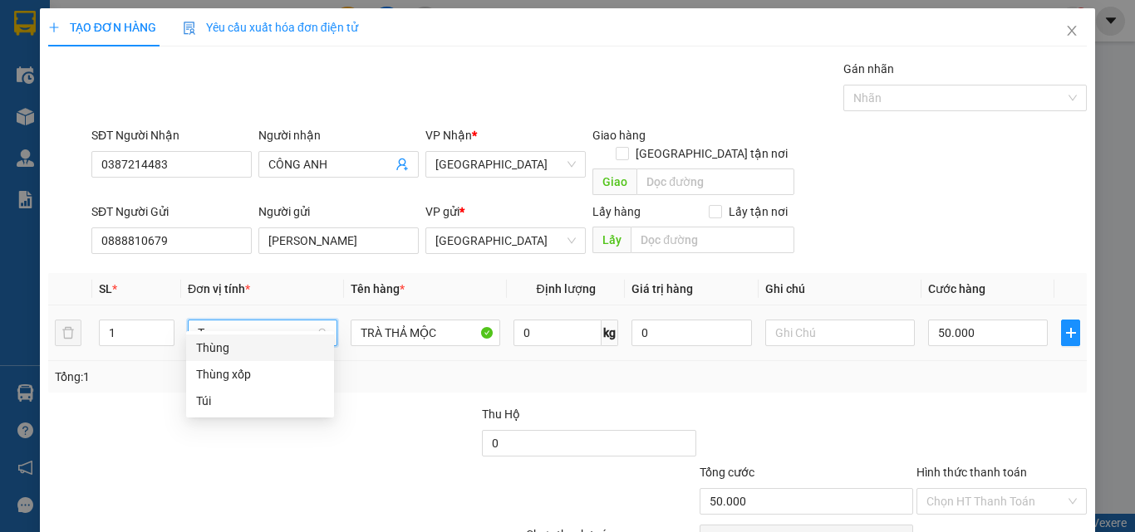
click at [280, 351] on div "Thùng" at bounding box center [260, 348] width 128 height 18
click at [719, 322] on input "0" at bounding box center [691, 333] width 120 height 27
type input "0"
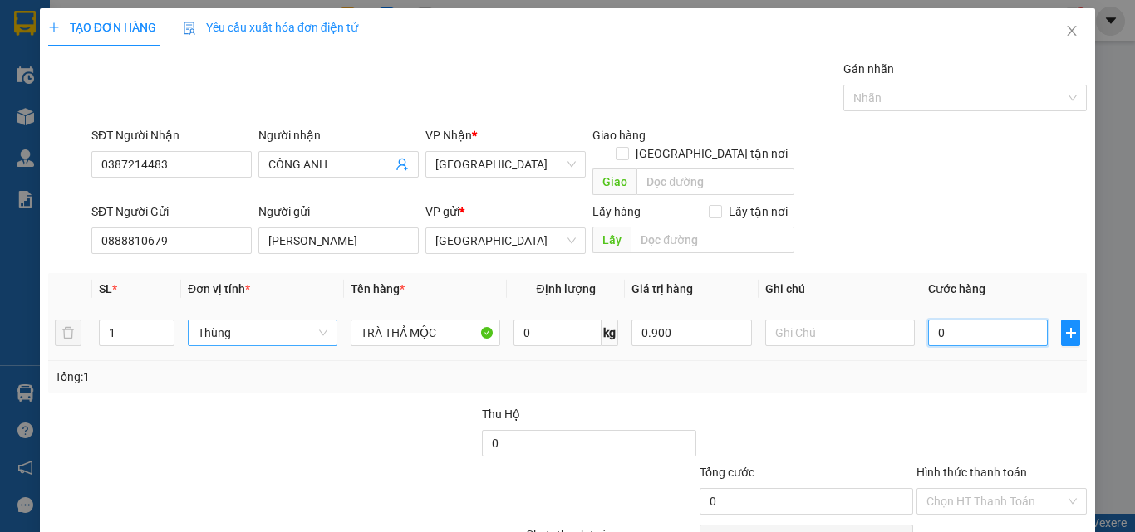
type input "900.000"
click at [958, 320] on input "0" at bounding box center [988, 333] width 120 height 27
type input "50"
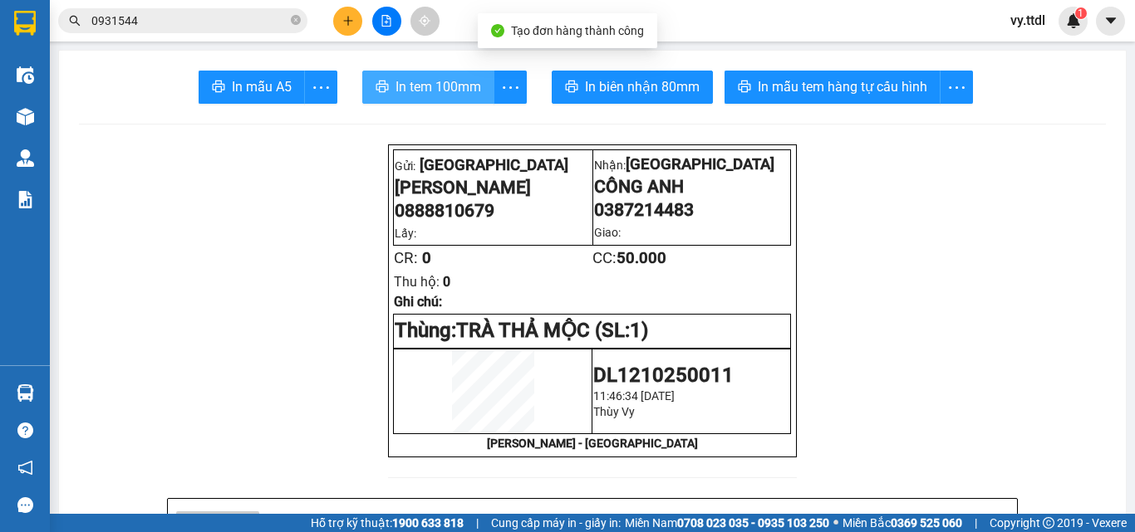
click at [456, 76] on span "In tem 100mm" at bounding box center [438, 86] width 86 height 21
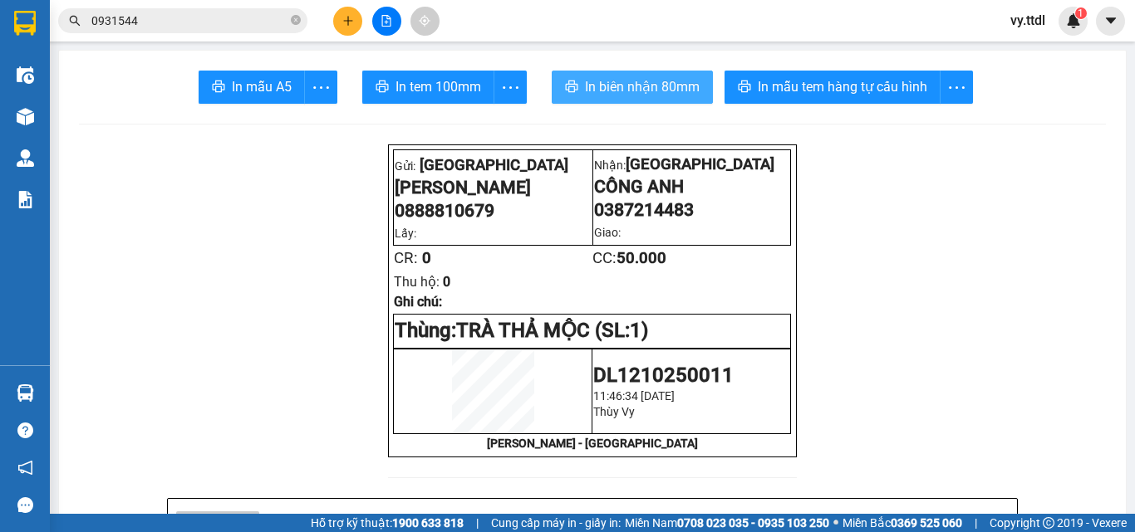
click at [655, 91] on span "In biên nhận 80mm" at bounding box center [642, 86] width 115 height 21
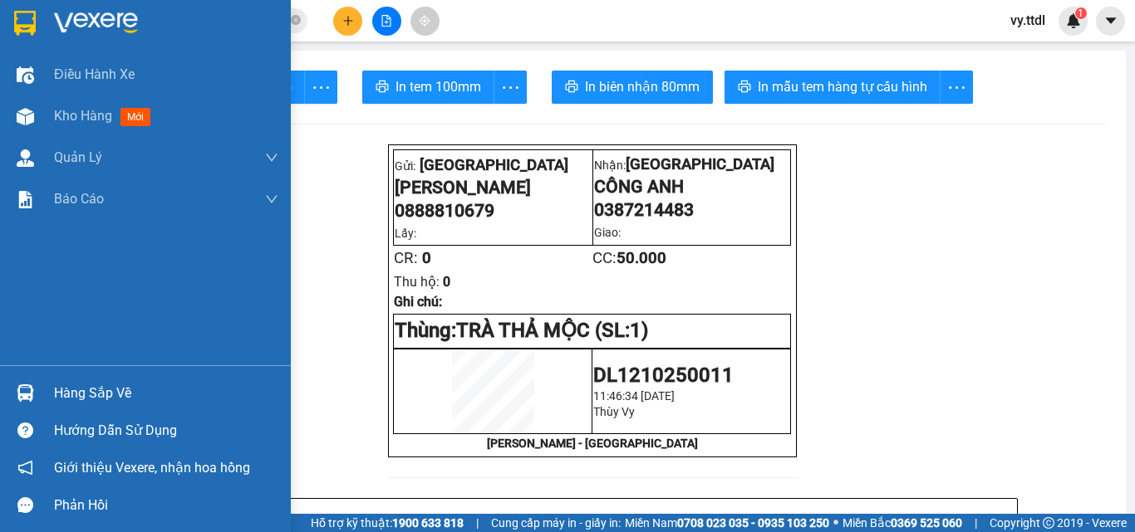
click at [23, 29] on img at bounding box center [25, 23] width 22 height 25
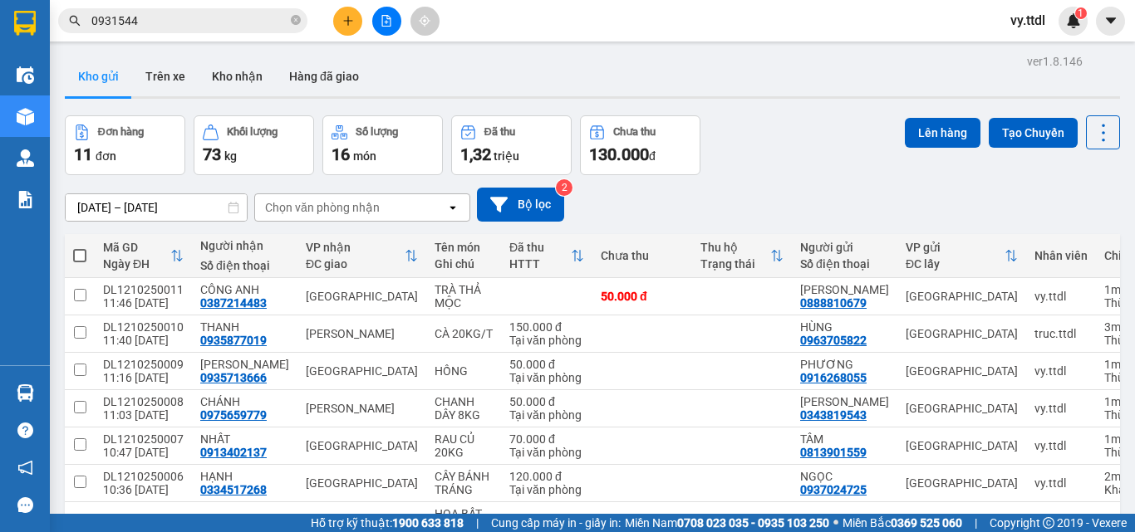
click at [721, 81] on div "Kho gửi Trên xe Kho nhận Hàng đã giao" at bounding box center [592, 78] width 1055 height 44
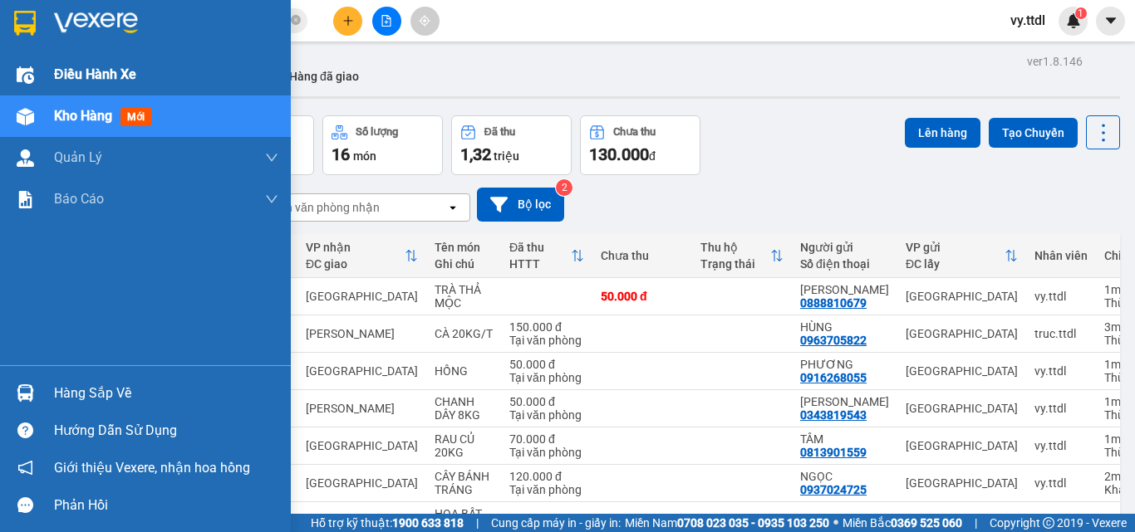
drag, startPoint x: 43, startPoint y: 12, endPoint x: 136, endPoint y: 62, distance: 105.9
click at [47, 12] on div at bounding box center [145, 27] width 291 height 54
click at [16, 27] on img at bounding box center [25, 23] width 22 height 25
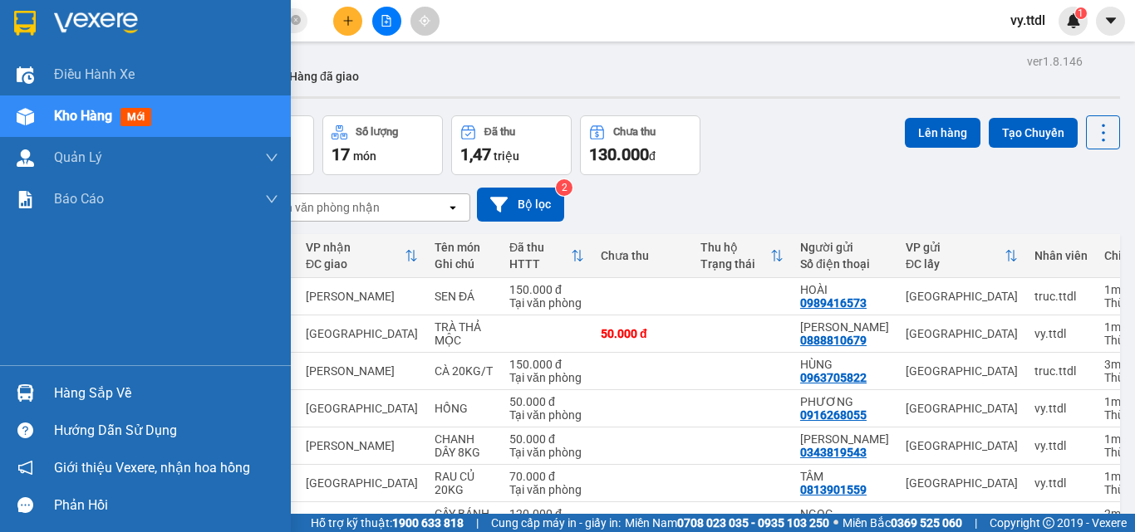
click at [93, 17] on img at bounding box center [96, 23] width 84 height 25
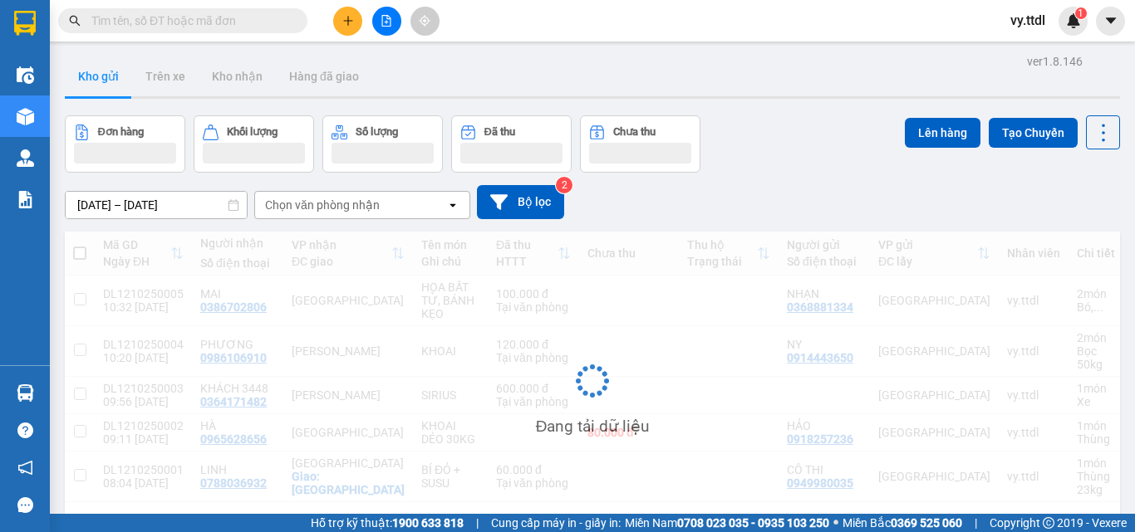
click at [244, 24] on input "text" at bounding box center [189, 21] width 196 height 18
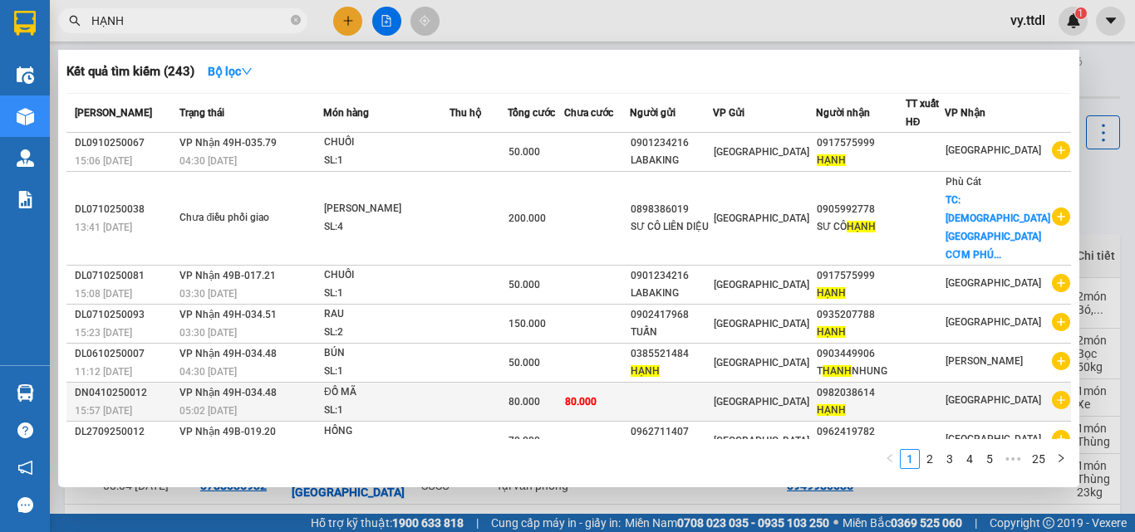
scroll to position [120, 0]
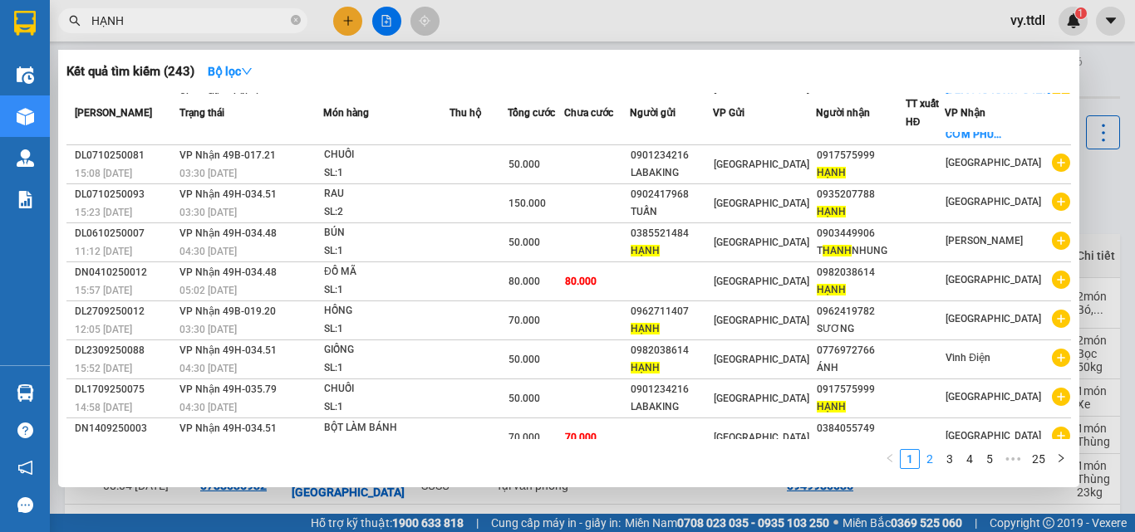
type input "HẠNH"
click at [935, 460] on link "2" at bounding box center [929, 459] width 18 height 18
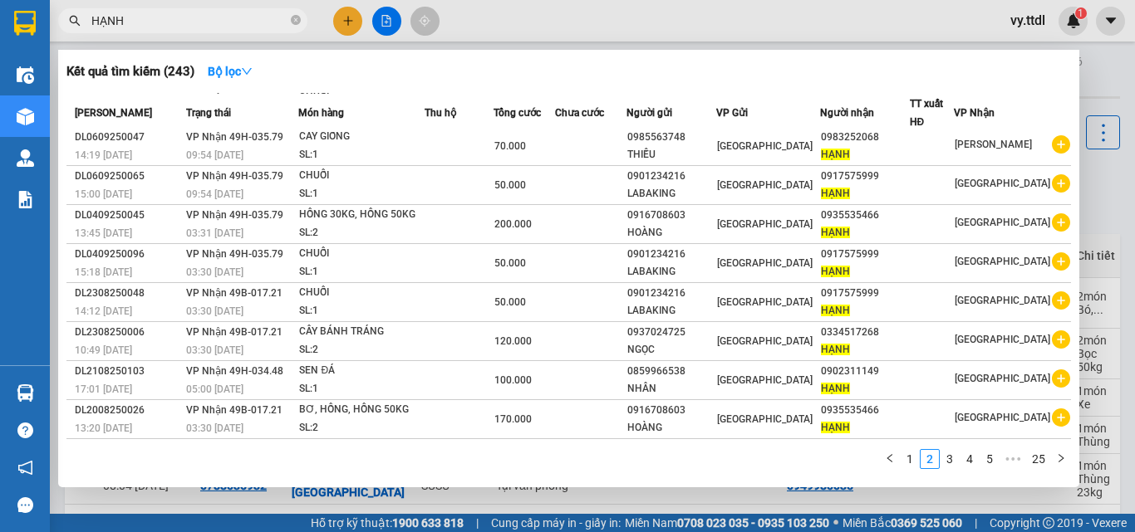
scroll to position [84, 0]
click at [947, 462] on link "3" at bounding box center [949, 459] width 18 height 18
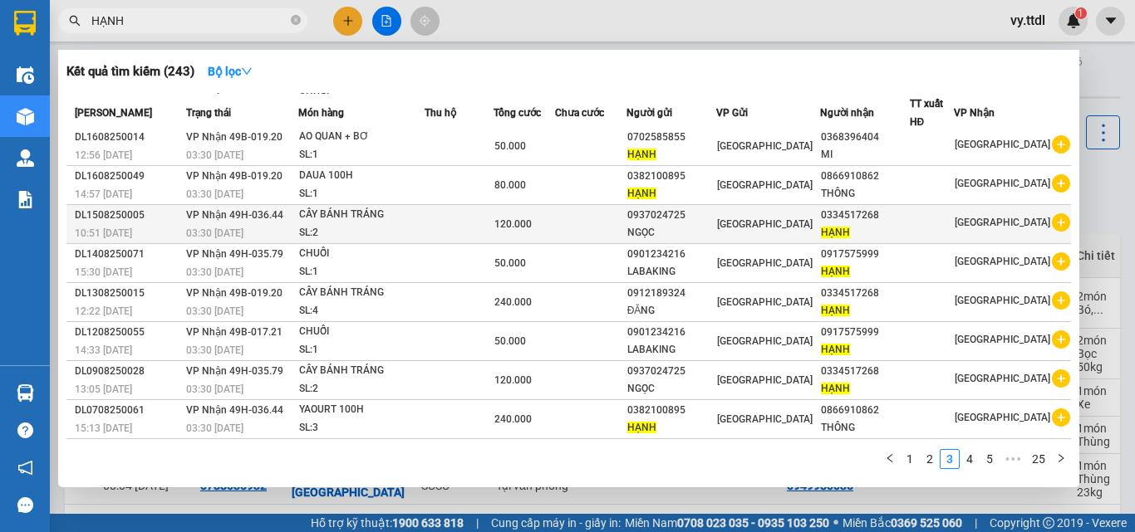
click at [554, 223] on div "120.000" at bounding box center [524, 224] width 60 height 18
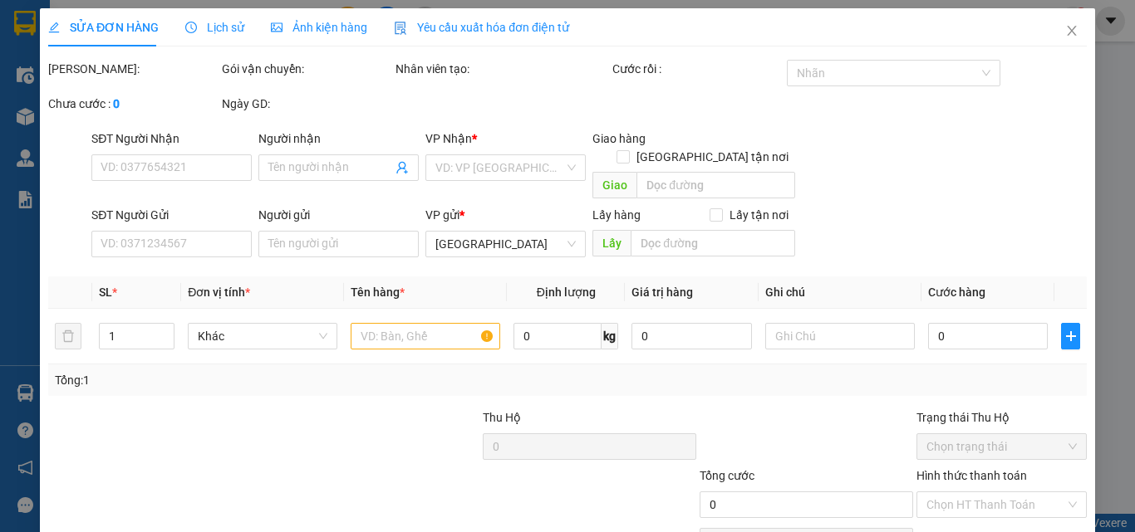
type input "0334517268"
type input "HẠNH"
type input "0937024725"
type input "NGỌC"
type input "120.000"
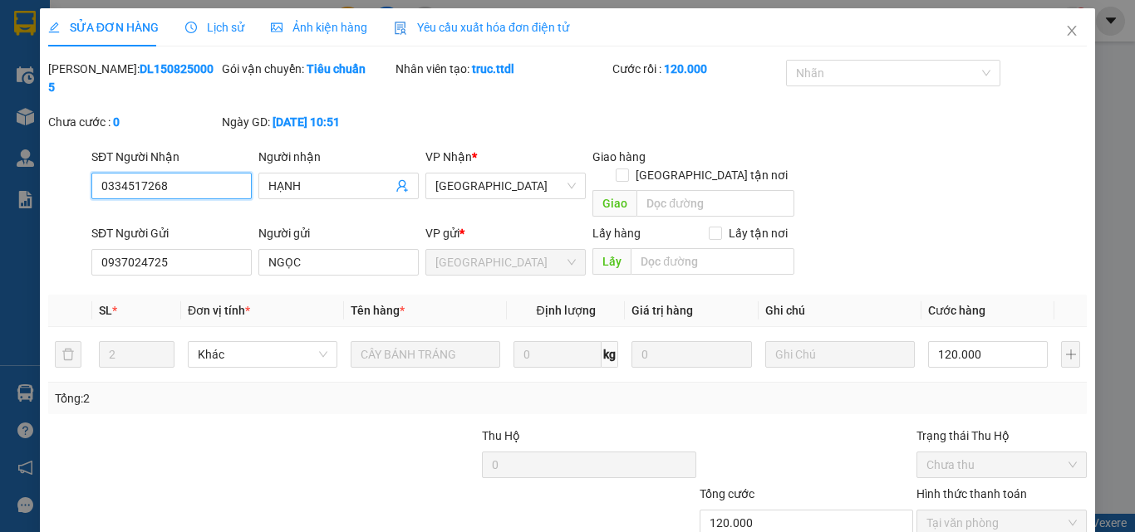
scroll to position [79, 0]
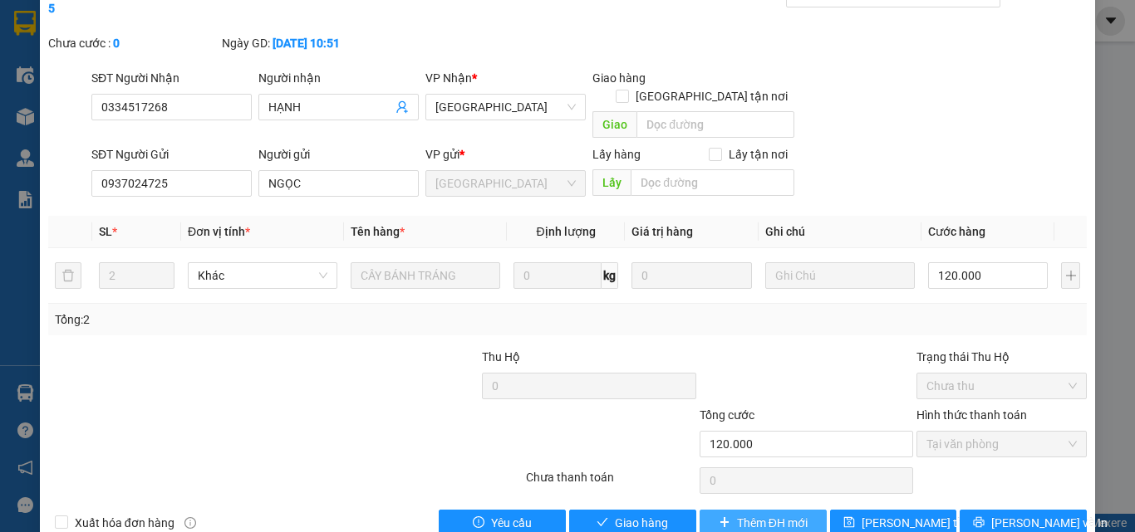
click at [769, 514] on span "Thêm ĐH mới" at bounding box center [772, 523] width 71 height 18
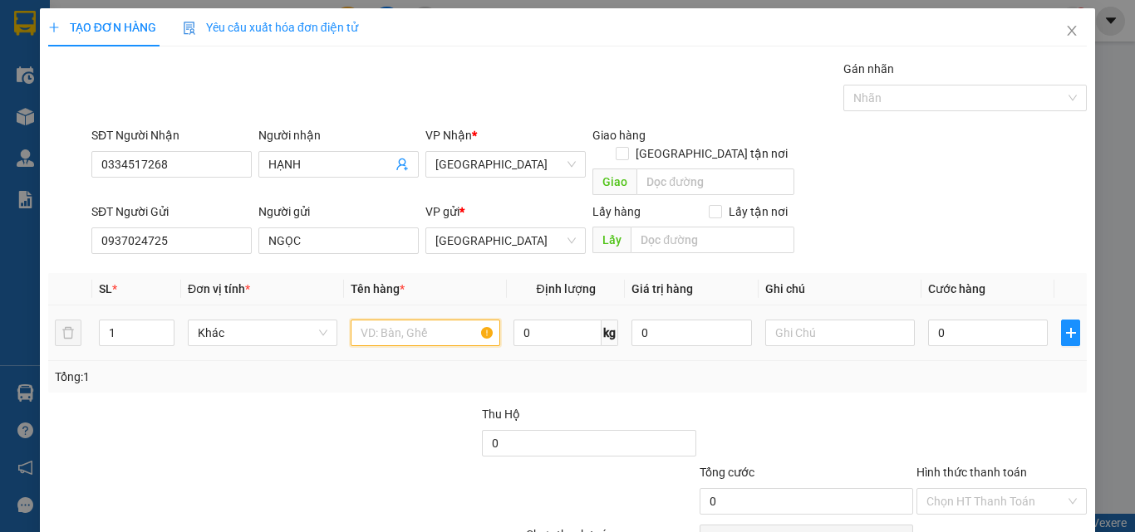
click at [400, 320] on input "text" at bounding box center [426, 333] width 150 height 27
type input "CÂY BÁNH TRÁNG"
type input "2"
click at [165, 321] on span "Increase Value" at bounding box center [164, 328] width 18 height 15
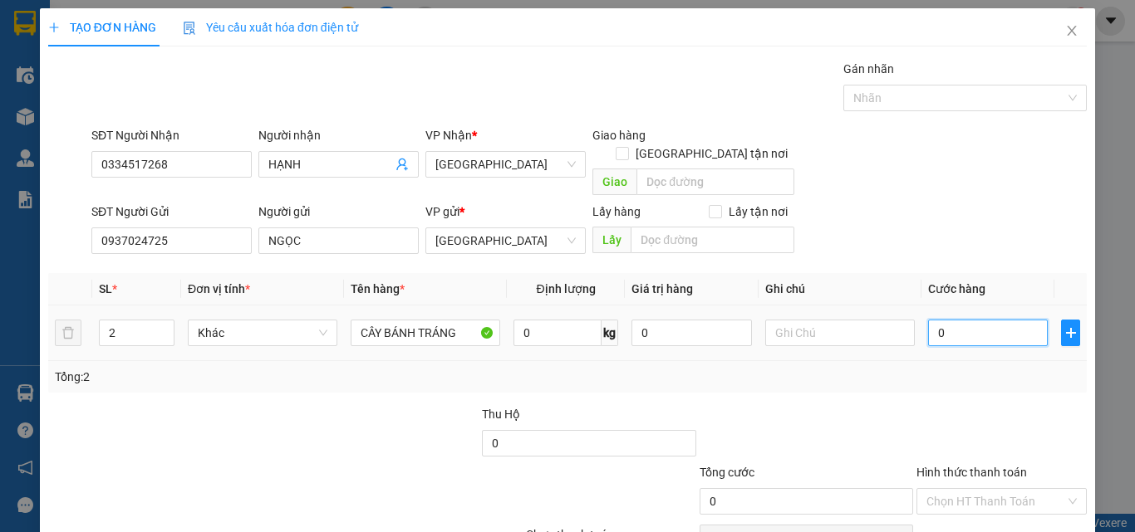
click at [968, 320] on input "0" at bounding box center [988, 333] width 120 height 27
type input "1"
type input "12"
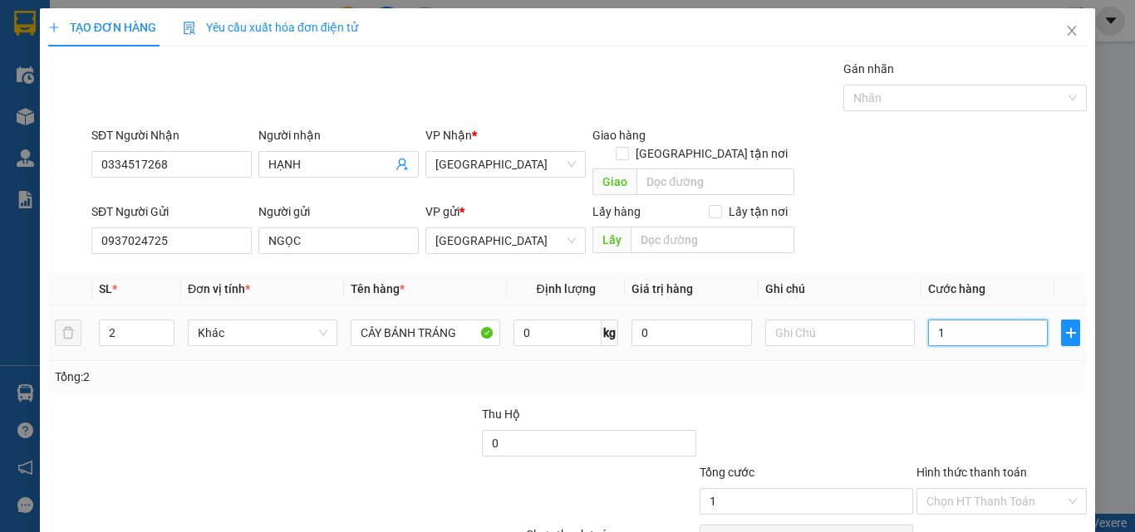
type input "12"
type input "120"
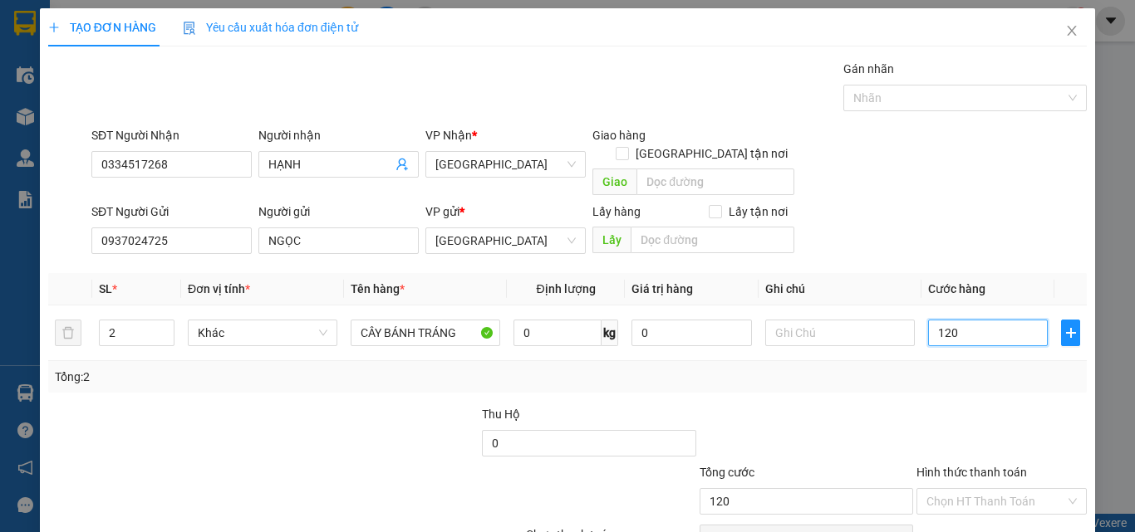
scroll to position [76, 0]
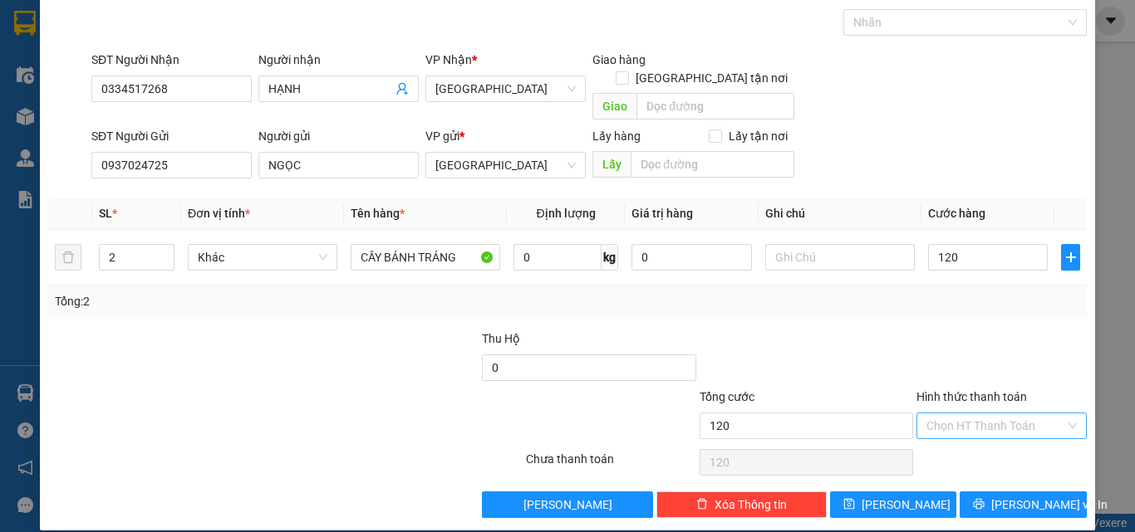
type input "120.000"
click at [991, 414] on input "Hình thức thanh toán" at bounding box center [995, 426] width 139 height 25
click at [987, 435] on div "Tại văn phòng" at bounding box center [991, 441] width 149 height 18
type input "0"
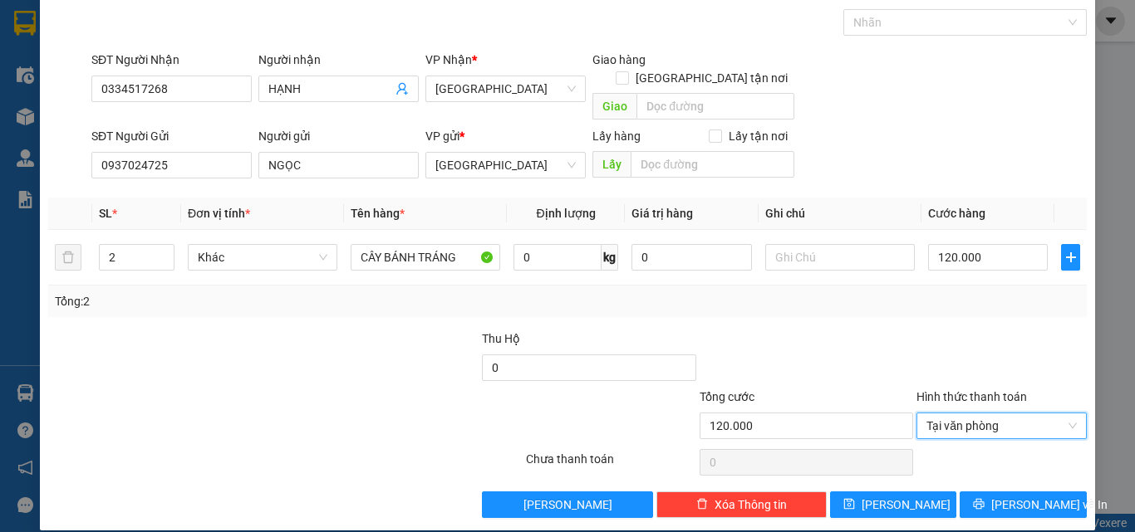
click at [1014, 504] on div "TẠO ĐƠN HÀNG Yêu cầu xuất hóa đơn điện tử Transit Pickup Surcharge Ids Transit …" at bounding box center [567, 232] width 1055 height 598
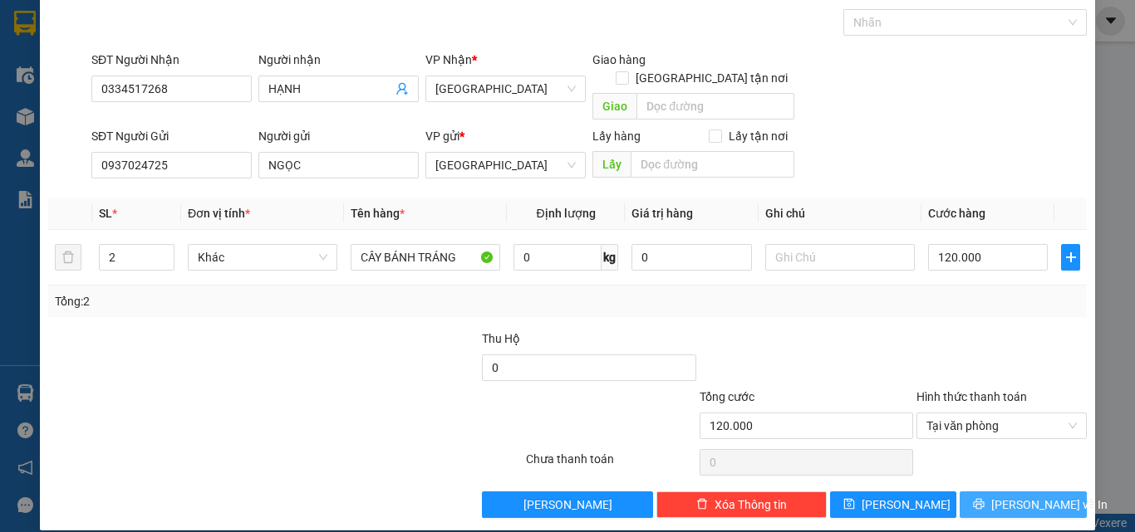
click at [1020, 496] on span "[PERSON_NAME] và In" at bounding box center [1049, 505] width 116 height 18
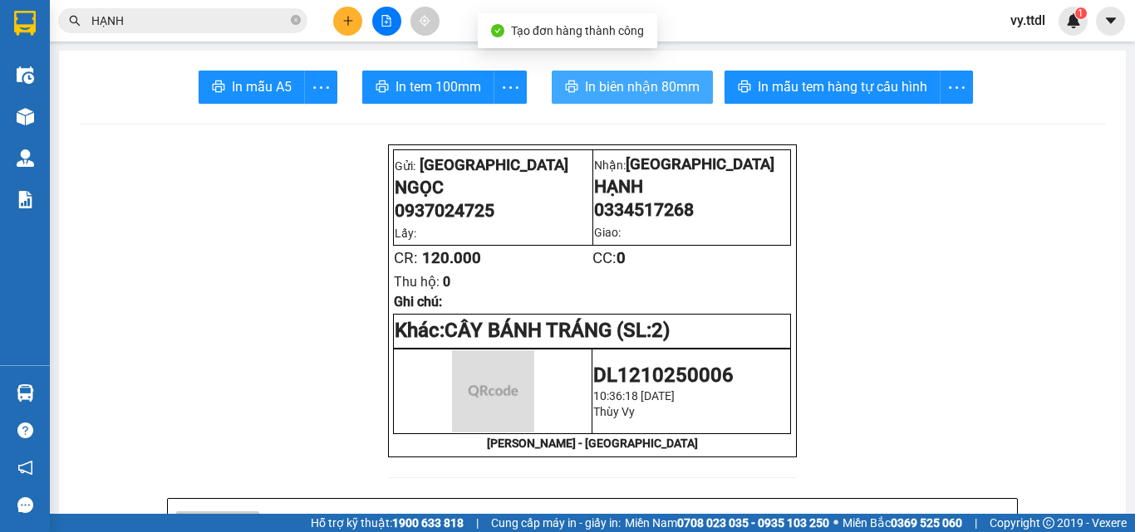
click at [605, 86] on span "In biên nhận 80mm" at bounding box center [642, 86] width 115 height 21
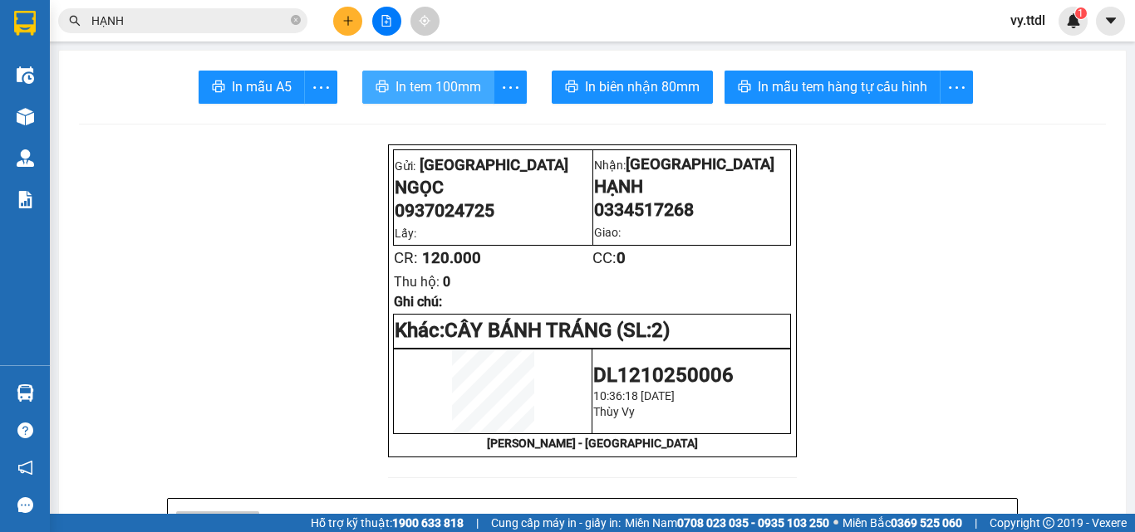
click at [447, 77] on span "In tem 100mm" at bounding box center [438, 86] width 86 height 21
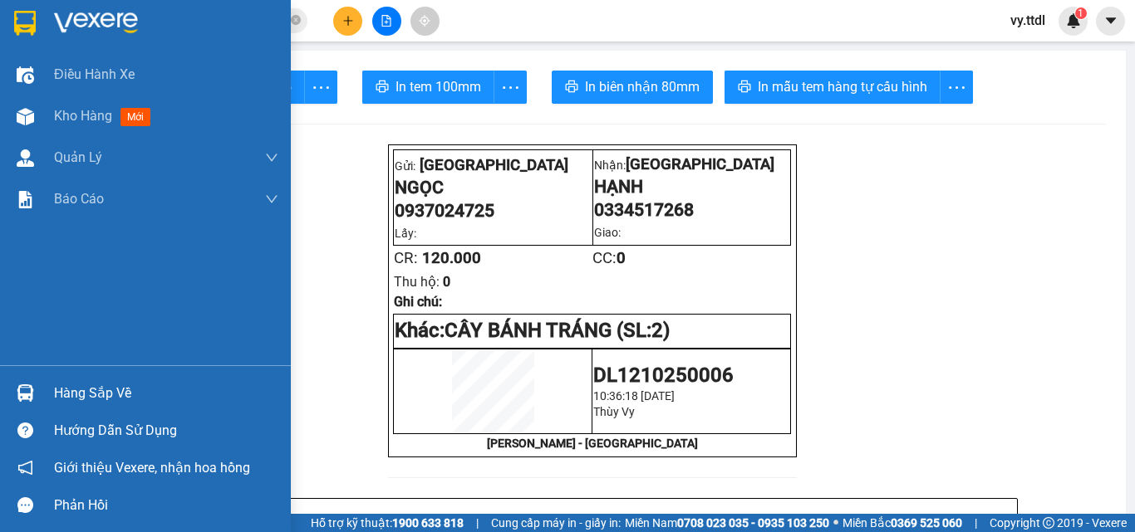
click at [37, 24] on div at bounding box center [25, 22] width 29 height 29
